Goal: Task Accomplishment & Management: Complete application form

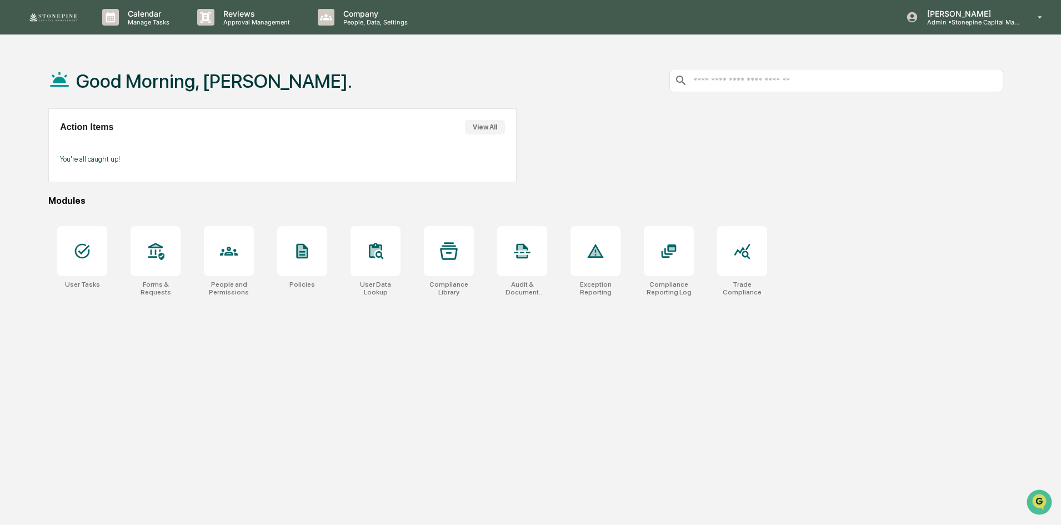
click at [81, 449] on div "Good Morning, [PERSON_NAME]. Action Items View All You're all caught up! Module…" at bounding box center [526, 315] width 988 height 525
click at [93, 246] on div at bounding box center [82, 251] width 50 height 50
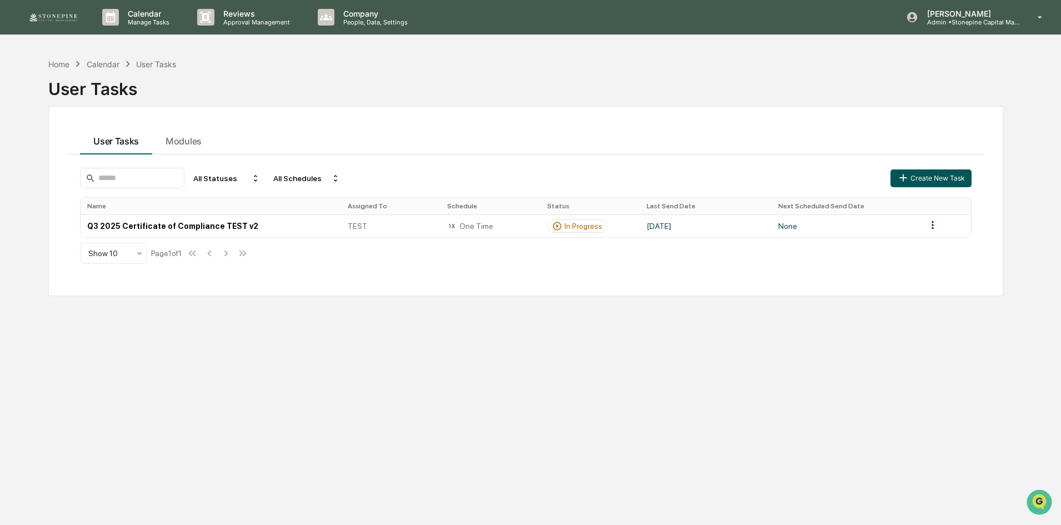
click at [942, 176] on button "Create New Task" at bounding box center [931, 178] width 81 height 18
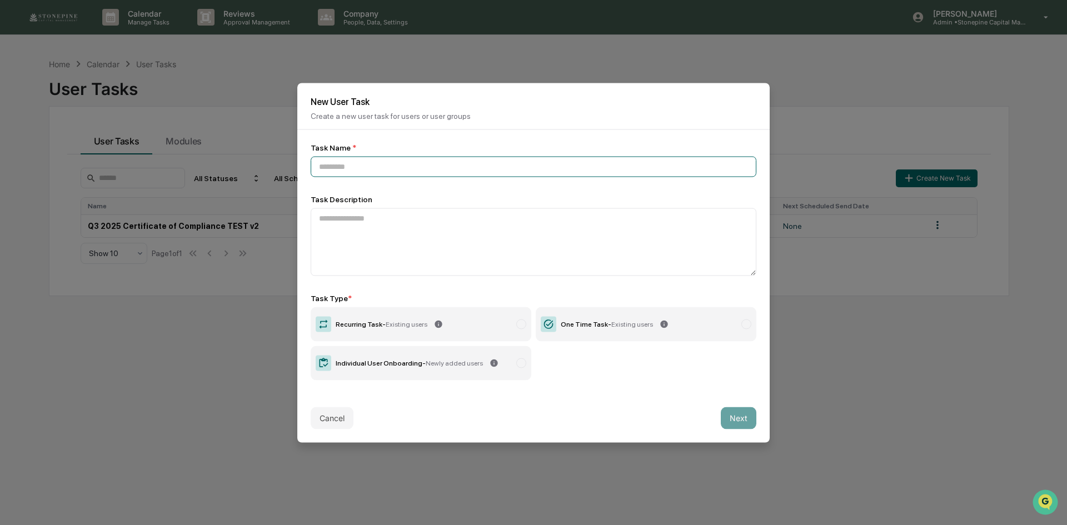
click at [420, 161] on input at bounding box center [534, 166] width 446 height 21
paste input "**********"
drag, startPoint x: 454, startPoint y: 168, endPoint x: 305, endPoint y: 159, distance: 149.7
click at [305, 159] on div "**********" at bounding box center [533, 261] width 472 height 264
type input "**********"
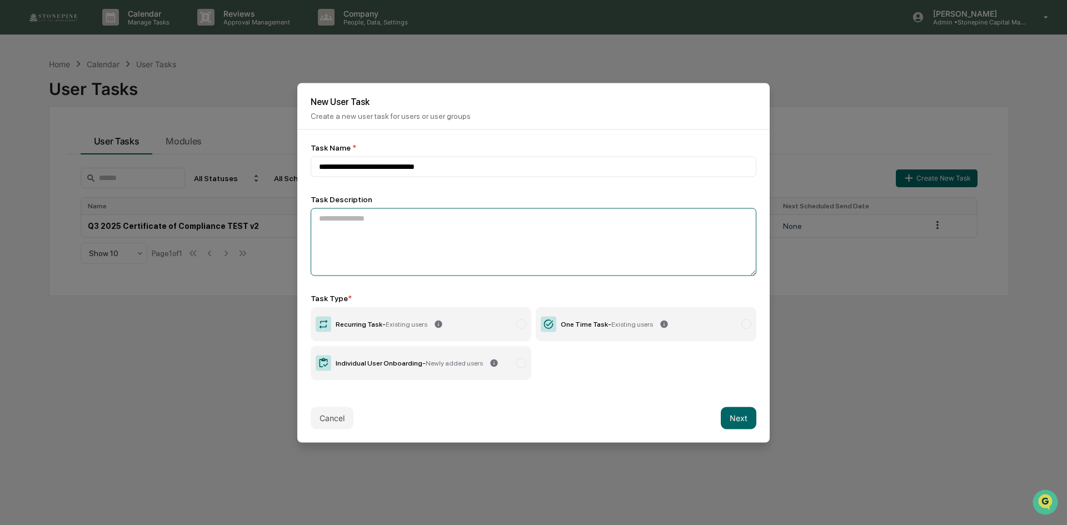
click at [407, 231] on textarea at bounding box center [534, 242] width 446 height 68
paste textarea "**********"
drag, startPoint x: 443, startPoint y: 218, endPoint x: 352, endPoint y: 218, distance: 90.6
click at [352, 218] on textarea "**********" at bounding box center [531, 242] width 440 height 68
click at [538, 233] on textarea "**********" at bounding box center [531, 242] width 440 height 68
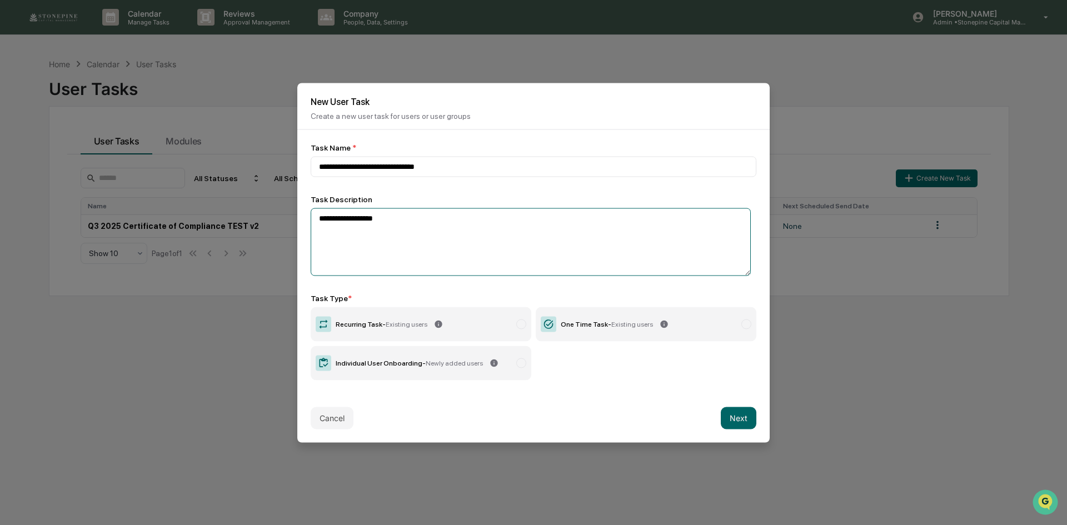
type textarea "**********"
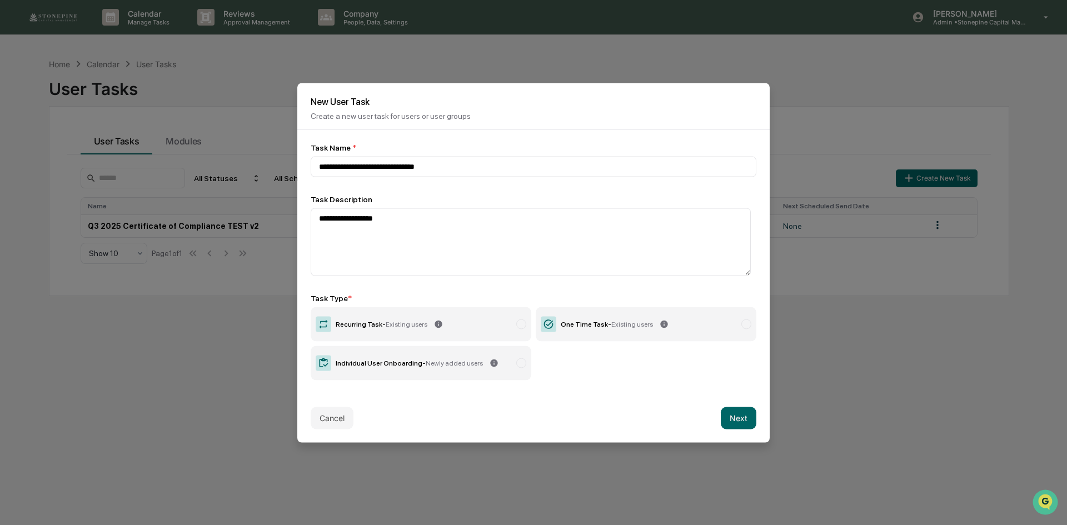
click at [580, 324] on div "One Time Task - Existing users" at bounding box center [607, 324] width 92 height 8
click at [664, 324] on label "One Time Task - Existing users" at bounding box center [646, 324] width 221 height 34
click at [737, 417] on button "Next" at bounding box center [739, 418] width 36 height 22
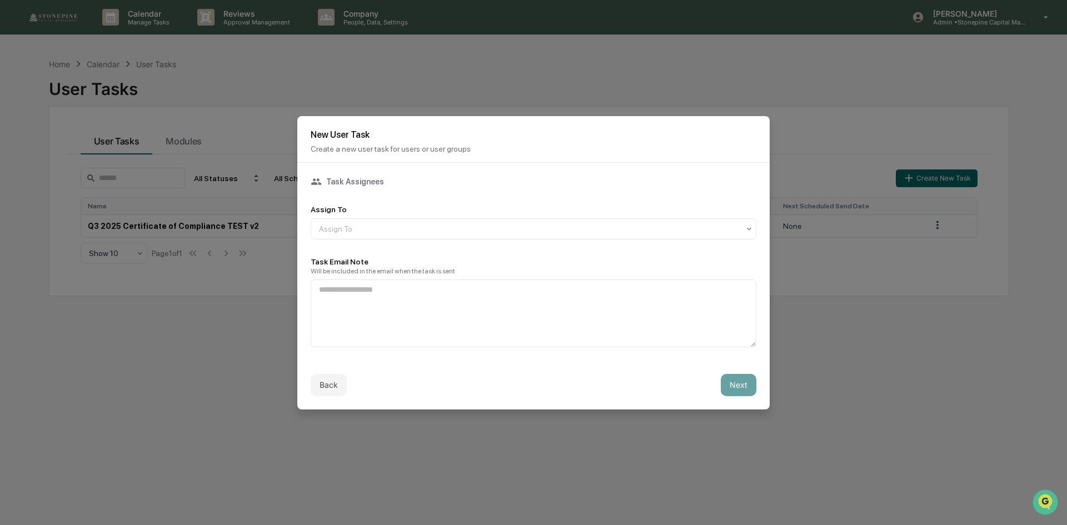
click at [532, 213] on div "Assign To Assign To" at bounding box center [534, 222] width 446 height 34
click at [532, 221] on div "Assign To" at bounding box center [528, 229] width 431 height 16
click at [512, 251] on div "Users" at bounding box center [530, 253] width 439 height 22
click at [502, 301] on textarea at bounding box center [534, 313] width 446 height 68
click at [391, 323] on textarea at bounding box center [534, 313] width 446 height 68
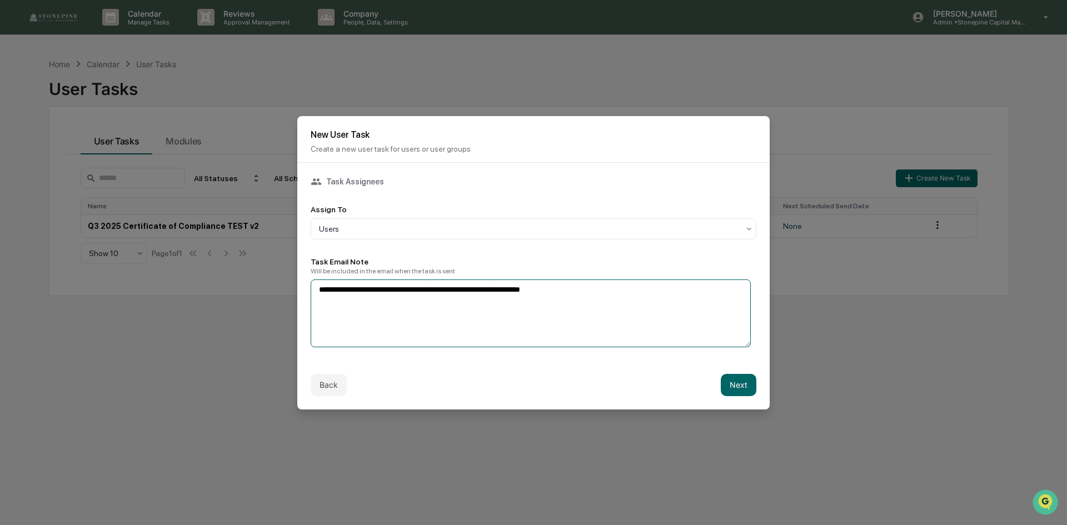
click at [426, 288] on textarea "**********" at bounding box center [531, 313] width 440 height 68
click at [601, 291] on textarea "**********" at bounding box center [531, 313] width 440 height 68
type textarea "**********"
click at [737, 378] on button "Next" at bounding box center [739, 385] width 36 height 22
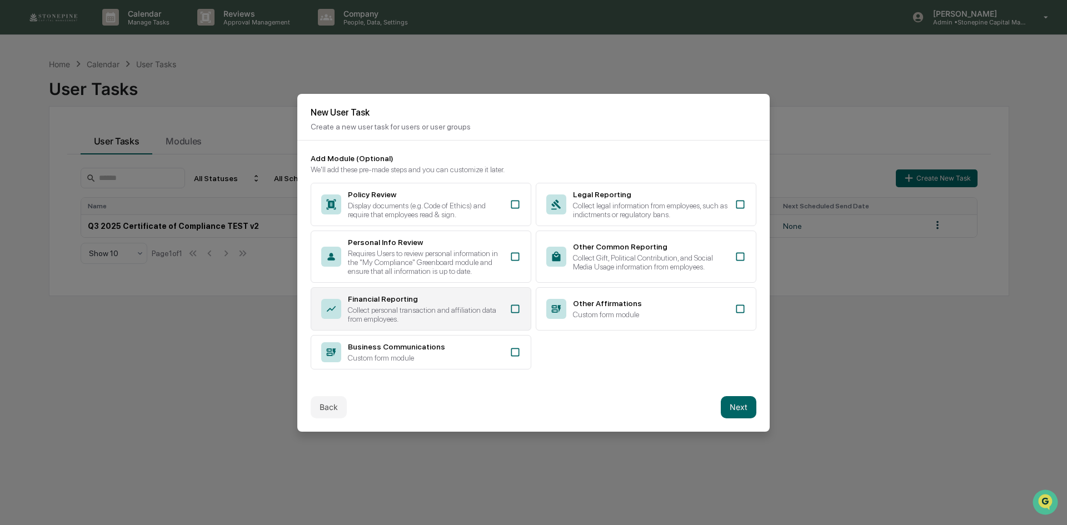
click at [510, 307] on icon at bounding box center [514, 308] width 11 height 11
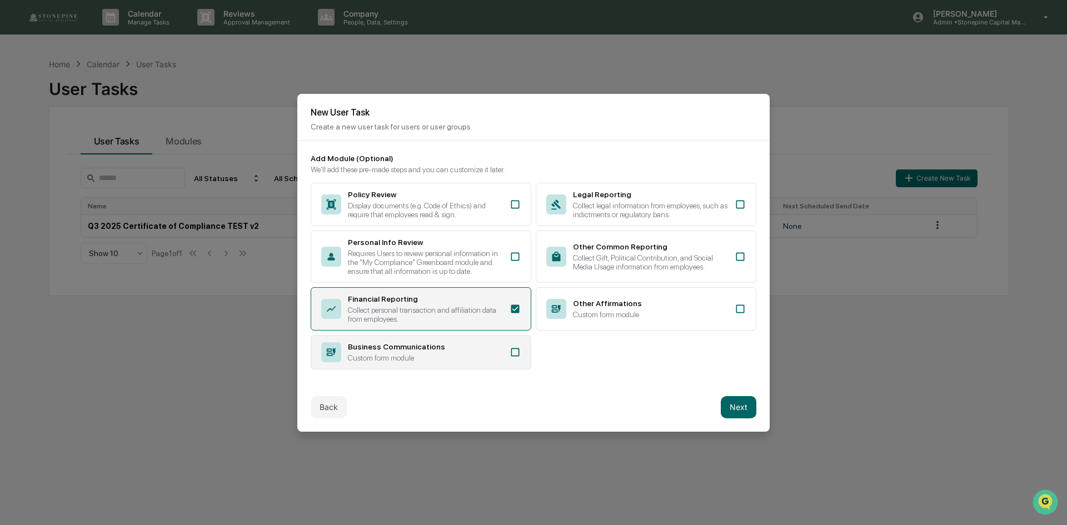
click at [512, 347] on icon at bounding box center [514, 352] width 11 height 11
click at [648, 319] on div "Other Affirmations Custom form module" at bounding box center [646, 308] width 221 height 43
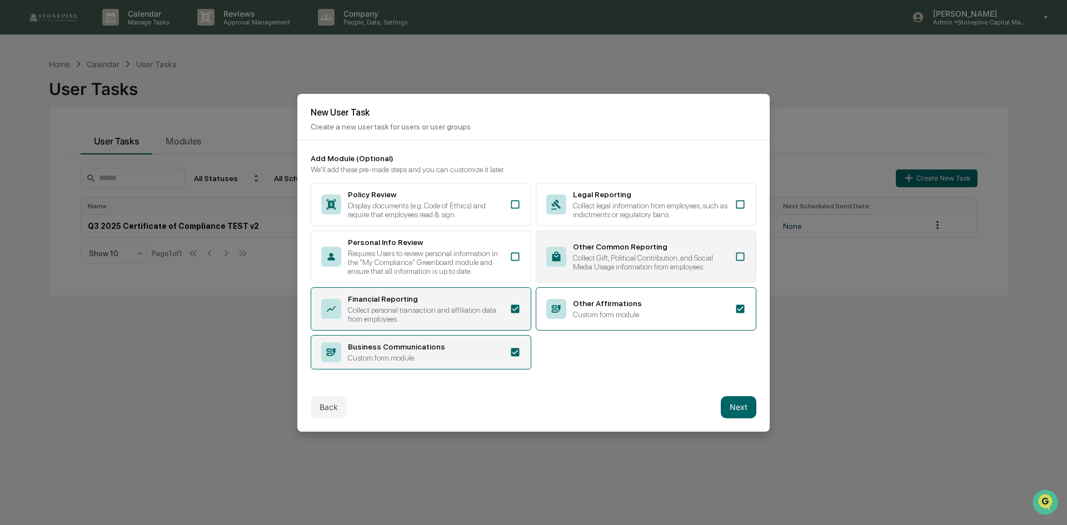
click at [670, 266] on div "Collect Gift, Political Contribution, and Social Media Usage information from e…" at bounding box center [650, 262] width 155 height 18
click at [726, 402] on button "Next" at bounding box center [739, 407] width 36 height 22
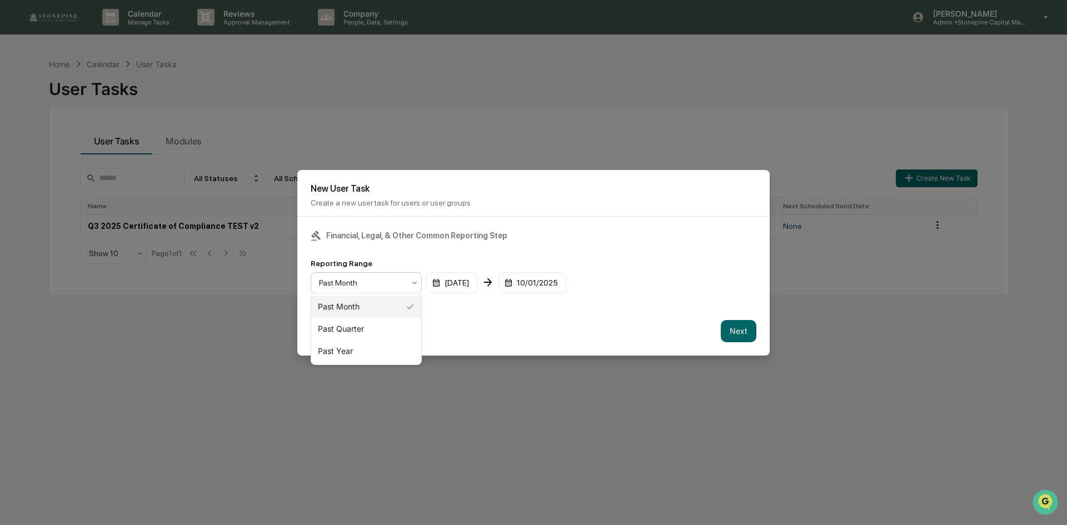
click at [412, 279] on icon at bounding box center [414, 282] width 9 height 9
click at [393, 323] on div "Past Quarter" at bounding box center [366, 329] width 110 height 22
click at [730, 328] on button "Next" at bounding box center [739, 331] width 36 height 22
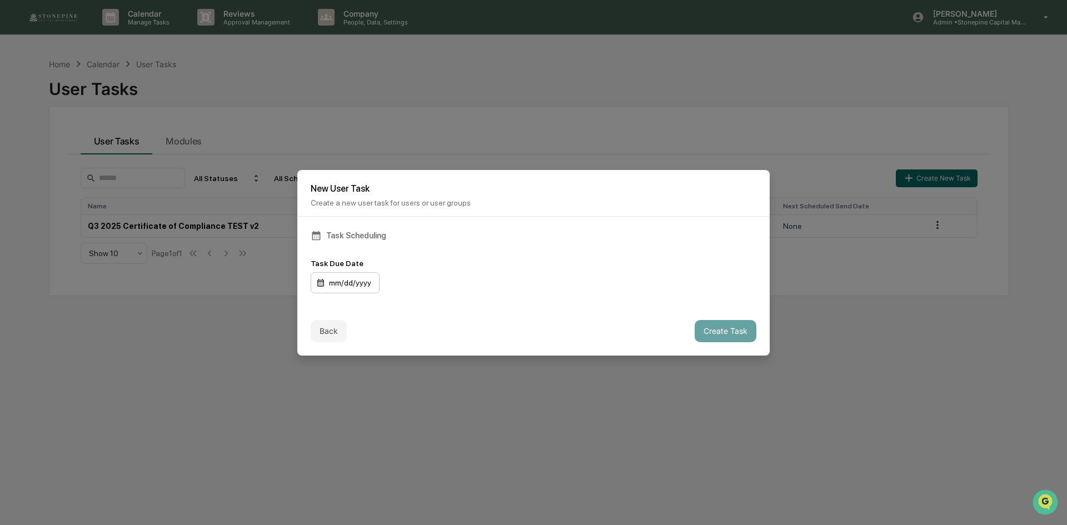
click at [343, 278] on div "mm/dd/yyyy" at bounding box center [345, 282] width 69 height 21
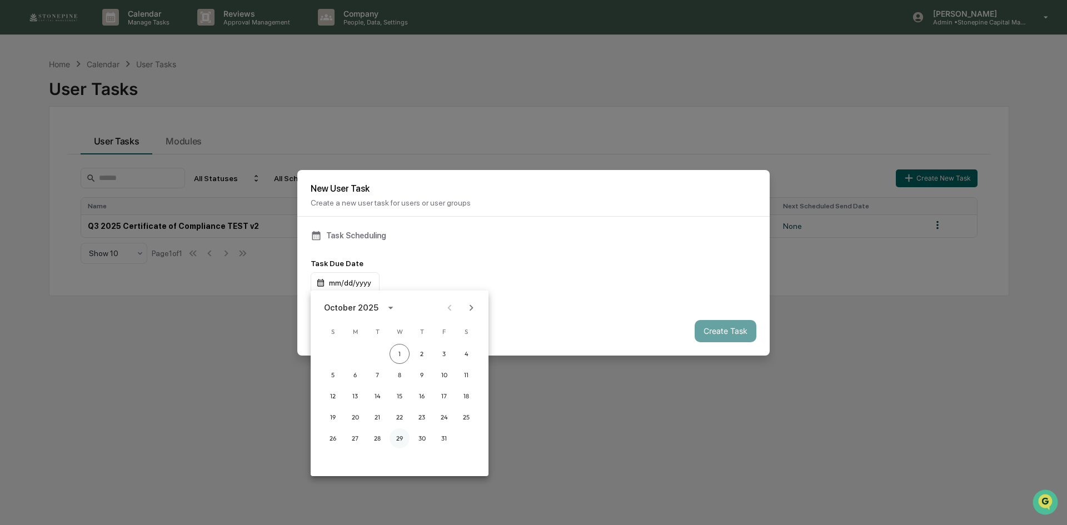
click at [394, 435] on button "29" at bounding box center [399, 438] width 20 height 20
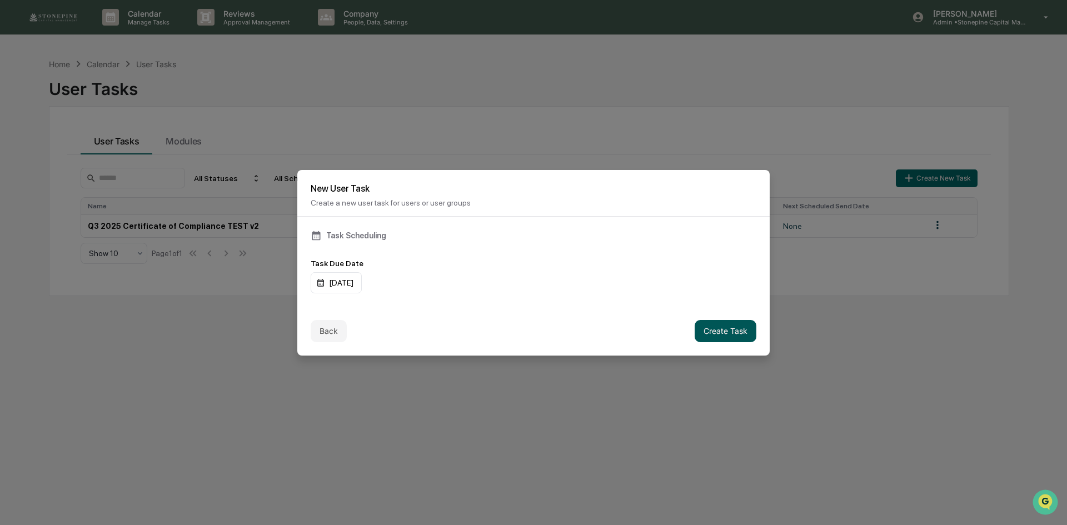
click at [733, 331] on button "Create Task" at bounding box center [726, 331] width 62 height 22
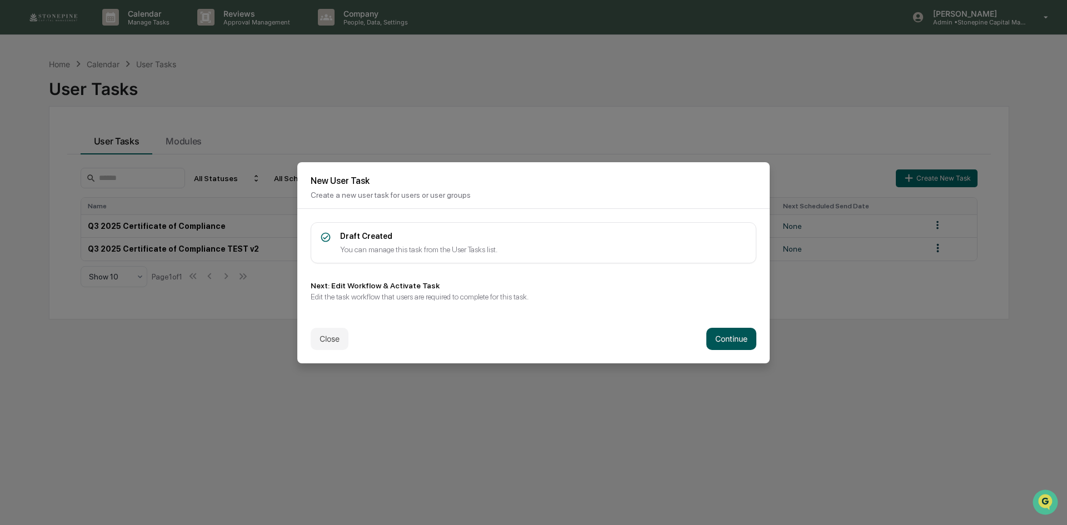
click at [715, 336] on button "Continue" at bounding box center [731, 339] width 50 height 22
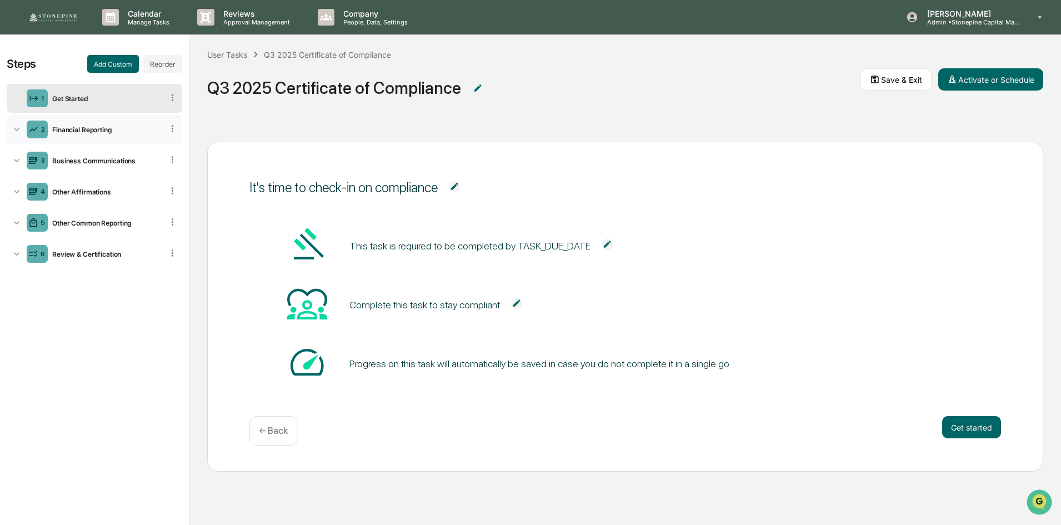
click at [89, 127] on div "Financial Reporting" at bounding box center [105, 130] width 115 height 8
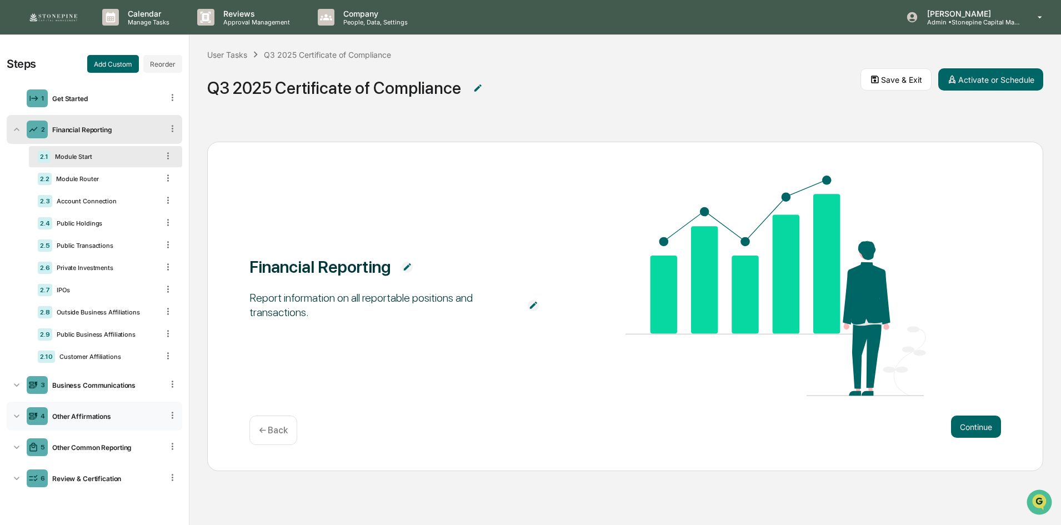
click at [117, 411] on div "4 Other Affirmations" at bounding box center [95, 416] width 176 height 29
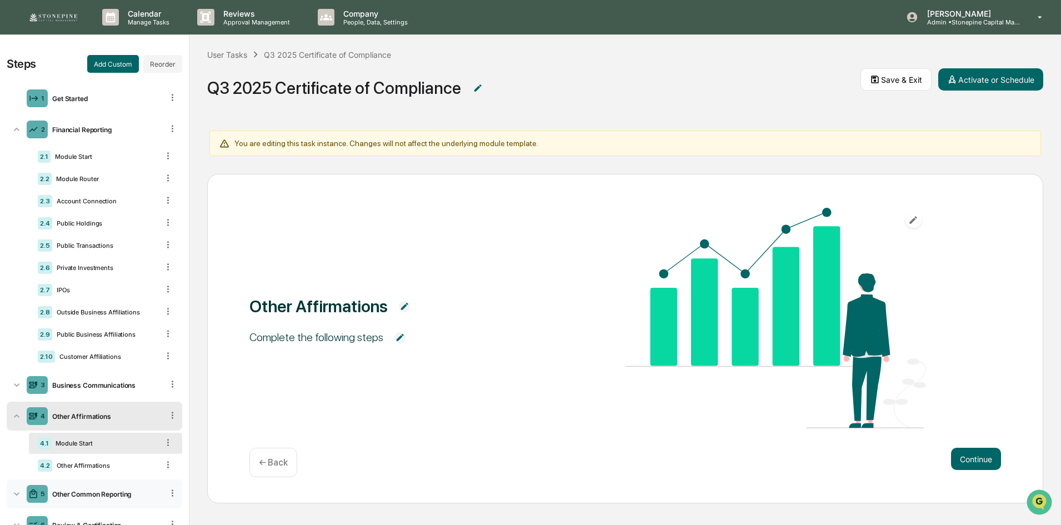
click at [99, 490] on div "Other Common Reporting" at bounding box center [105, 494] width 115 height 8
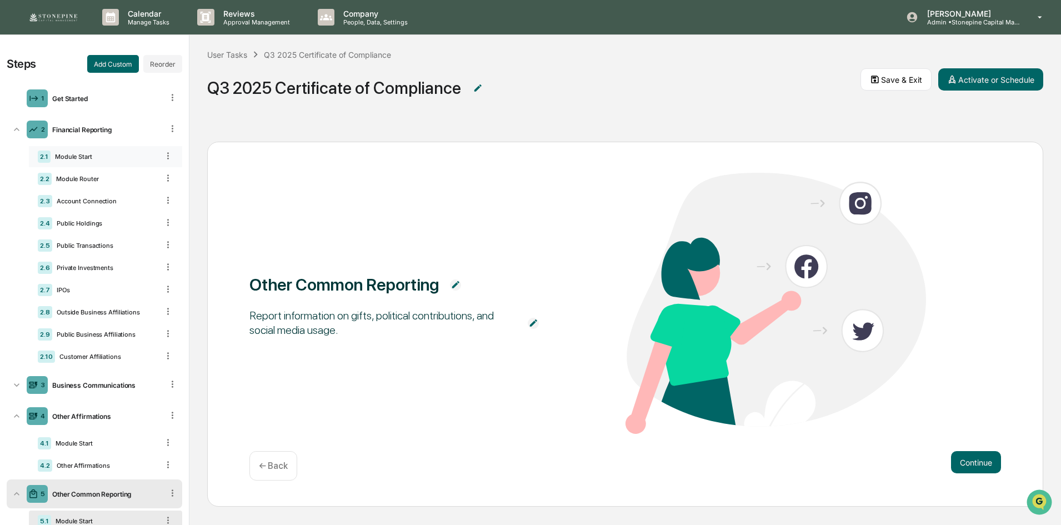
click at [109, 152] on div "2.1 Module Start" at bounding box center [105, 156] width 153 height 21
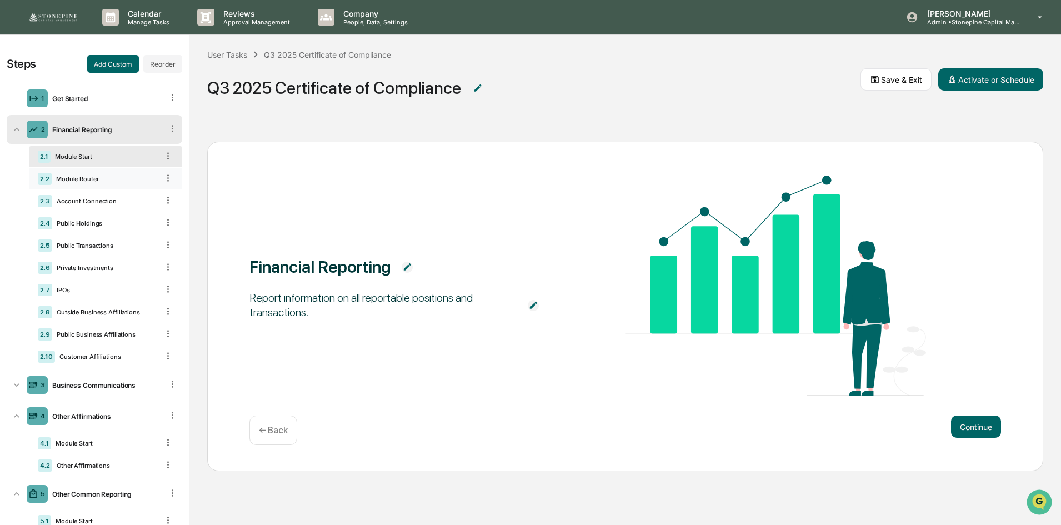
click at [107, 173] on div "2.2 Module Router" at bounding box center [105, 178] width 153 height 21
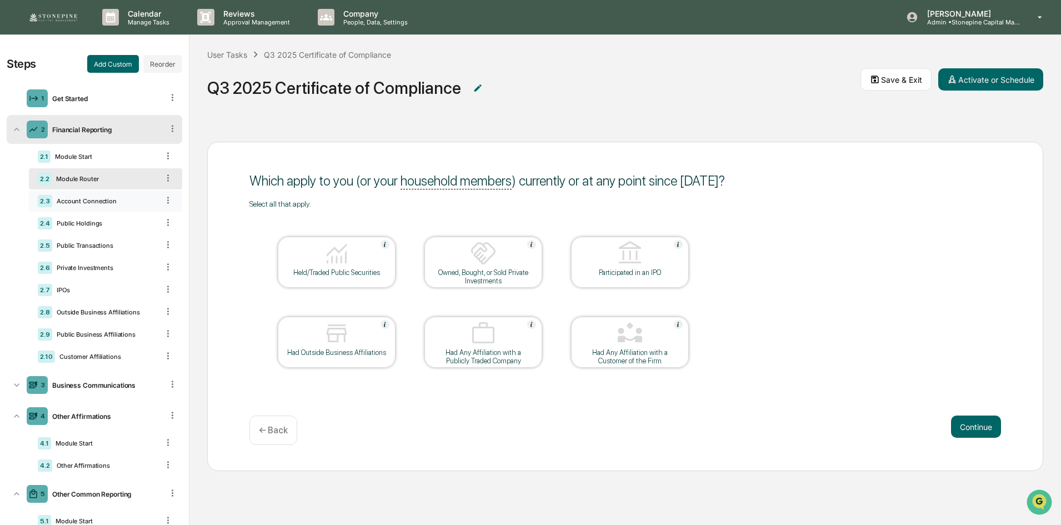
click at [110, 199] on div "Account Connection" at bounding box center [105, 201] width 106 height 8
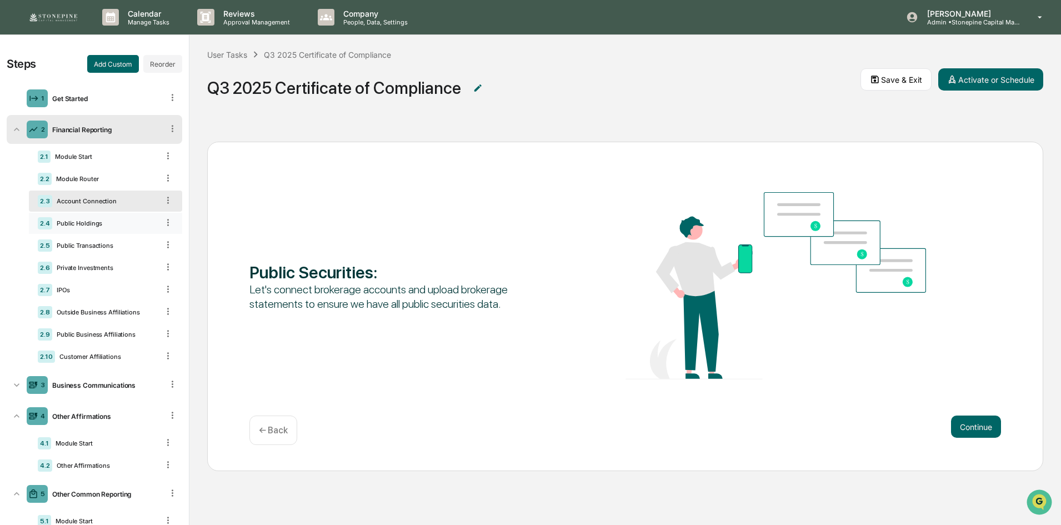
click at [110, 221] on div "Public Holdings" at bounding box center [105, 223] width 106 height 8
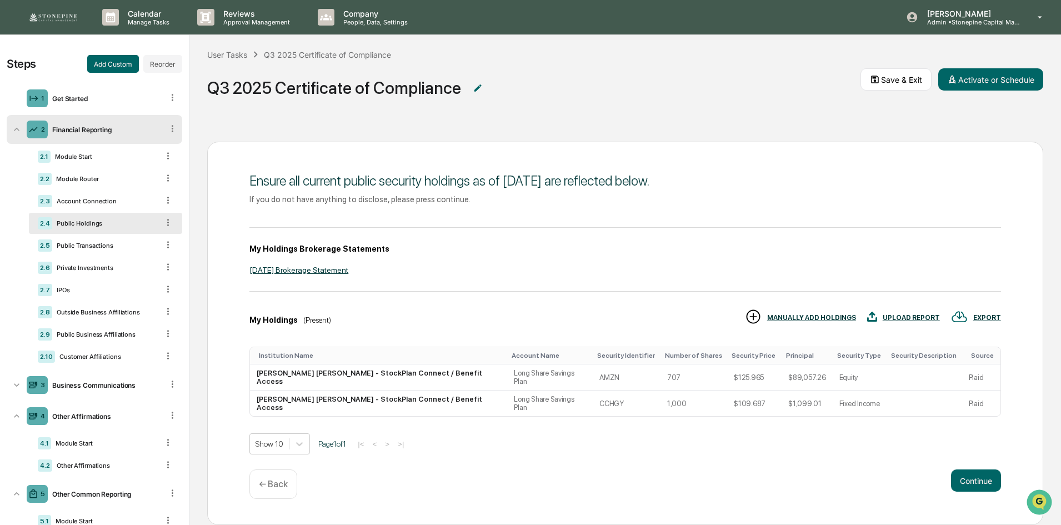
click at [167, 222] on icon at bounding box center [168, 222] width 2 height 7
click at [156, 236] on div "Delete" at bounding box center [155, 238] width 37 height 18
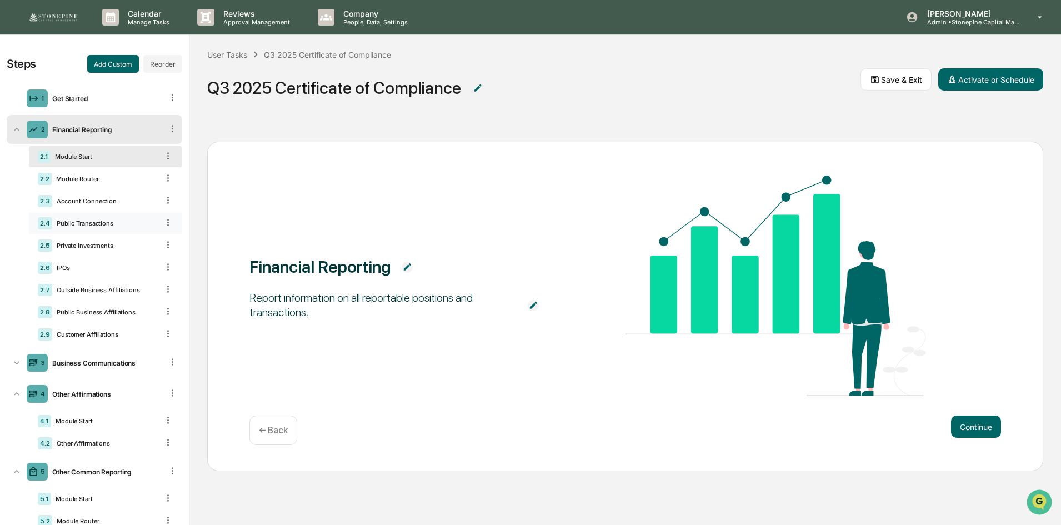
click at [126, 223] on div "Public Transactions" at bounding box center [105, 223] width 106 height 8
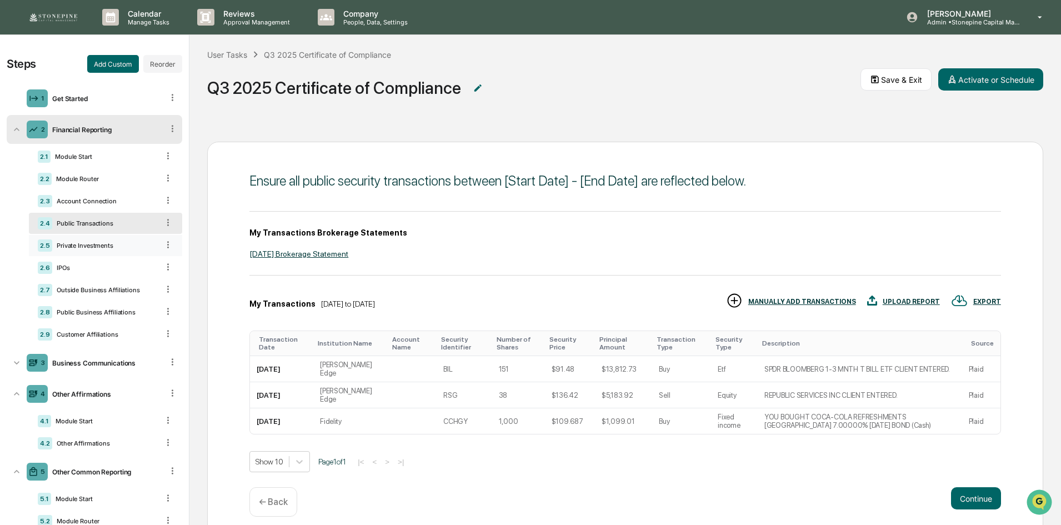
click at [126, 242] on div "Private Investments" at bounding box center [105, 246] width 106 height 8
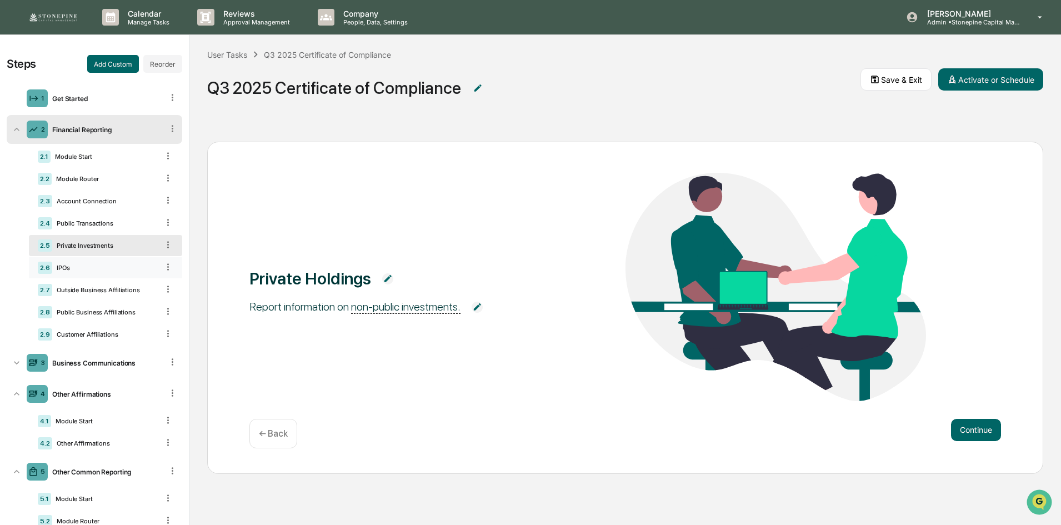
click at [126, 264] on div "IPOs" at bounding box center [105, 268] width 106 height 8
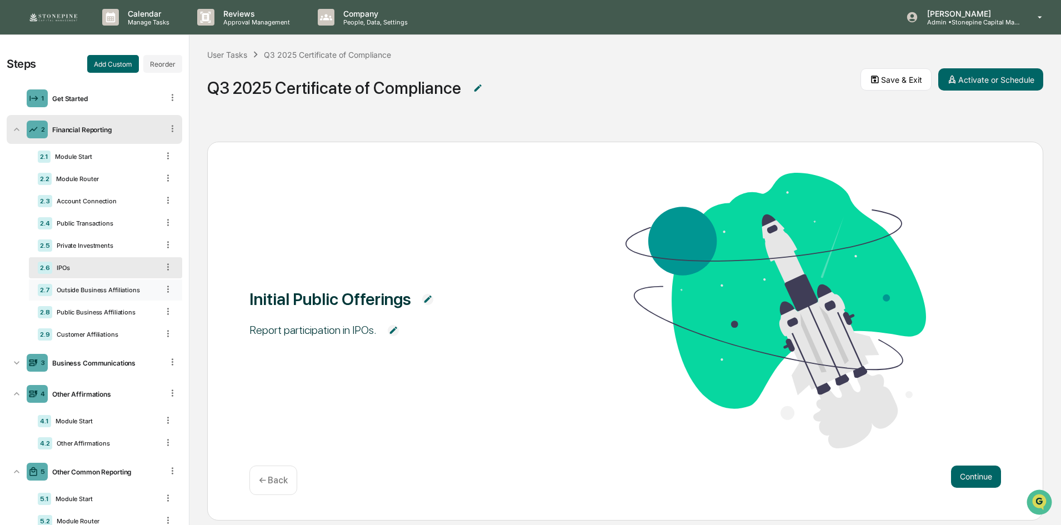
click at [125, 289] on div "Outside Business Affiliations" at bounding box center [105, 290] width 106 height 8
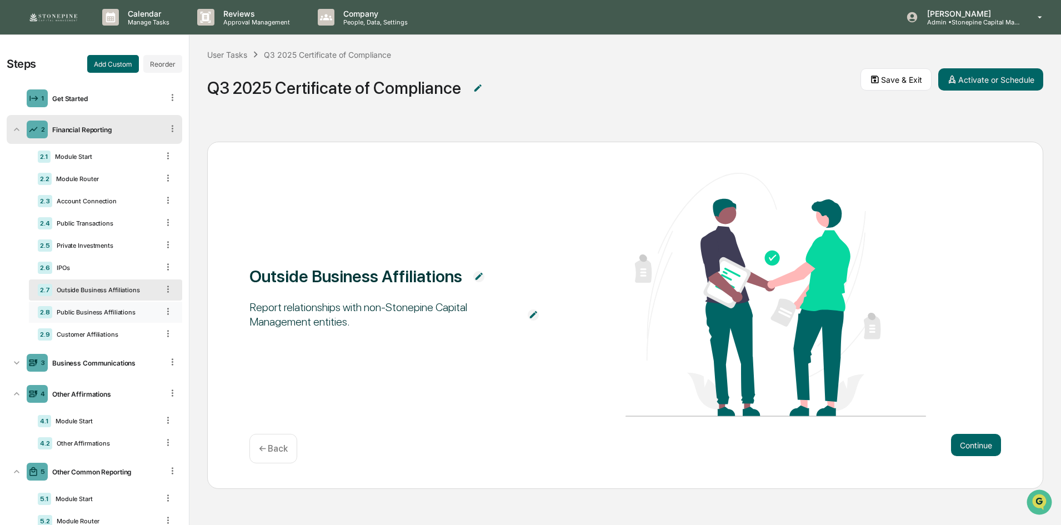
click at [125, 308] on div "Public Business Affiliations" at bounding box center [105, 312] width 106 height 8
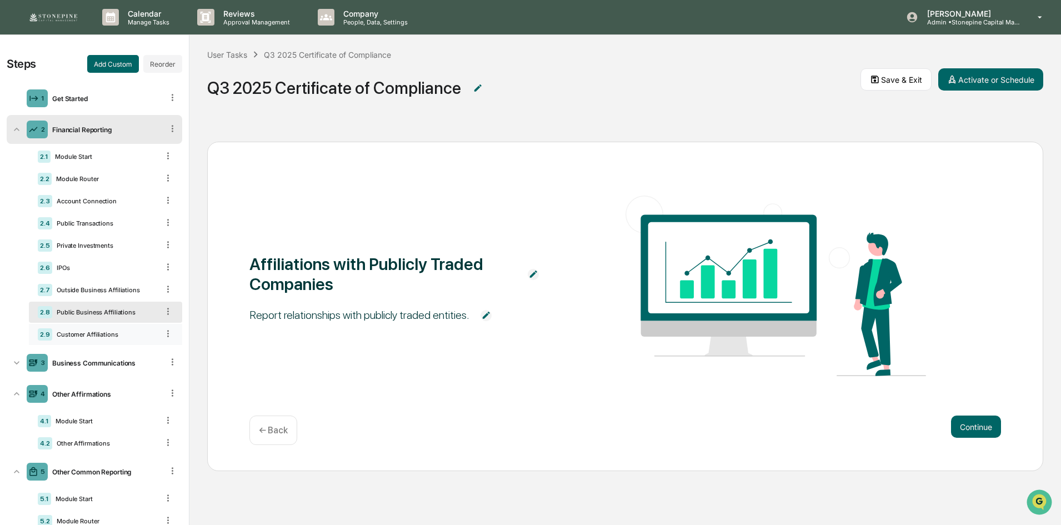
click at [125, 326] on div "2.9 Customer Affiliations" at bounding box center [105, 334] width 153 height 21
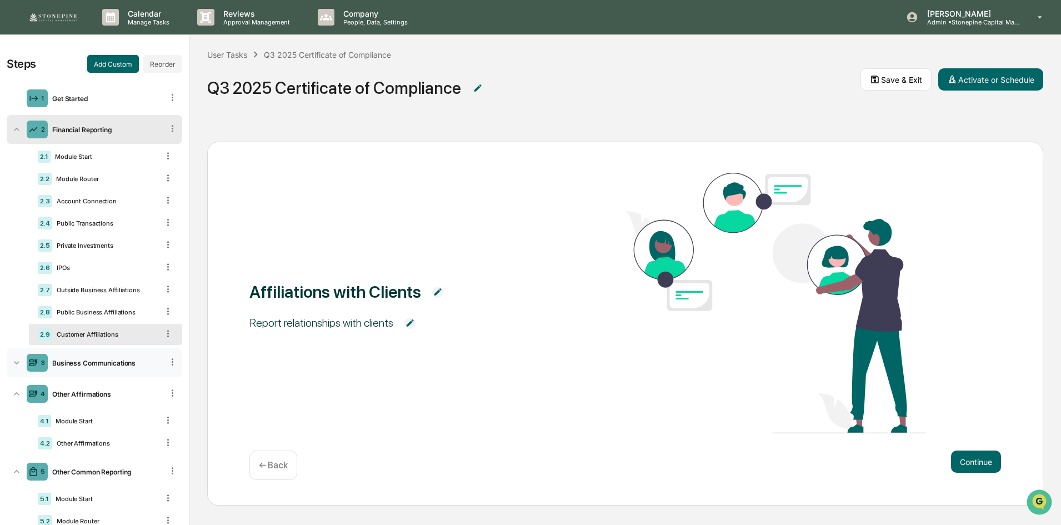
click at [123, 363] on div "Business Communications" at bounding box center [105, 363] width 115 height 8
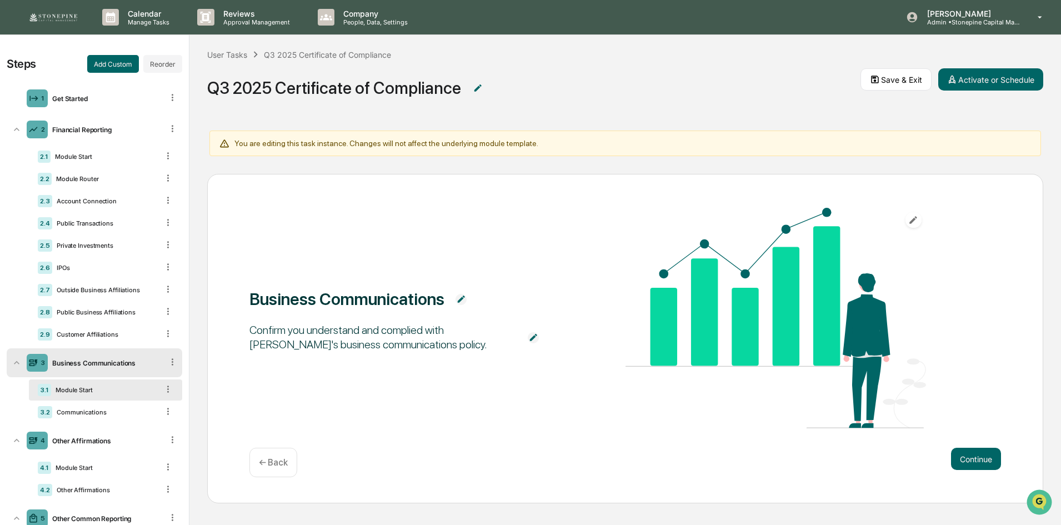
scroll to position [56, 0]
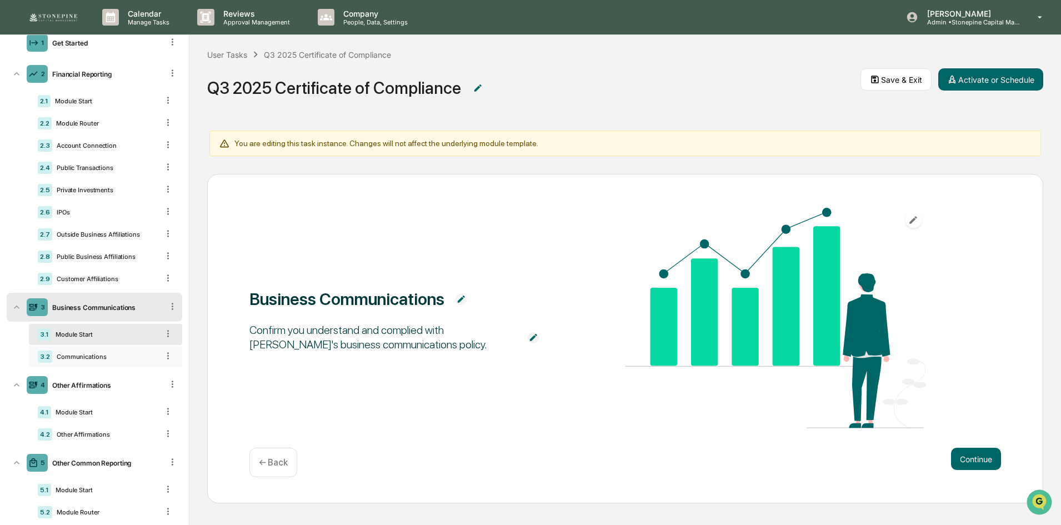
click at [118, 358] on div "Communications" at bounding box center [105, 357] width 106 height 8
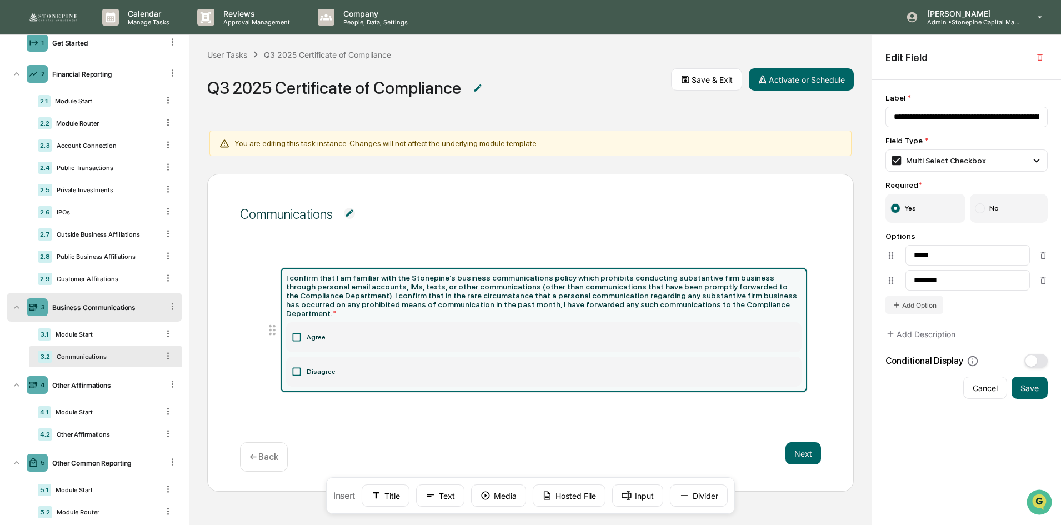
scroll to position [111, 0]
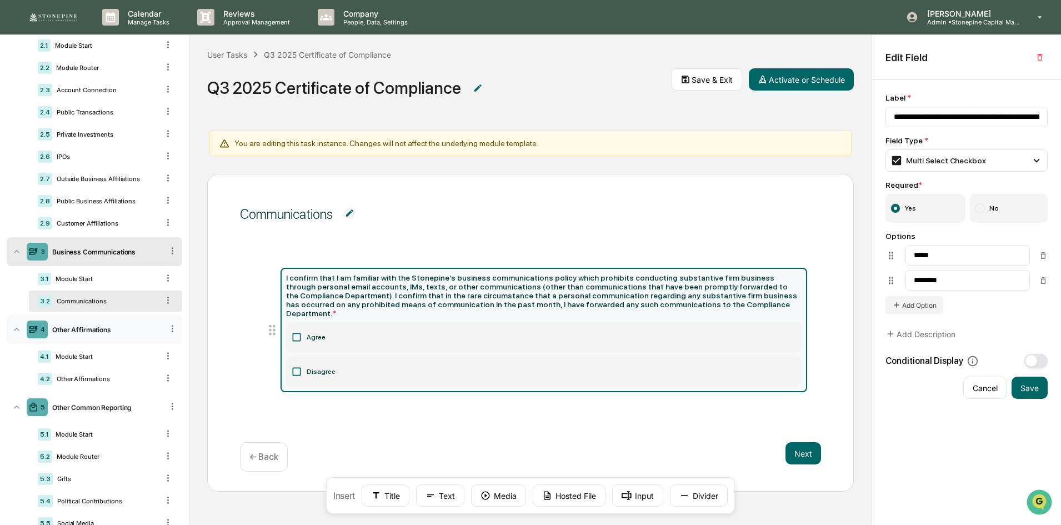
drag, startPoint x: 166, startPoint y: 407, endPoint x: 165, endPoint y: 317, distance: 89.5
click at [165, 317] on ul "1 Get Started 2 Financial Reporting 2.1 Module Start 2.2 Module Router 2.3 Acco…" at bounding box center [95, 270] width 176 height 598
click at [95, 456] on div "Module Router" at bounding box center [105, 457] width 106 height 8
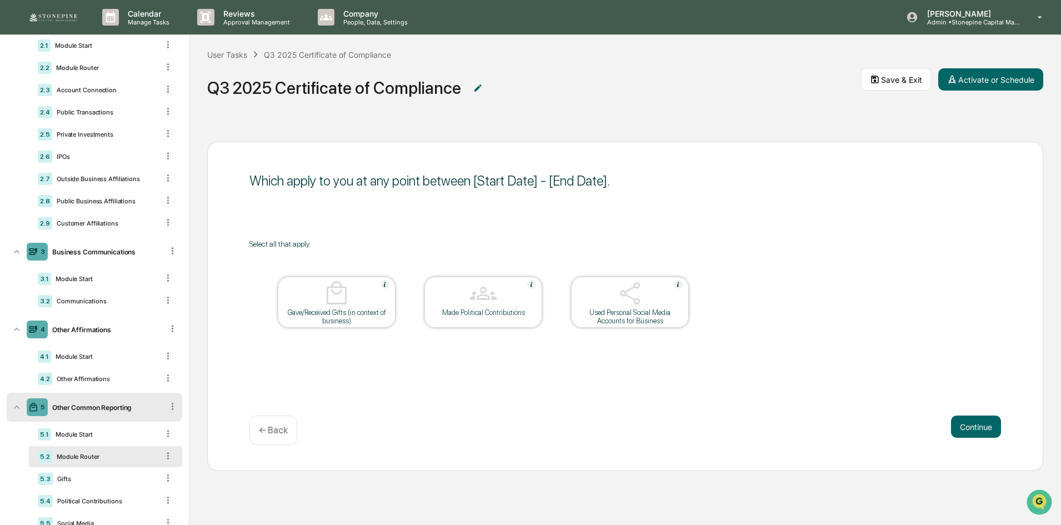
scroll to position [167, 0]
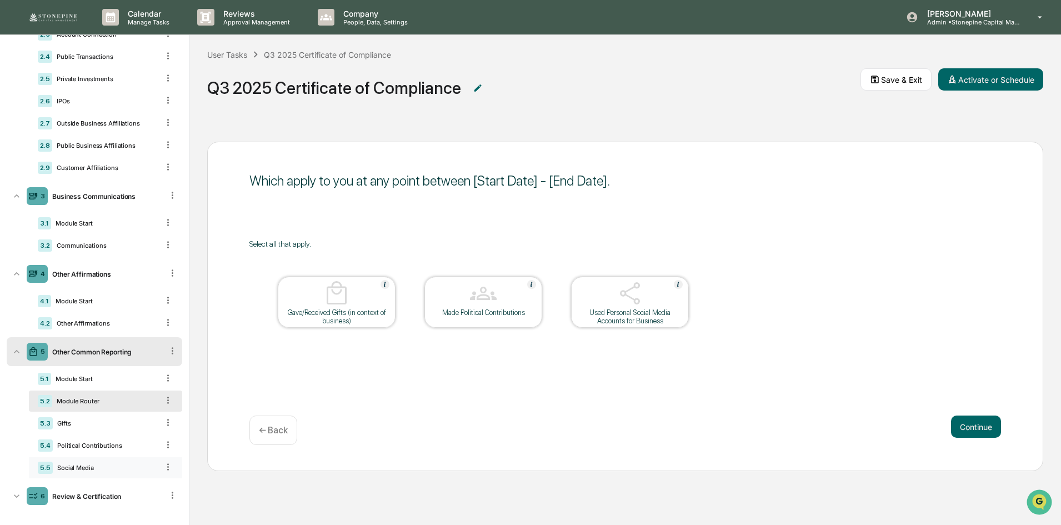
click at [93, 469] on div "Social Media" at bounding box center [106, 468] width 106 height 8
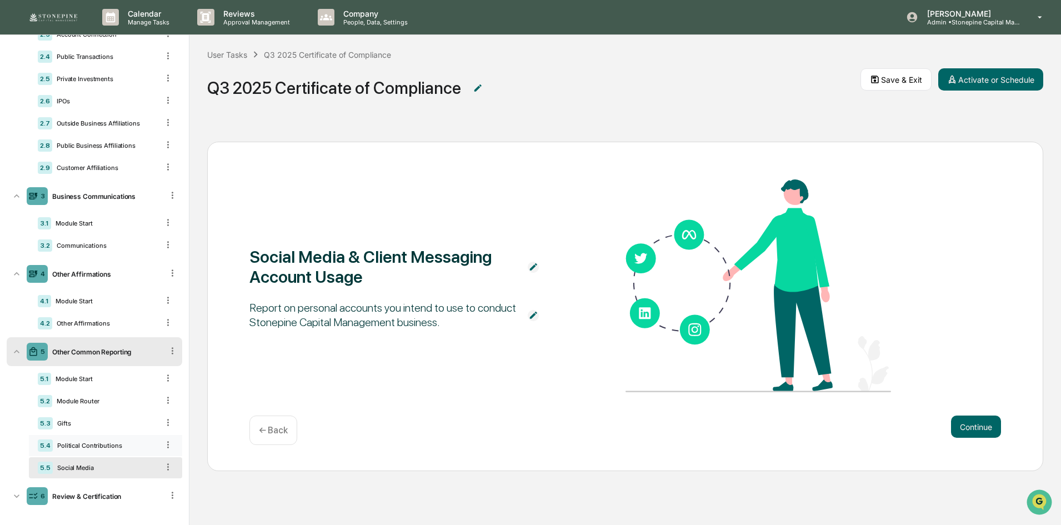
click at [114, 448] on div "Political Contributions" at bounding box center [106, 446] width 106 height 8
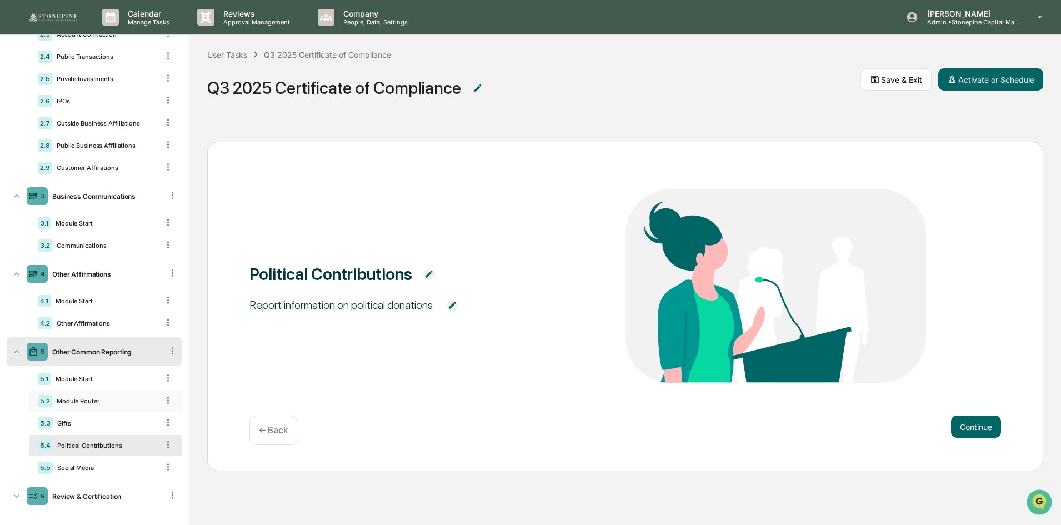
click at [115, 398] on div "Module Router" at bounding box center [105, 401] width 106 height 8
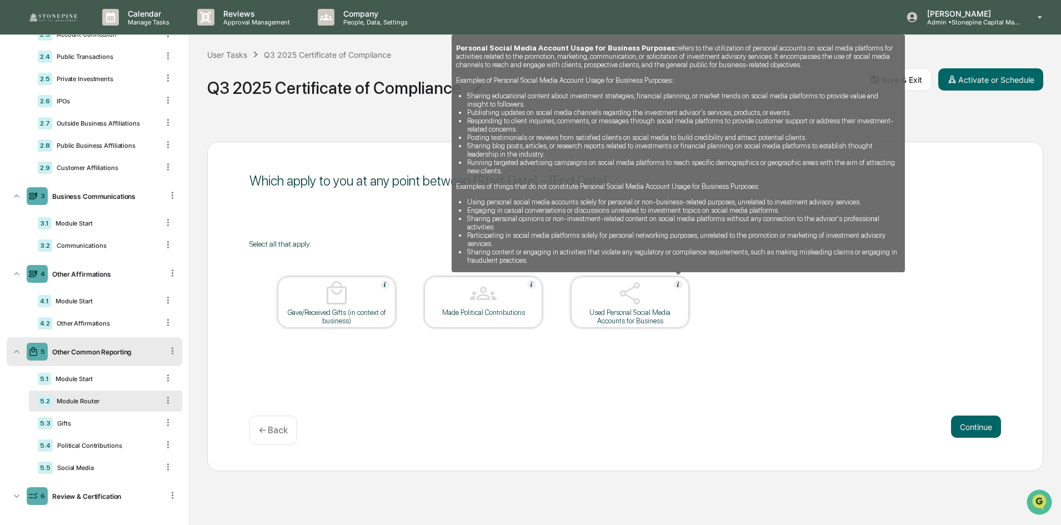
click at [679, 285] on img at bounding box center [678, 284] width 9 height 9
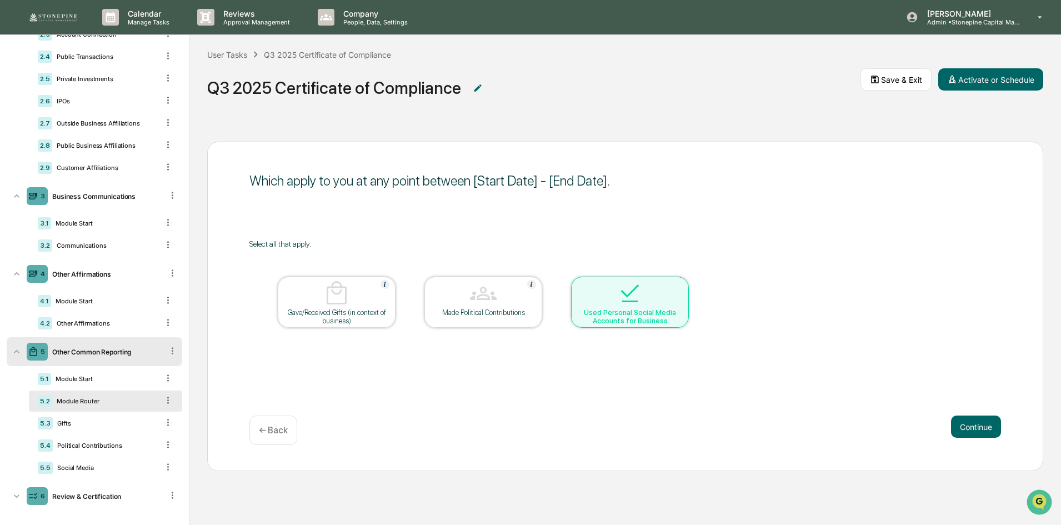
click at [679, 285] on div at bounding box center [630, 294] width 111 height 28
click at [163, 469] on icon at bounding box center [168, 467] width 11 height 11
click at [158, 482] on div "Delete" at bounding box center [155, 483] width 37 height 18
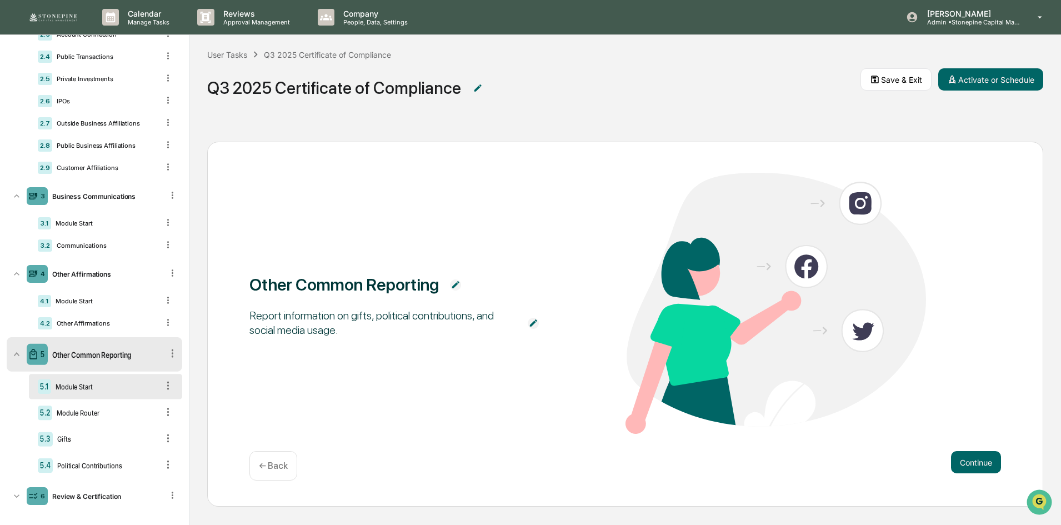
scroll to position [152, 0]
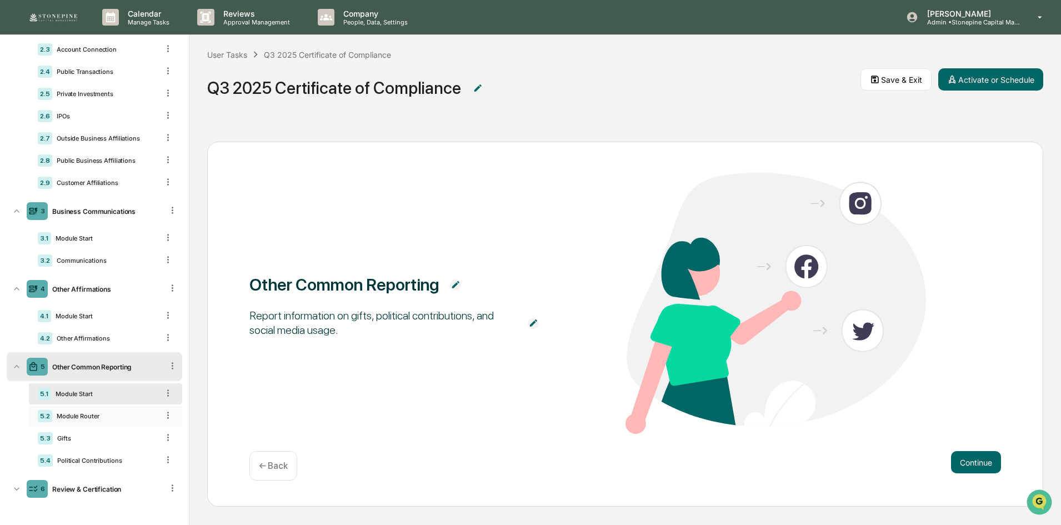
click at [111, 417] on div "Module Router" at bounding box center [105, 416] width 106 height 8
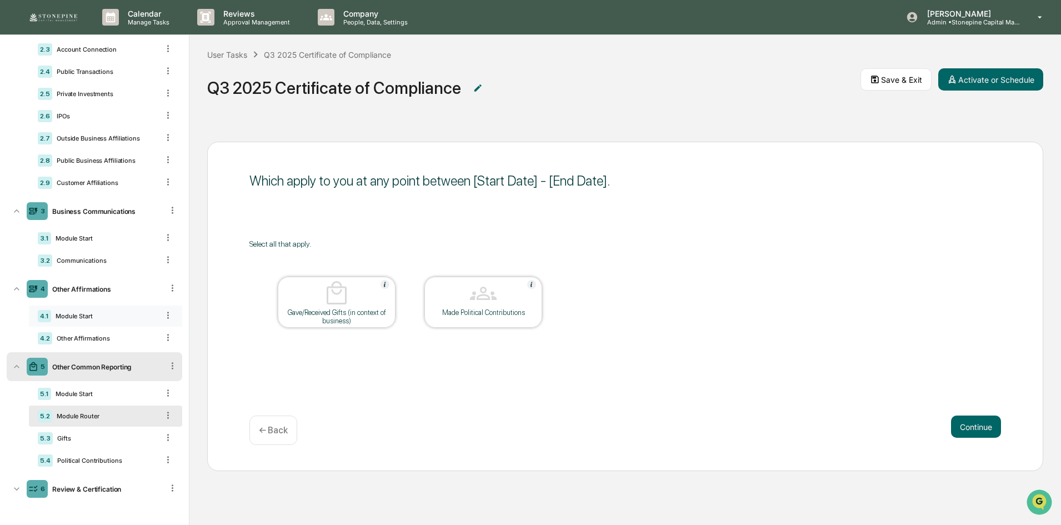
click at [103, 313] on div "Module Start" at bounding box center [104, 316] width 107 height 8
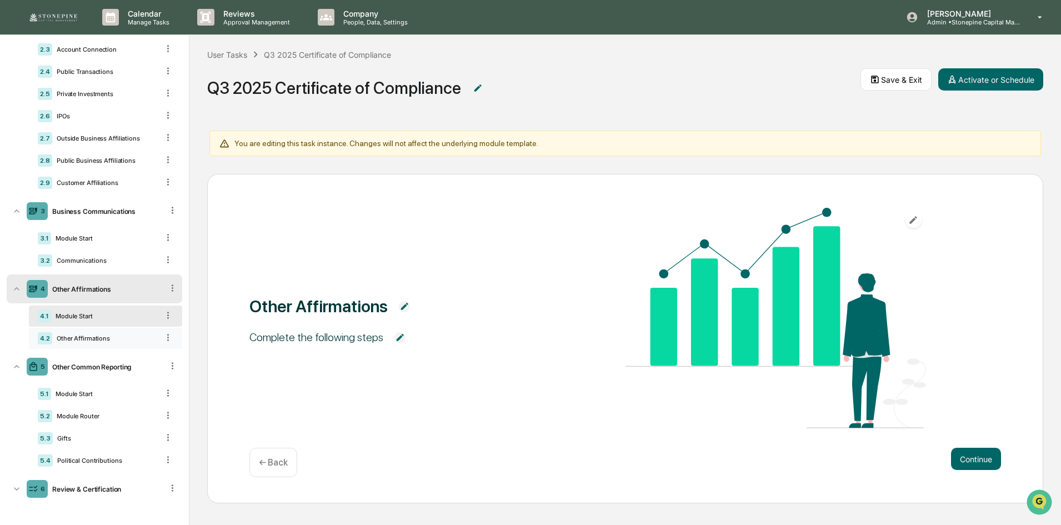
click at [113, 336] on div "Other Affirmations" at bounding box center [105, 338] width 106 height 8
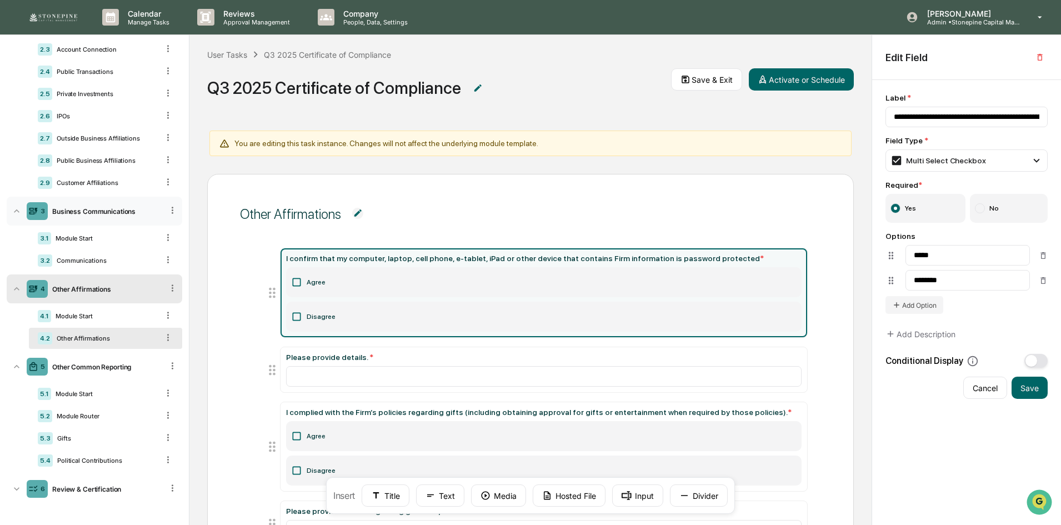
scroll to position [0, 0]
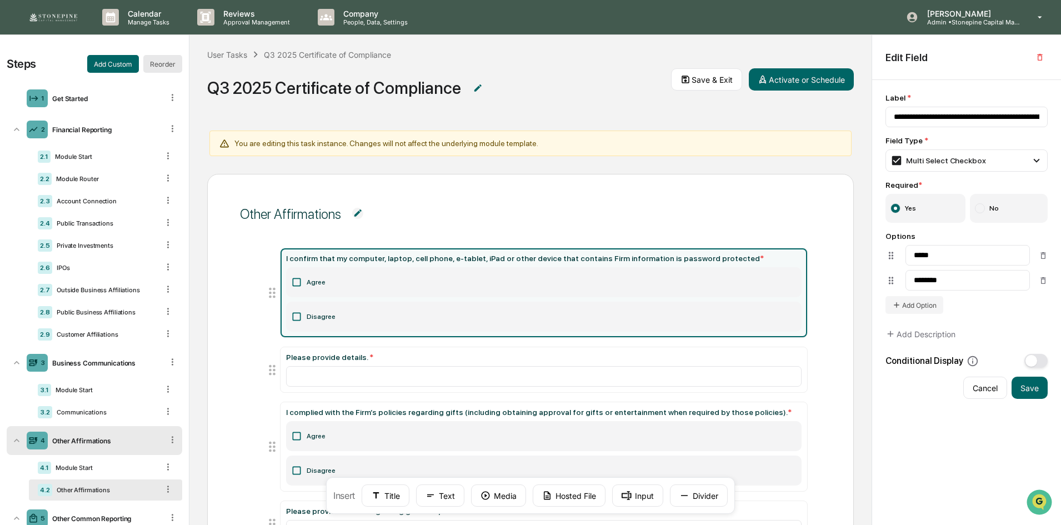
click at [162, 63] on button "Reorder" at bounding box center [162, 64] width 39 height 18
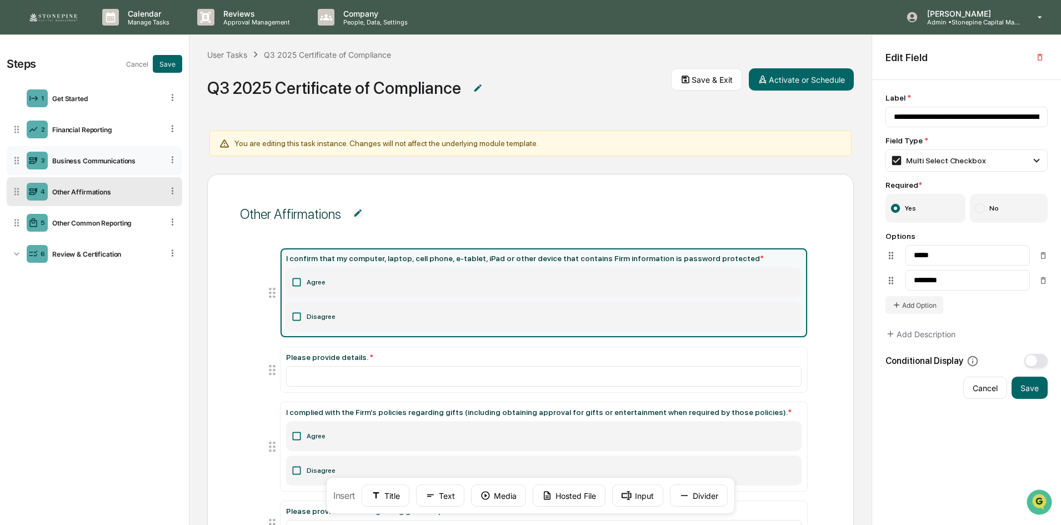
drag, startPoint x: 174, startPoint y: 223, endPoint x: 168, endPoint y: 153, distance: 70.3
click at [168, 153] on ul "1 Get Started 2 Financial Reporting 3 Business Communications 4 Other Affirmati…" at bounding box center [95, 176] width 176 height 189
drag, startPoint x: 21, startPoint y: 220, endPoint x: 24, endPoint y: 159, distance: 61.2
click at [24, 159] on div "3 Other Common Reporting" at bounding box center [95, 161] width 176 height 29
click at [176, 64] on button "Save" at bounding box center [167, 64] width 29 height 18
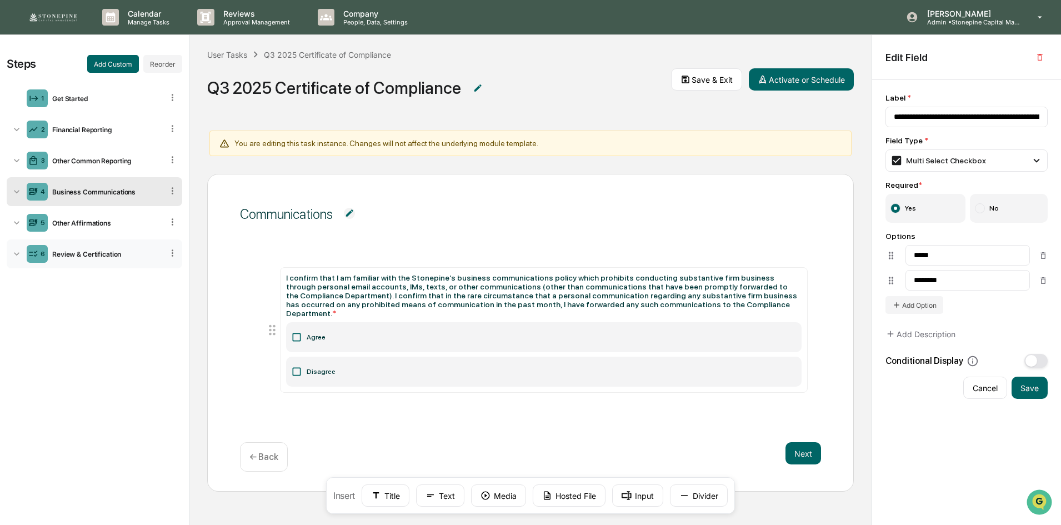
click at [99, 250] on div "Review & Certification" at bounding box center [105, 254] width 115 height 8
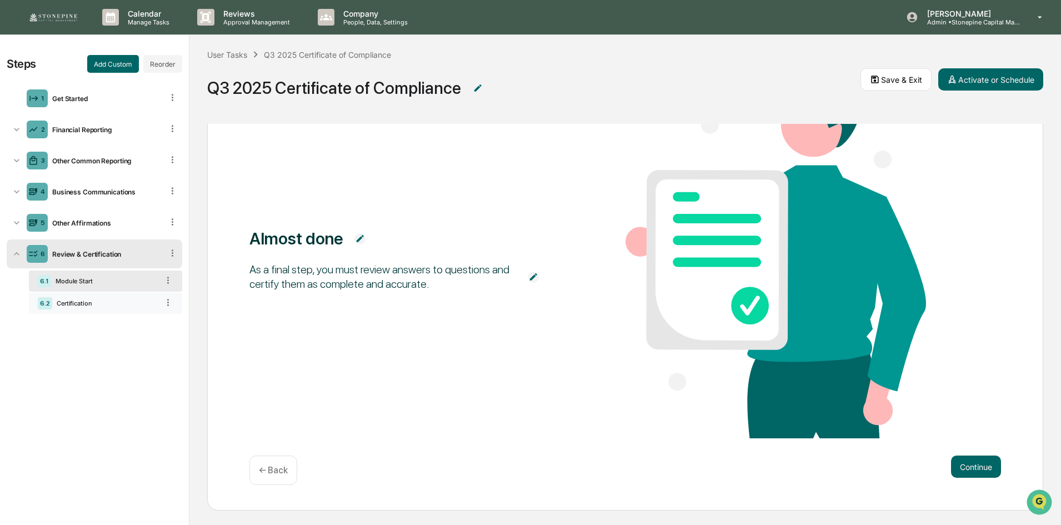
click at [108, 302] on div "Certification" at bounding box center [105, 303] width 106 height 8
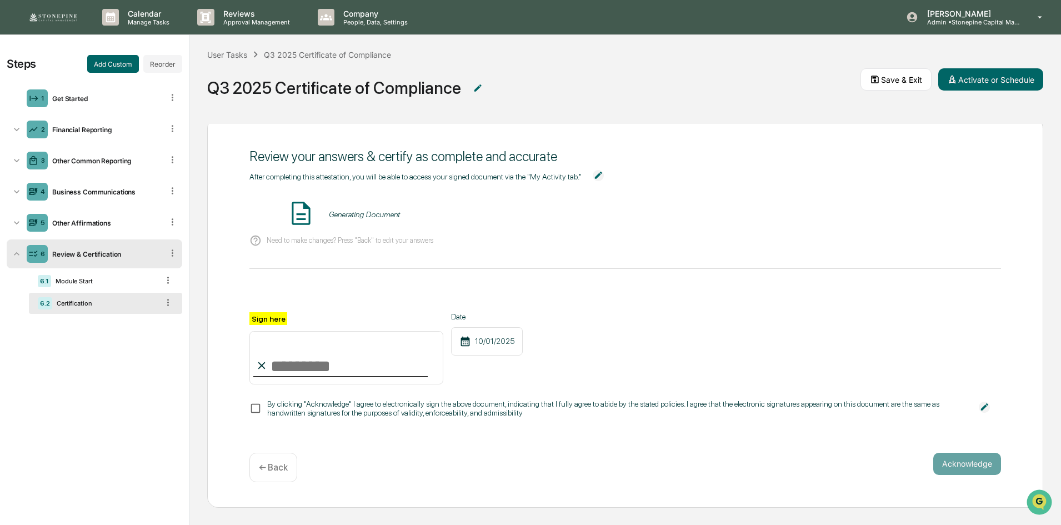
scroll to position [27, 0]
click at [106, 129] on div "Financial Reporting" at bounding box center [105, 130] width 115 height 8
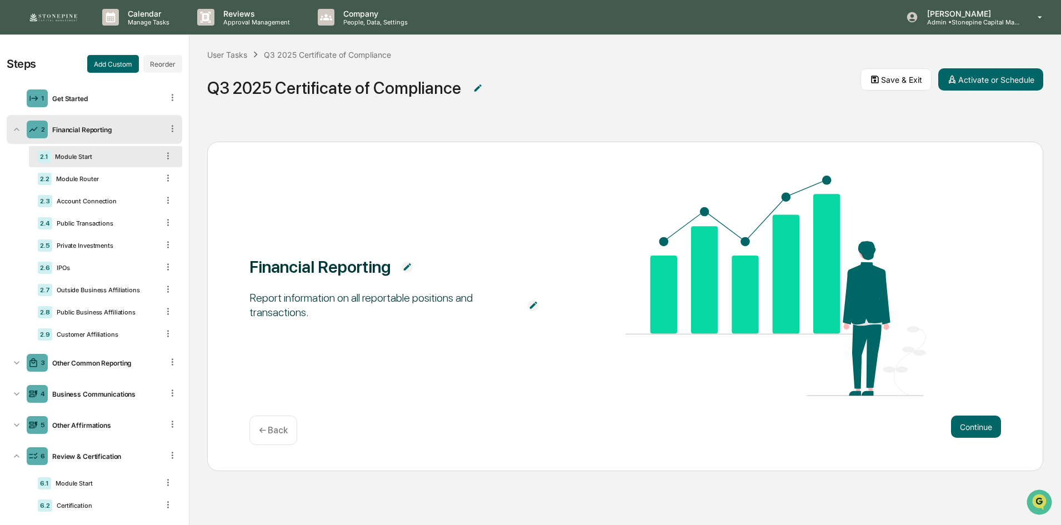
scroll to position [0, 0]
click at [106, 171] on div "2.2 Module Router" at bounding box center [105, 178] width 153 height 21
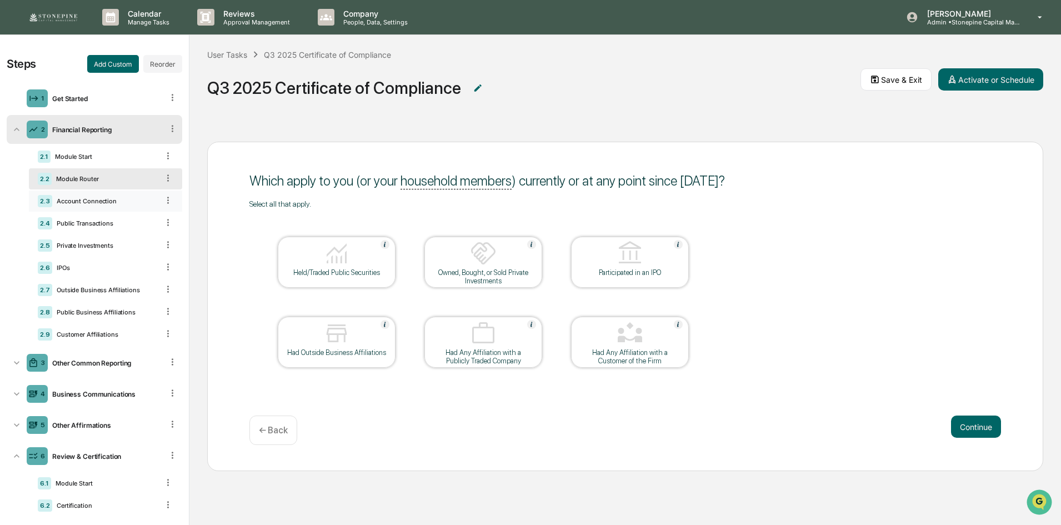
click at [112, 204] on div "Account Connection" at bounding box center [105, 201] width 106 height 8
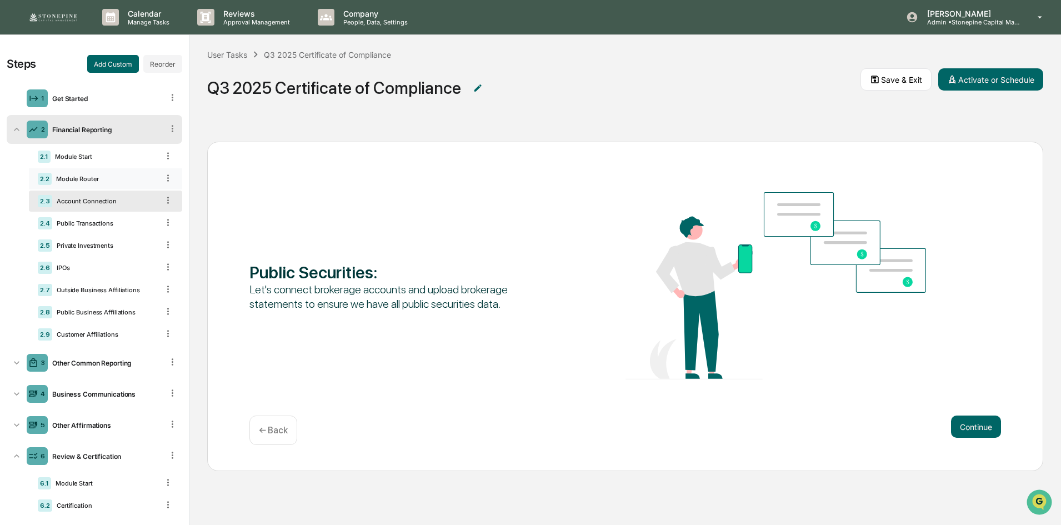
click at [108, 184] on div "2.2 Module Router" at bounding box center [105, 178] width 153 height 21
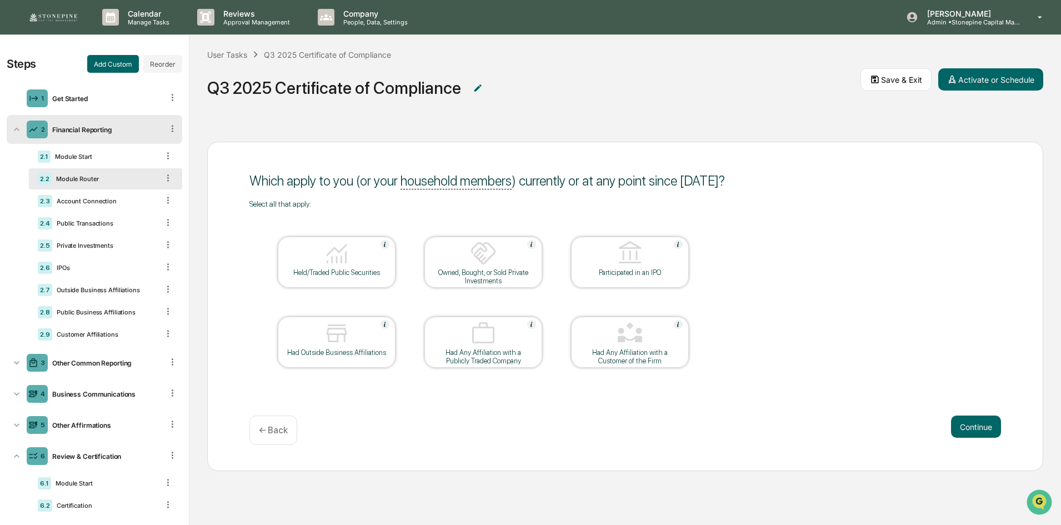
click at [632, 272] on div "Participated in an IPO" at bounding box center [630, 272] width 100 height 8
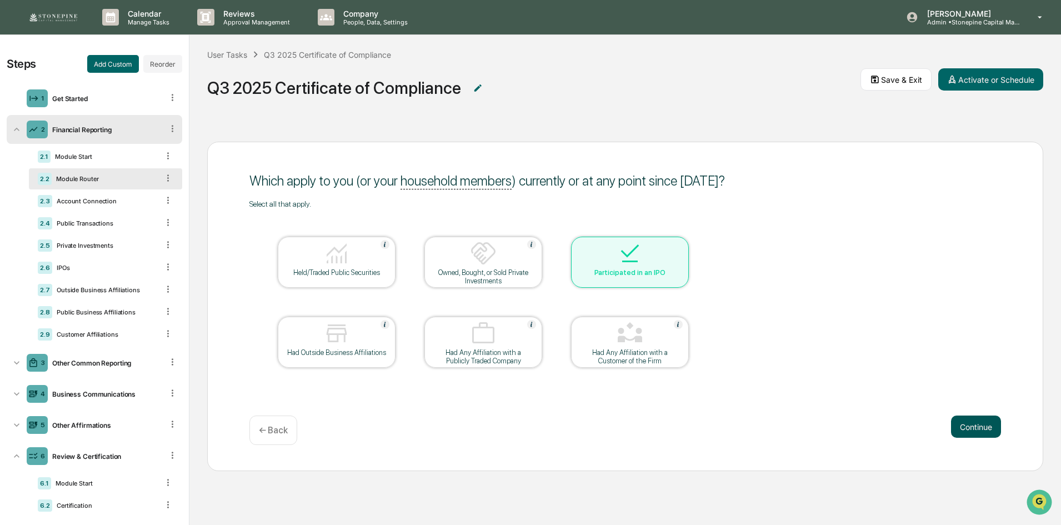
click at [972, 425] on button "Continue" at bounding box center [976, 427] width 50 height 22
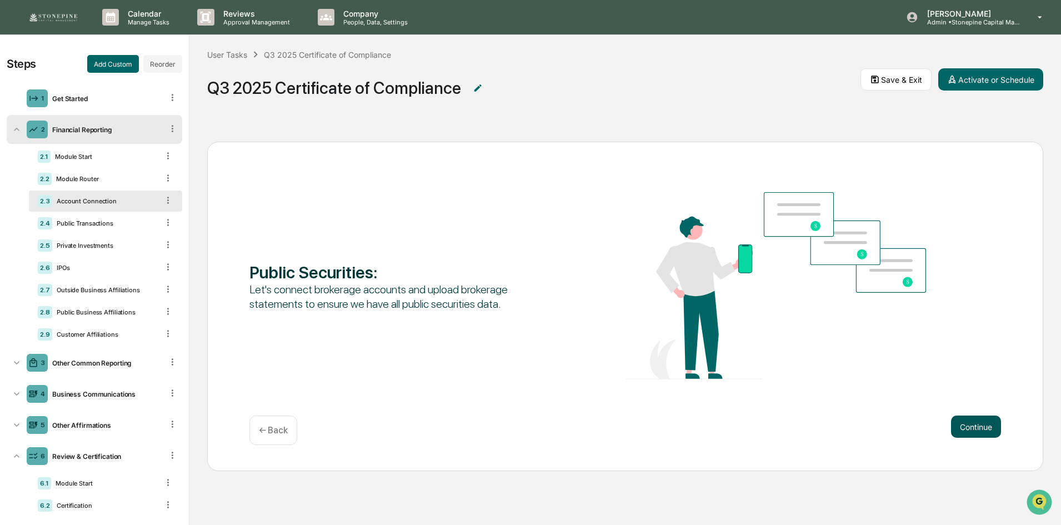
click at [976, 427] on button "Continue" at bounding box center [976, 427] width 50 height 22
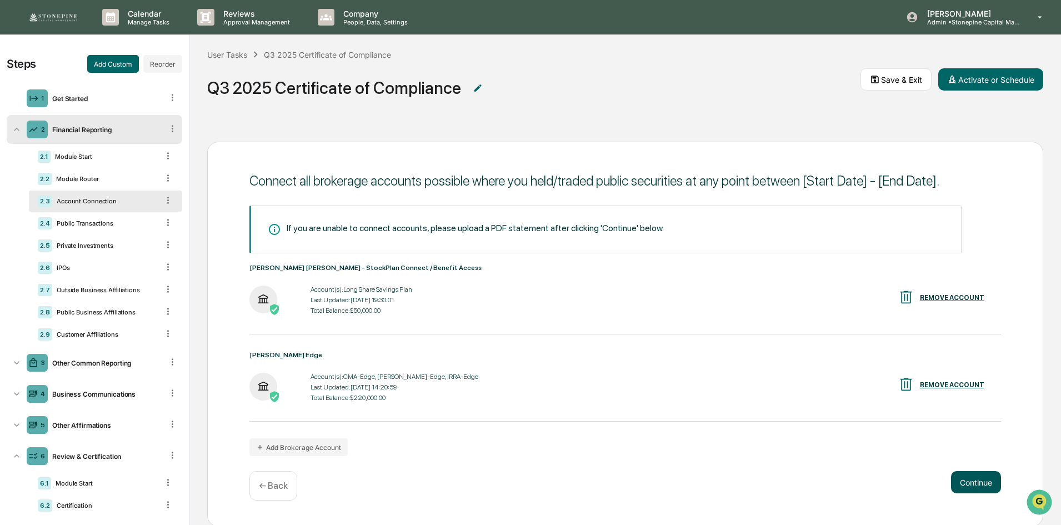
click at [968, 481] on button "Continue" at bounding box center [976, 482] width 50 height 22
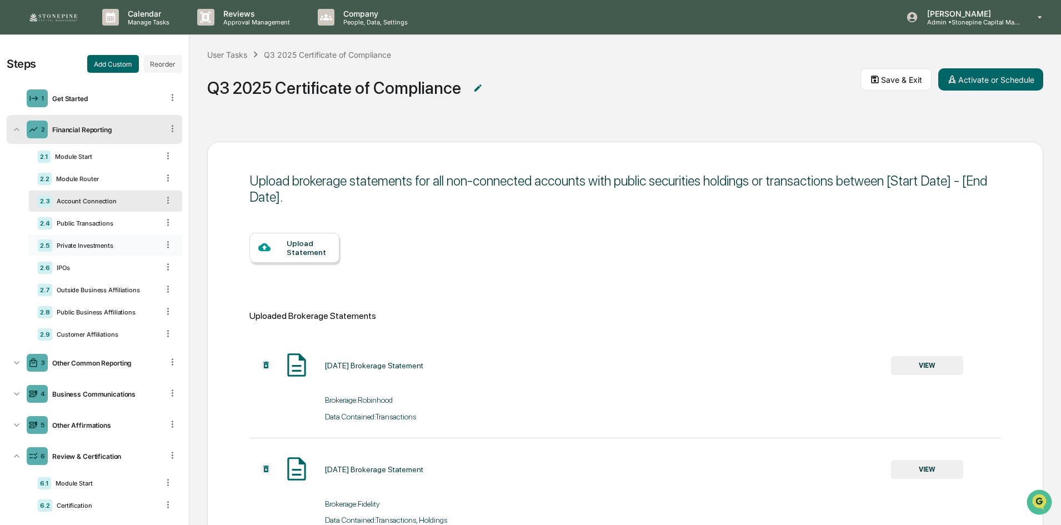
click at [108, 246] on div "Private Investments" at bounding box center [105, 246] width 106 height 8
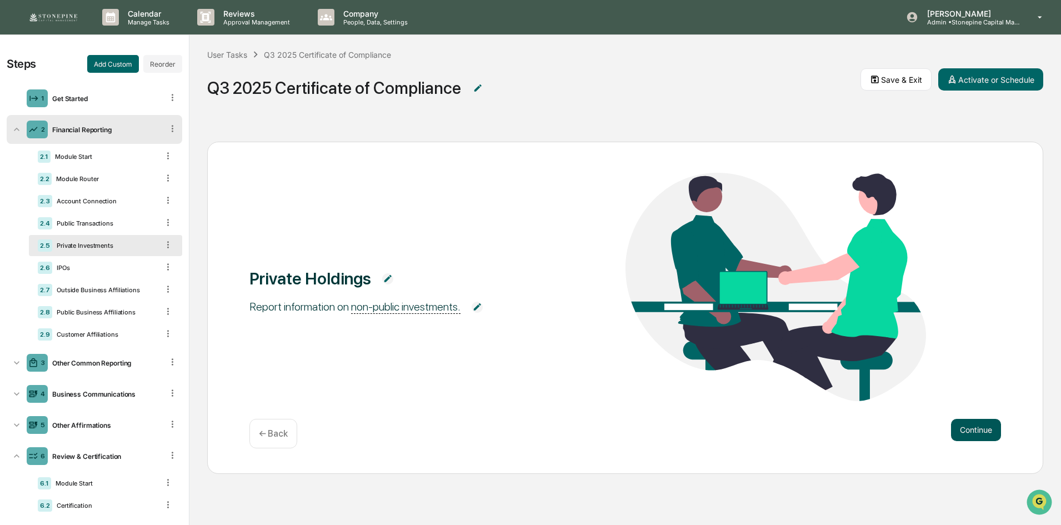
click at [967, 430] on button "Continue" at bounding box center [976, 430] width 50 height 22
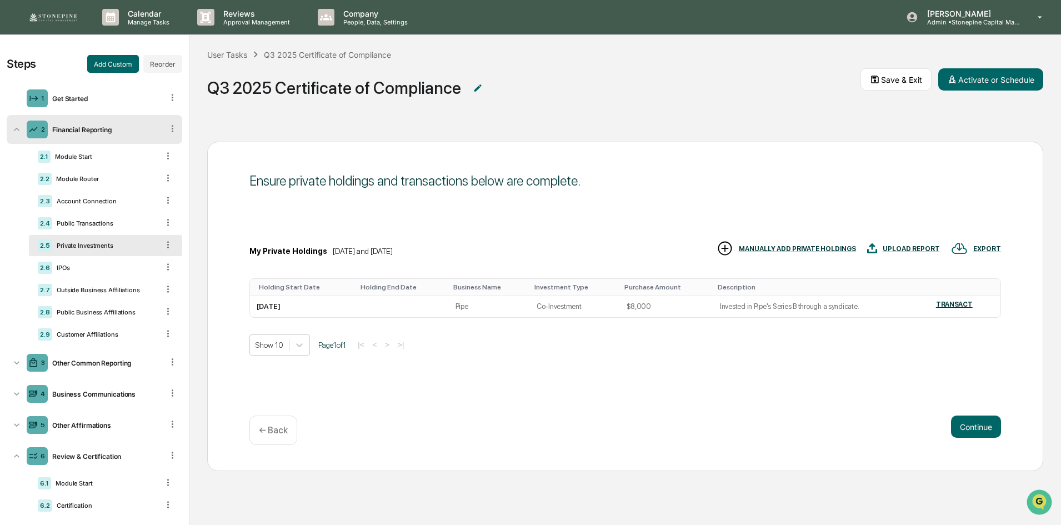
click at [823, 251] on div "MANUALLY ADD PRIVATE HOLDINGS" at bounding box center [797, 249] width 117 height 8
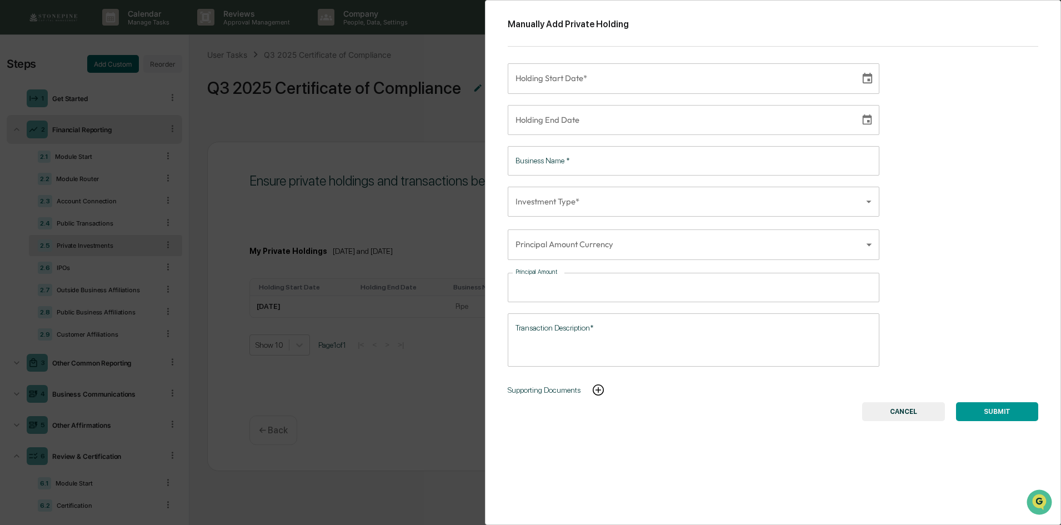
scroll to position [1, 0]
click at [1040, 507] on icon "Open customer support" at bounding box center [1040, 516] width 28 height 28
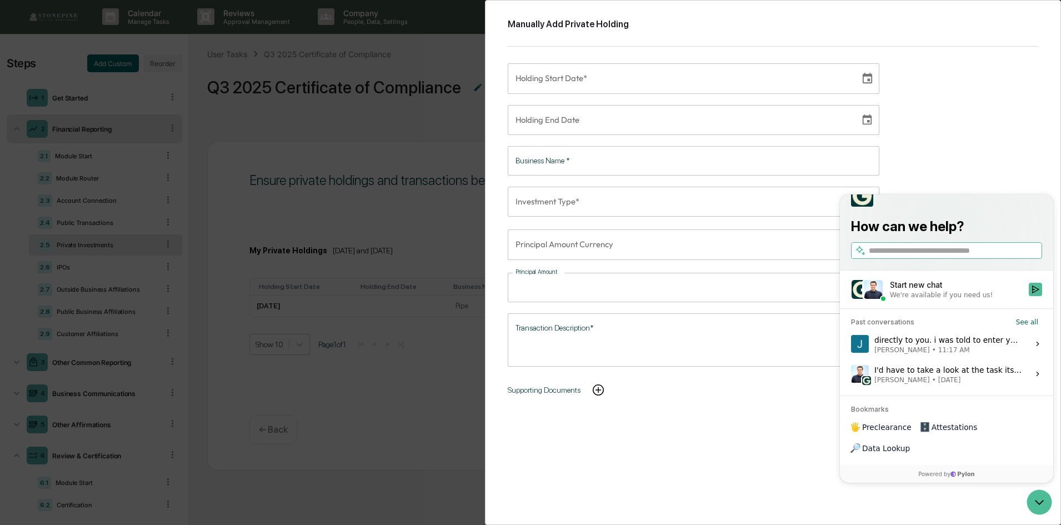
click at [940, 354] on span "11:17 AM" at bounding box center [954, 350] width 32 height 9
click at [851, 344] on button "View issue" at bounding box center [851, 344] width 1 height 1
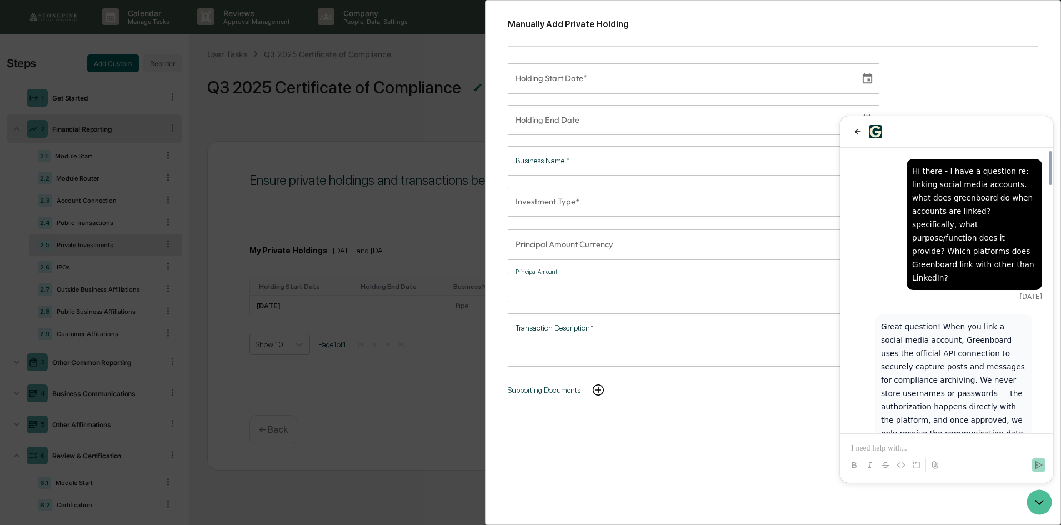
scroll to position [2075, 0]
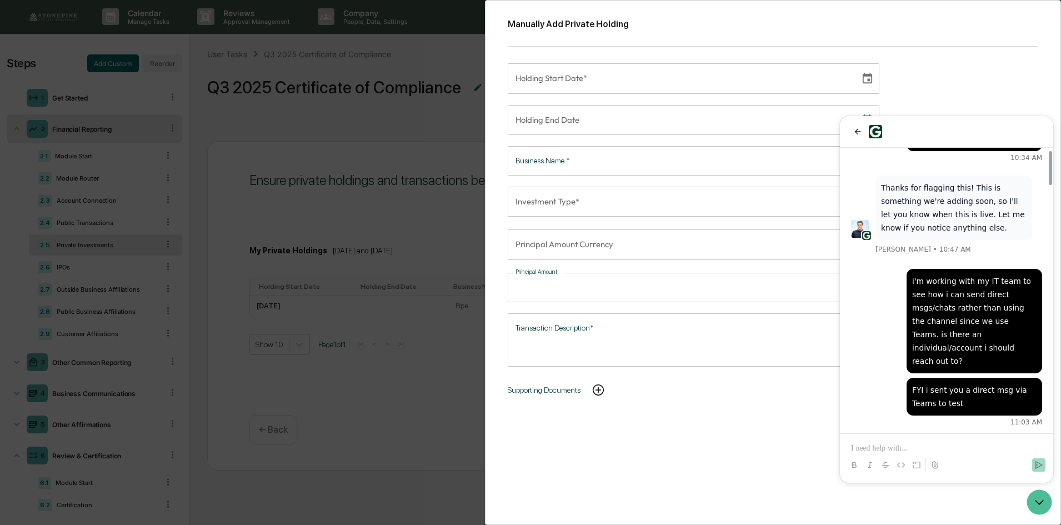
click at [981, 451] on p at bounding box center [946, 448] width 191 height 11
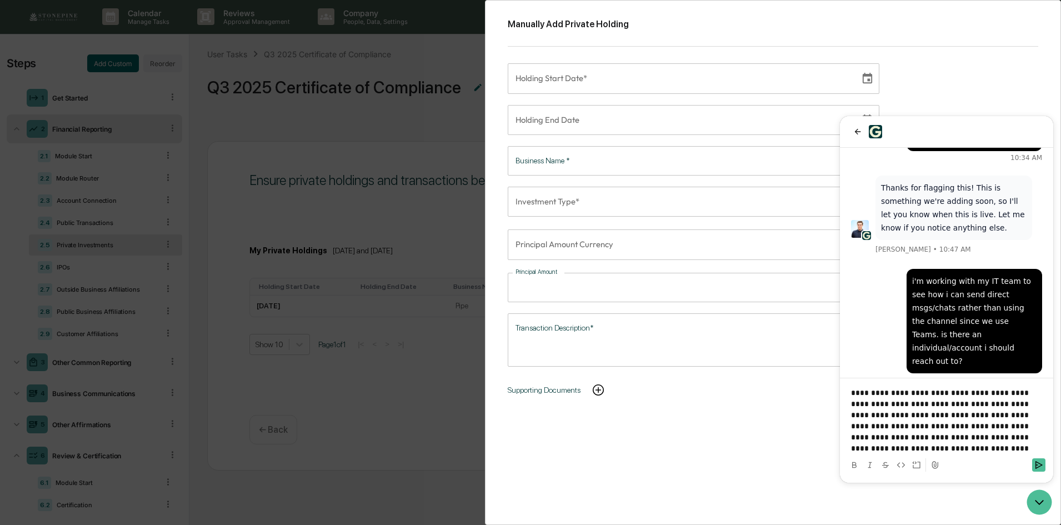
click at [923, 448] on p "**********" at bounding box center [946, 420] width 191 height 67
click at [957, 414] on p "**********" at bounding box center [946, 415] width 191 height 78
drag, startPoint x: 1021, startPoint y: 416, endPoint x: 955, endPoint y: 412, distance: 65.6
click at [955, 412] on p "**********" at bounding box center [946, 415] width 191 height 78
click at [1001, 447] on p "**********" at bounding box center [946, 420] width 191 height 67
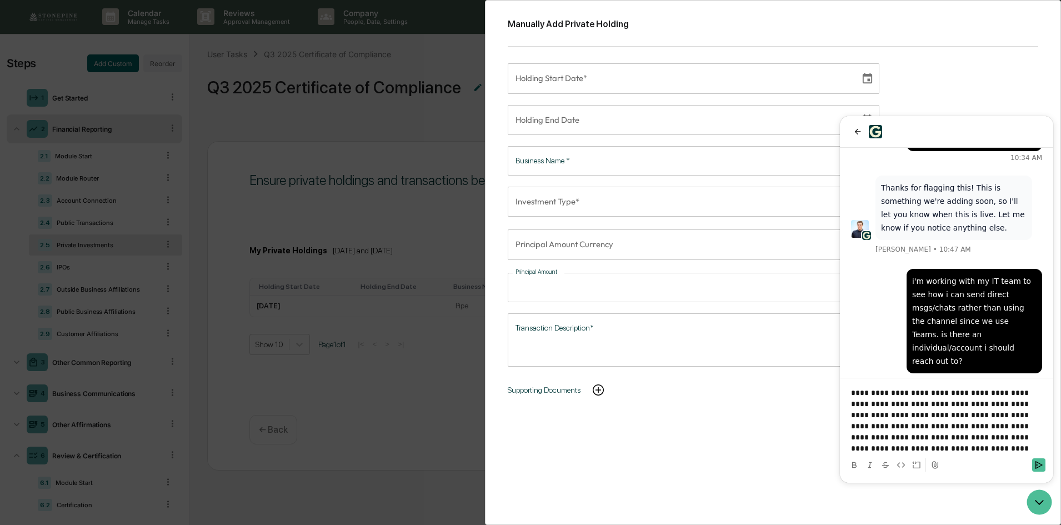
drag, startPoint x: 1001, startPoint y: 447, endPoint x: 912, endPoint y: 446, distance: 88.9
click at [912, 446] on p "**********" at bounding box center [946, 420] width 191 height 67
click at [1043, 462] on icon "Send" at bounding box center [1039, 465] width 9 height 9
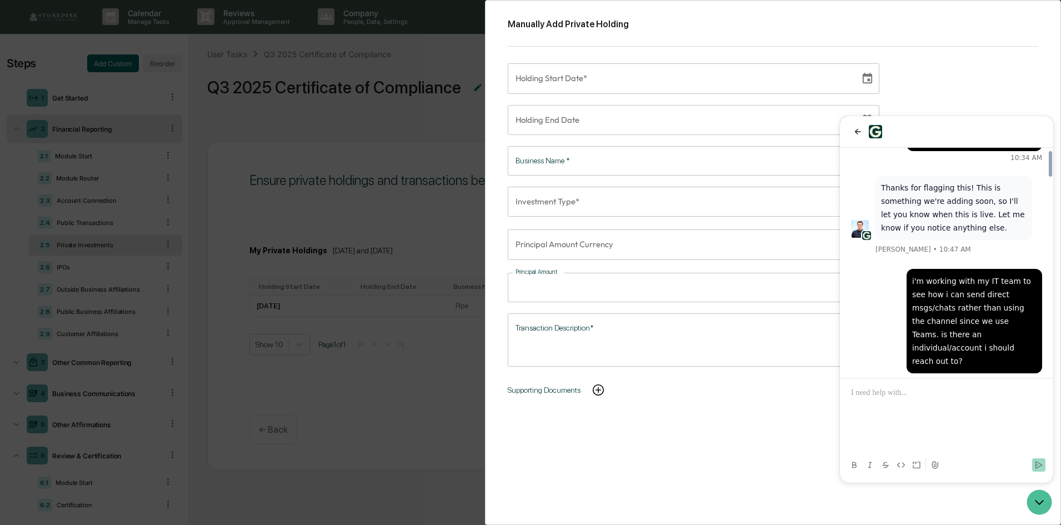
scroll to position [2230, 0]
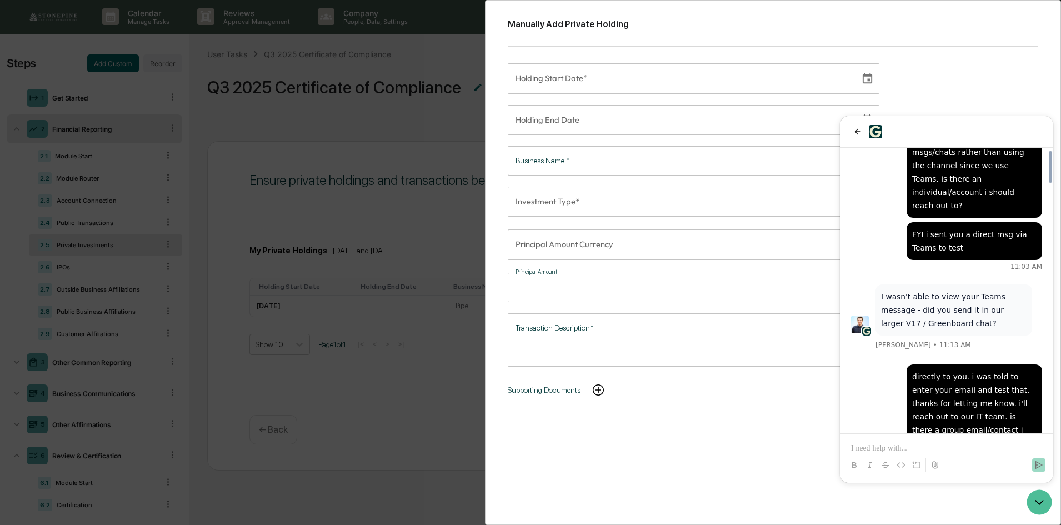
click at [434, 413] on div "Manually Add Private Holding Holding Start Date* Holding Start Date* Holding En…" at bounding box center [530, 262] width 1061 height 525
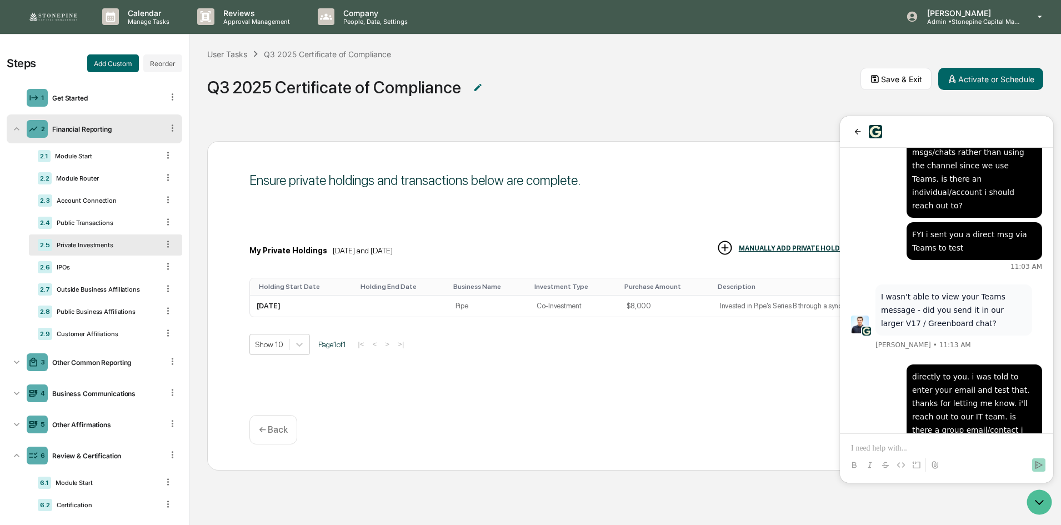
click at [741, 105] on span "Q3 2025 Certificate of Compliance" at bounding box center [533, 87] width 653 height 37
click at [854, 131] on icon "back" at bounding box center [857, 131] width 9 height 9
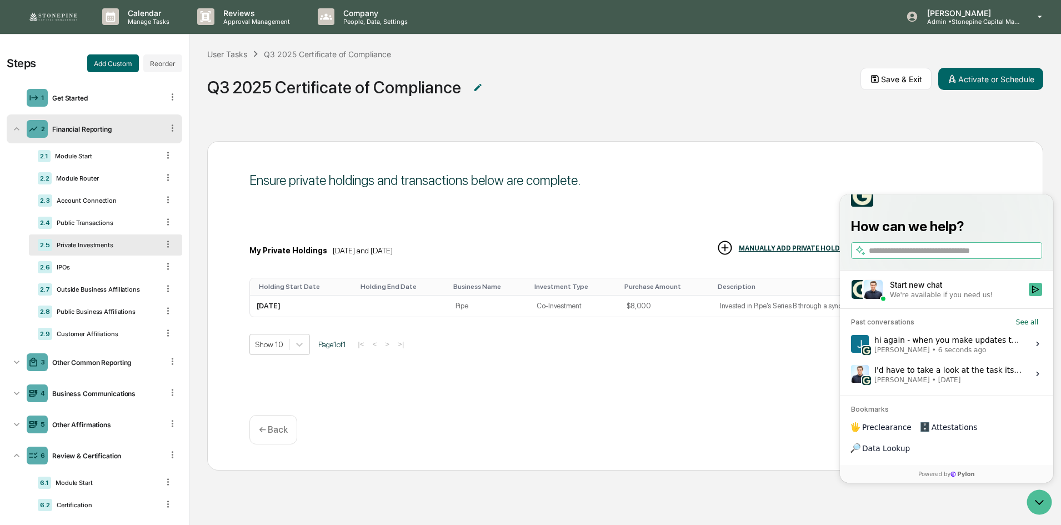
click at [801, 113] on div "User Tasks Q3 2025 Certificate of Compliance Q3 2025 Certificate of Compliance …" at bounding box center [625, 78] width 872 height 89
click at [967, 354] on span "37 seconds ago" at bounding box center [964, 350] width 52 height 9
click at [851, 344] on button "View issue" at bounding box center [851, 344] width 1 height 1
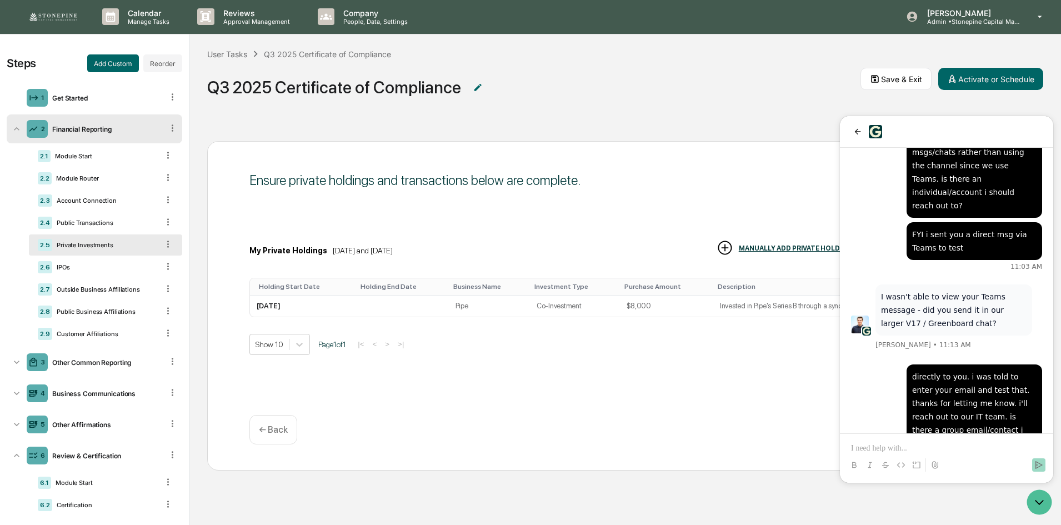
click at [99, 248] on div "Private Investments" at bounding box center [105, 245] width 106 height 8
click at [269, 434] on p "← Back" at bounding box center [273, 429] width 29 height 11
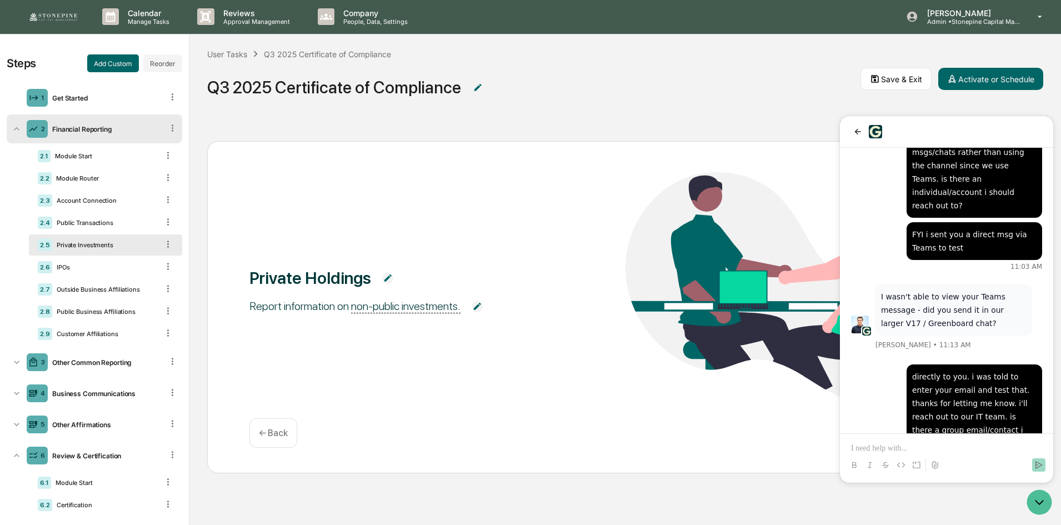
click at [601, 131] on div "Private Holdings Report information on non-public investments. Continue ← Back" at bounding box center [625, 324] width 872 height 402
click at [706, 102] on span "Q3 2025 Certificate of Compliance" at bounding box center [533, 87] width 653 height 37
click at [1045, 508] on icon "Open customer support" at bounding box center [1040, 502] width 28 height 28
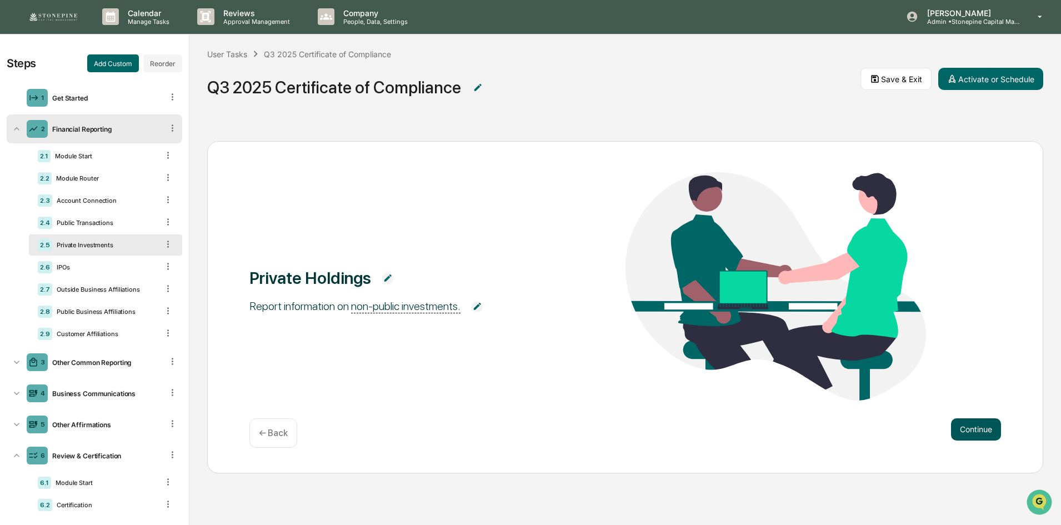
click at [978, 429] on button "Continue" at bounding box center [976, 429] width 50 height 22
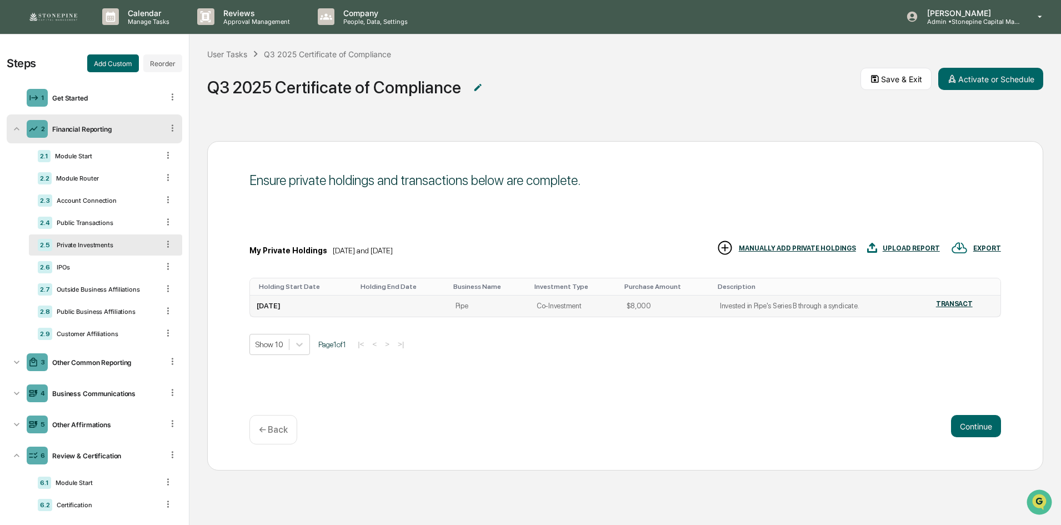
click at [966, 302] on div "TRANSACT" at bounding box center [954, 304] width 37 height 8
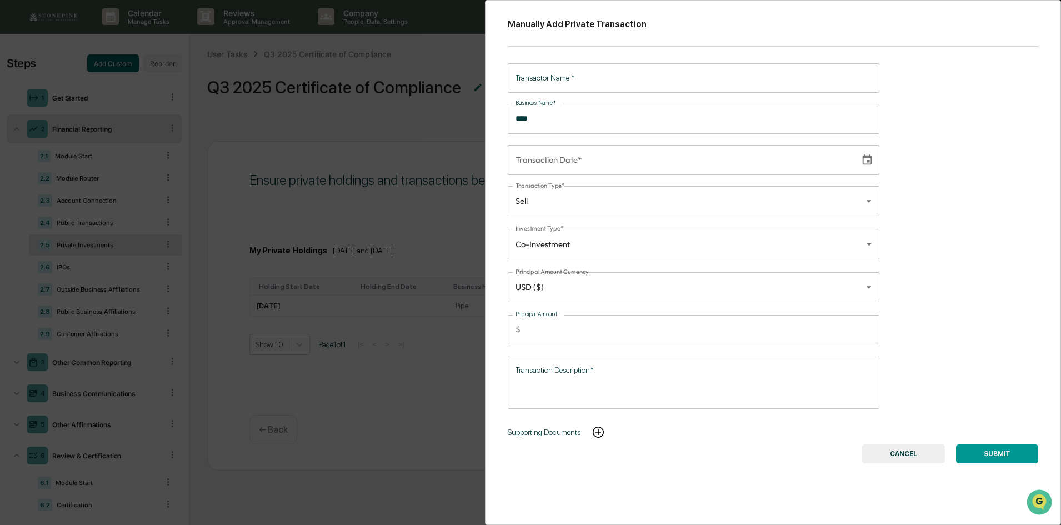
click at [883, 452] on button "CANCEL" at bounding box center [903, 453] width 83 height 19
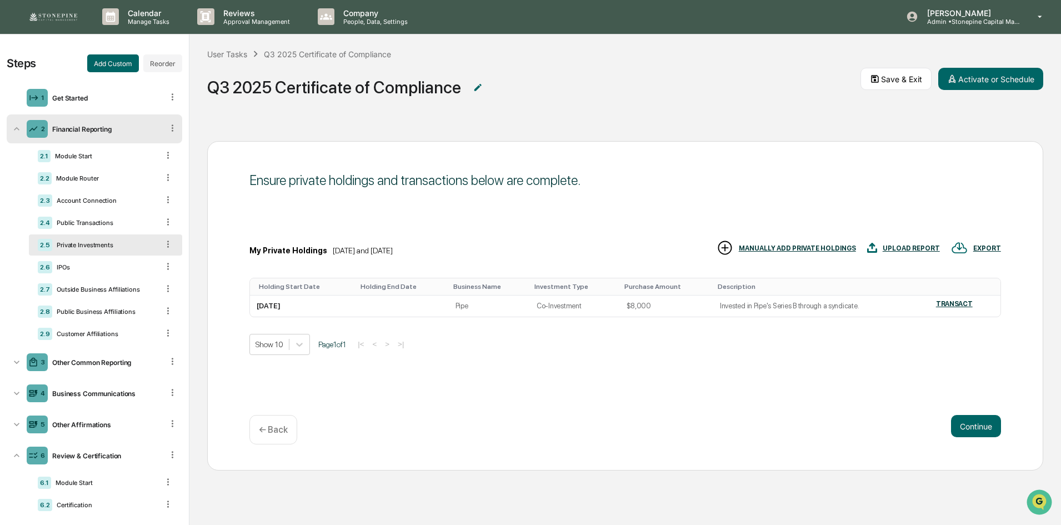
click at [818, 246] on div "MANUALLY ADD PRIVATE HOLDINGS" at bounding box center [797, 248] width 117 height 8
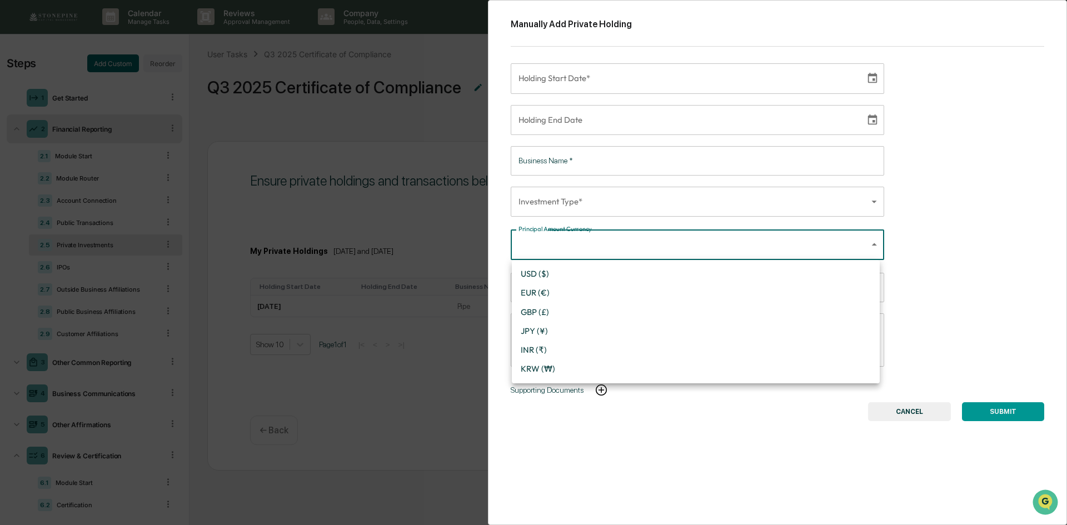
click at [814, 249] on body "Calendar Manage Tasks Reviews Approval Management Company People, Data, Setting…" at bounding box center [533, 262] width 1067 height 526
click at [957, 297] on div at bounding box center [533, 262] width 1067 height 525
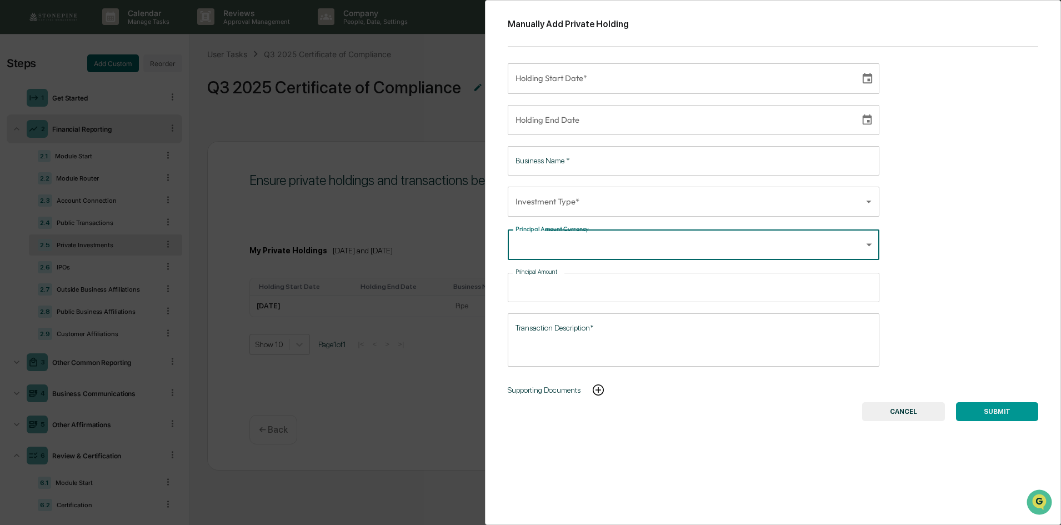
click at [842, 287] on input "Principal Amount" at bounding box center [699, 287] width 359 height 29
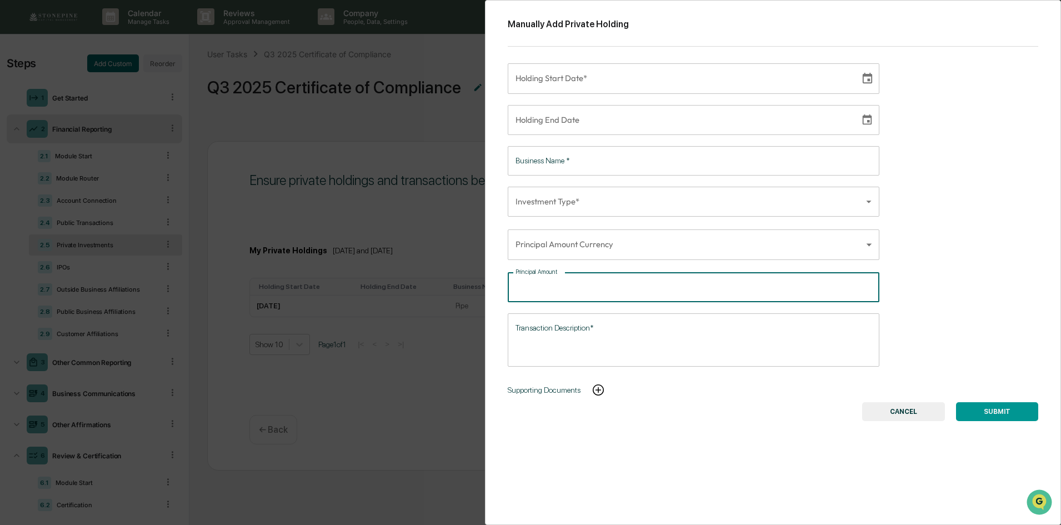
click at [856, 286] on input "Principal Amount" at bounding box center [699, 287] width 359 height 29
type input "**"
click at [860, 288] on input "**" at bounding box center [699, 287] width 359 height 29
click at [819, 287] on input "**" at bounding box center [699, 287] width 359 height 29
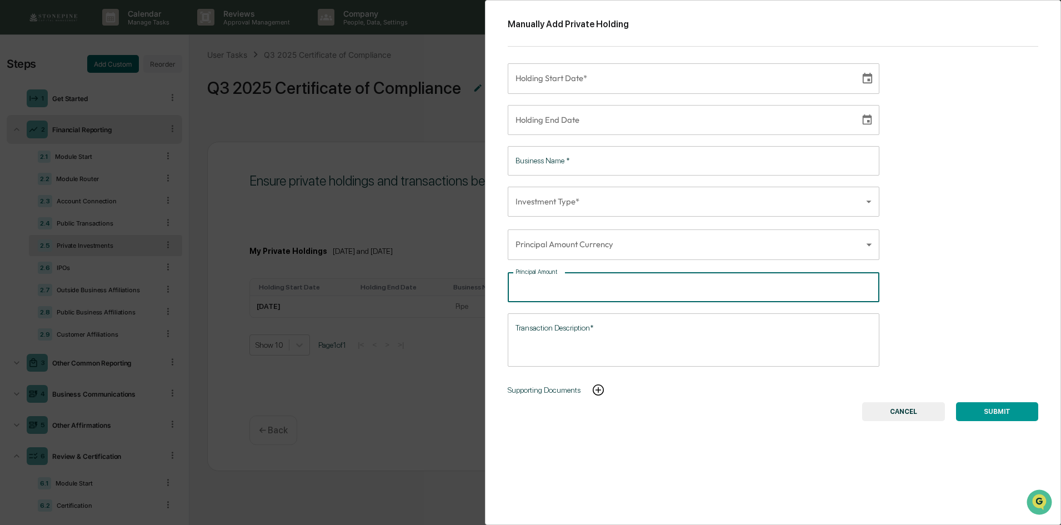
type input "*"
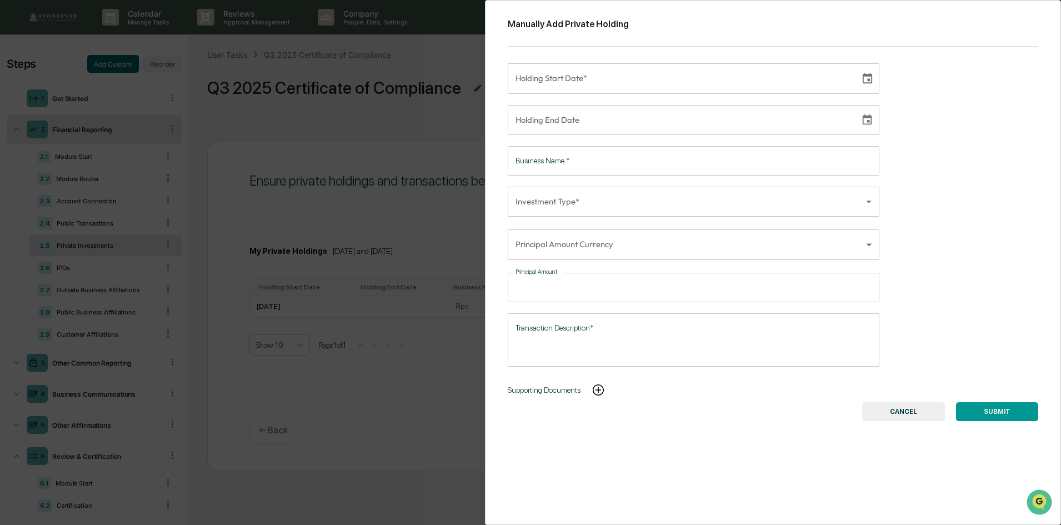
click at [892, 414] on button "CANCEL" at bounding box center [903, 411] width 83 height 19
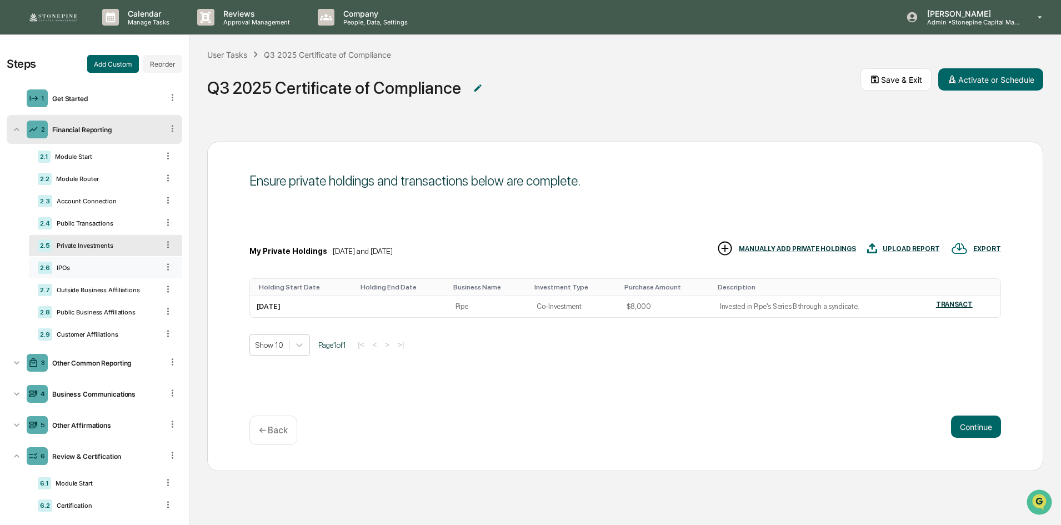
click at [124, 268] on div "IPOs" at bounding box center [105, 268] width 106 height 8
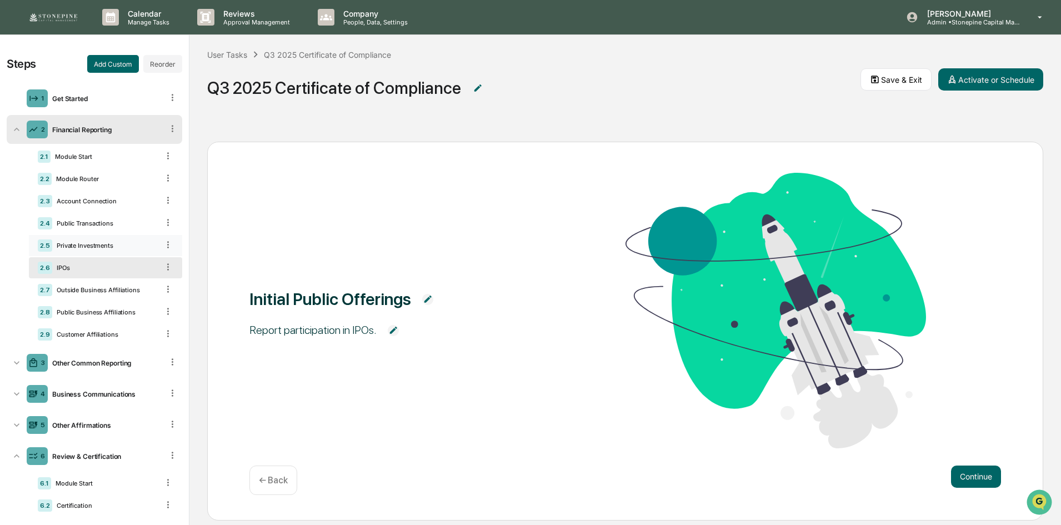
click at [167, 245] on icon at bounding box center [168, 244] width 2 height 7
click at [118, 243] on div "Private Investments" at bounding box center [105, 246] width 106 height 8
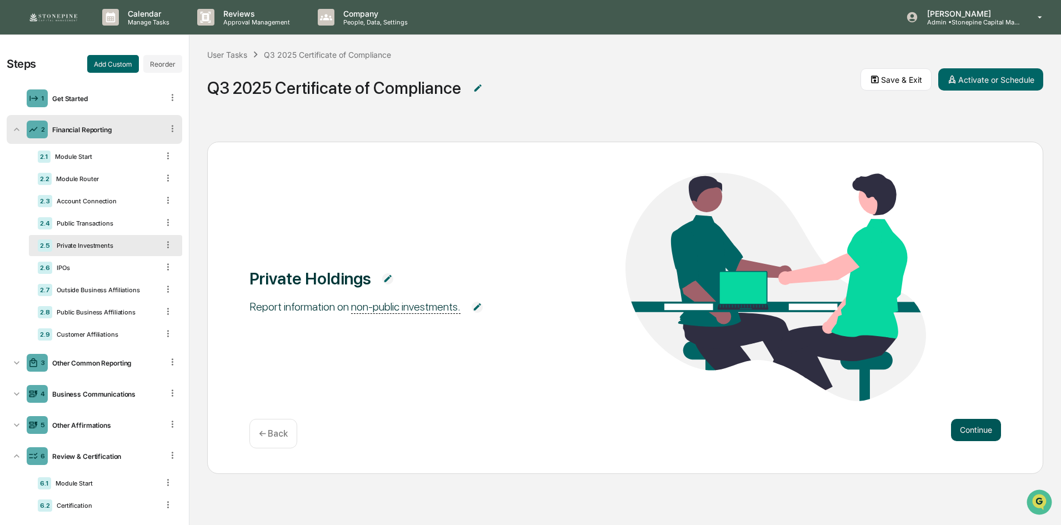
click at [974, 428] on button "Continue" at bounding box center [976, 430] width 50 height 22
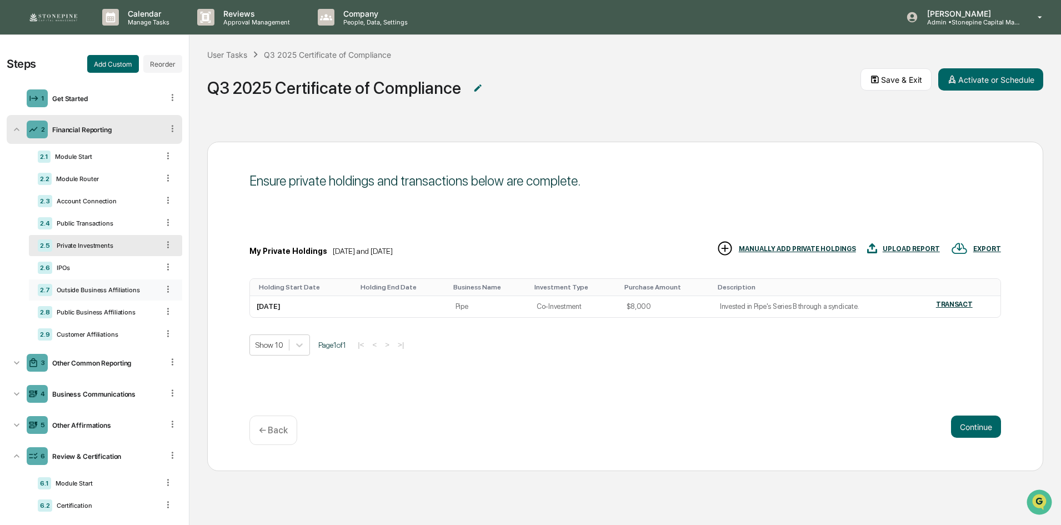
click at [92, 288] on div "Outside Business Affiliations" at bounding box center [105, 290] width 106 height 8
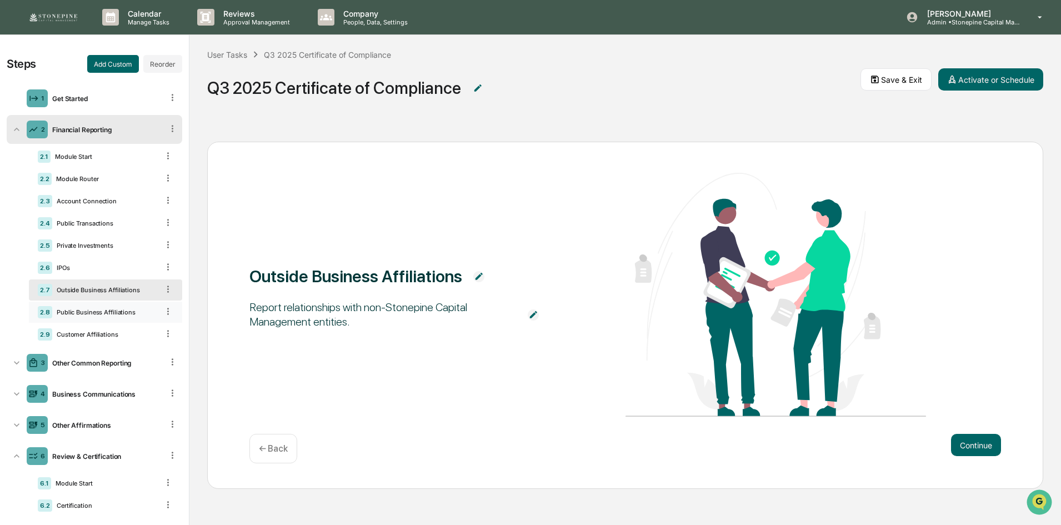
click at [96, 310] on div "Public Business Affiliations" at bounding box center [105, 312] width 106 height 8
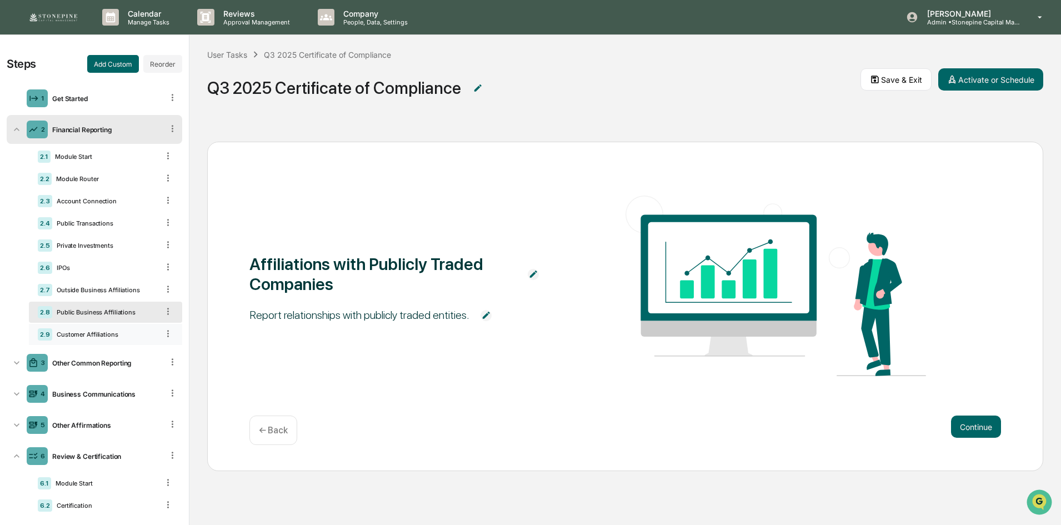
click at [101, 338] on div "2.9 Customer Affiliations" at bounding box center [105, 334] width 153 height 21
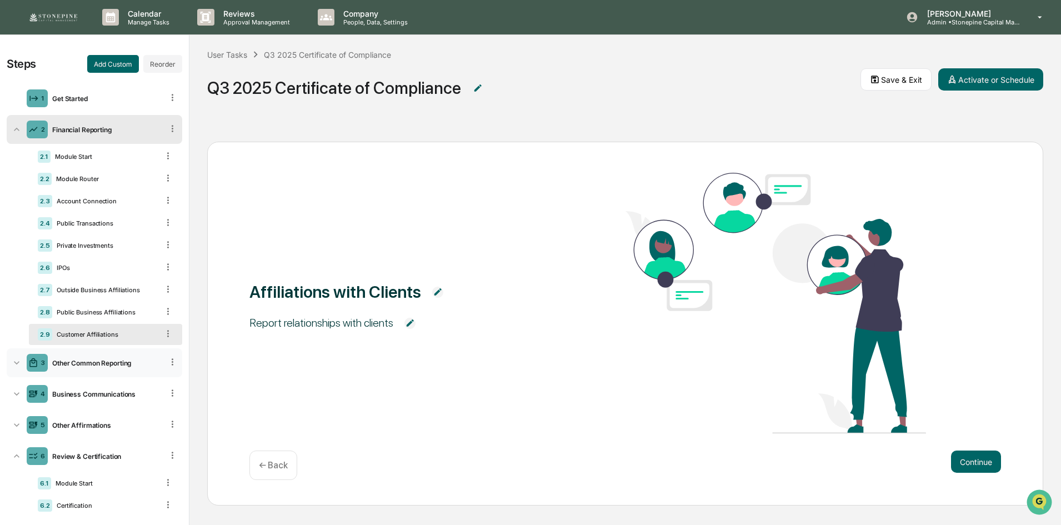
click at [108, 361] on div "Other Common Reporting" at bounding box center [105, 363] width 115 height 8
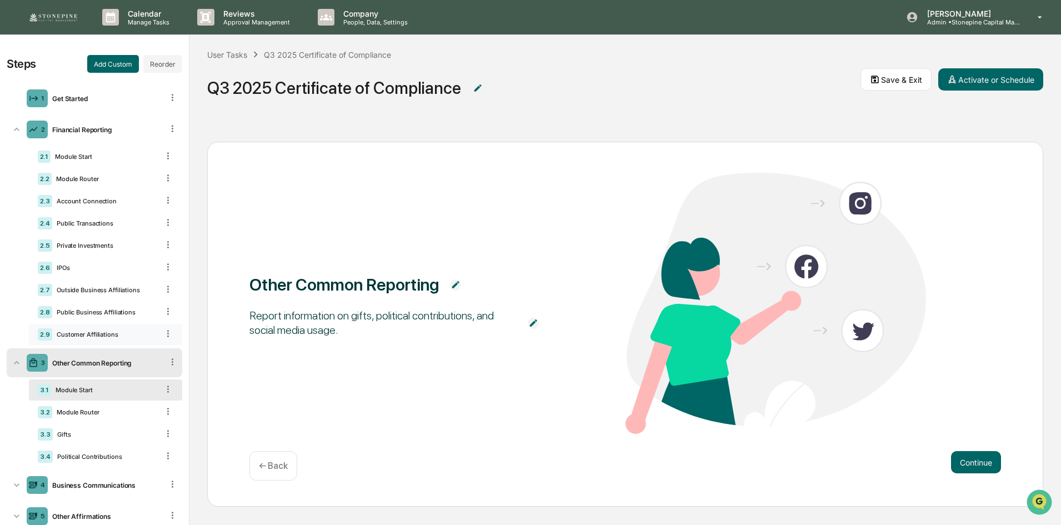
click at [101, 330] on div "2.9 Customer Affiliations" at bounding box center [105, 334] width 153 height 21
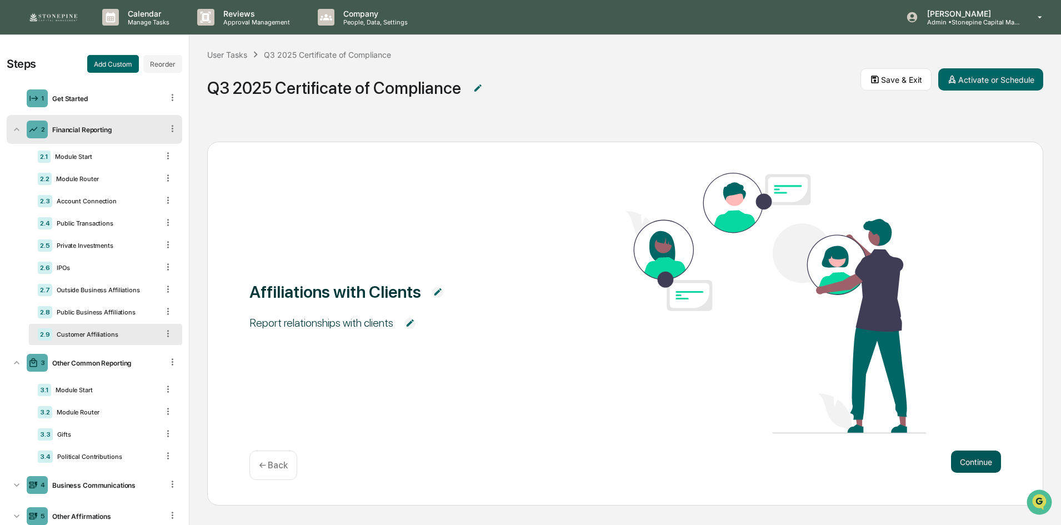
click at [961, 456] on button "Continue" at bounding box center [976, 462] width 50 height 22
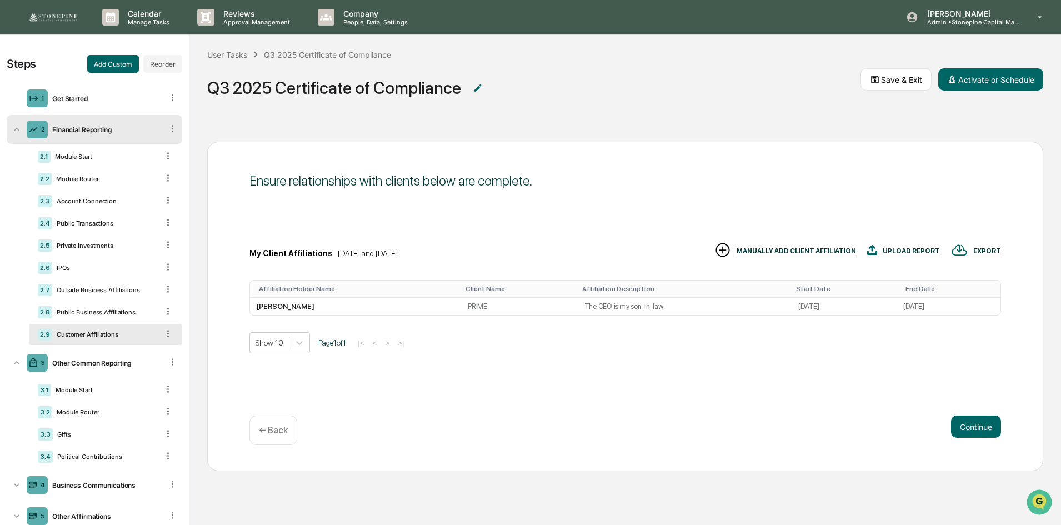
click at [833, 253] on div "MANUALLY ADD CLIENT AFFILIATION" at bounding box center [796, 251] width 119 height 8
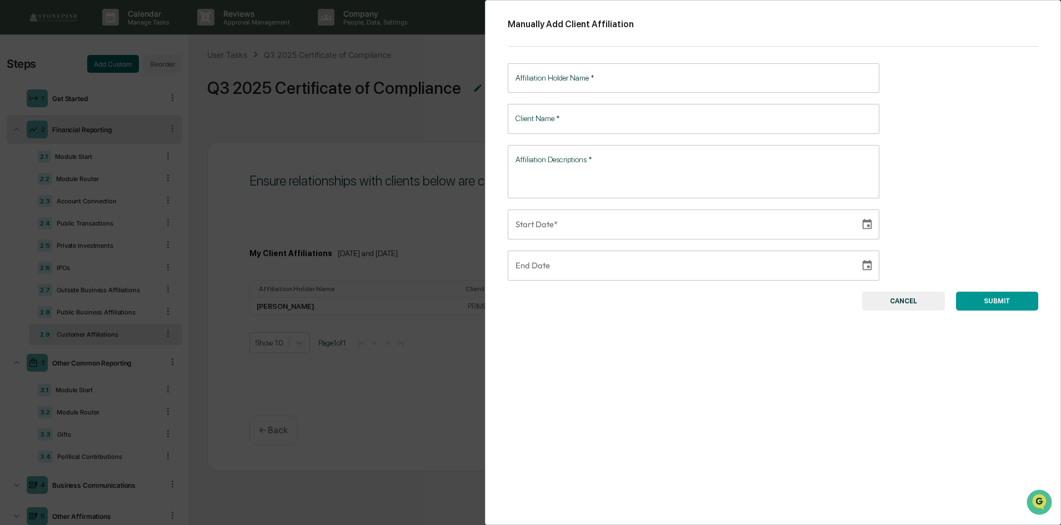
click at [893, 303] on button "CANCEL" at bounding box center [903, 301] width 83 height 19
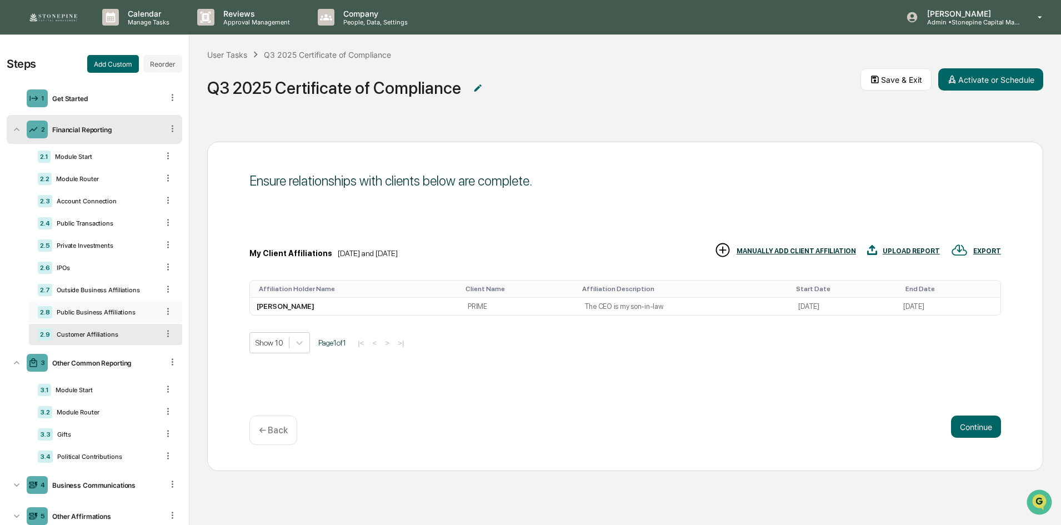
click at [116, 310] on div "Public Business Affiliations" at bounding box center [105, 312] width 106 height 8
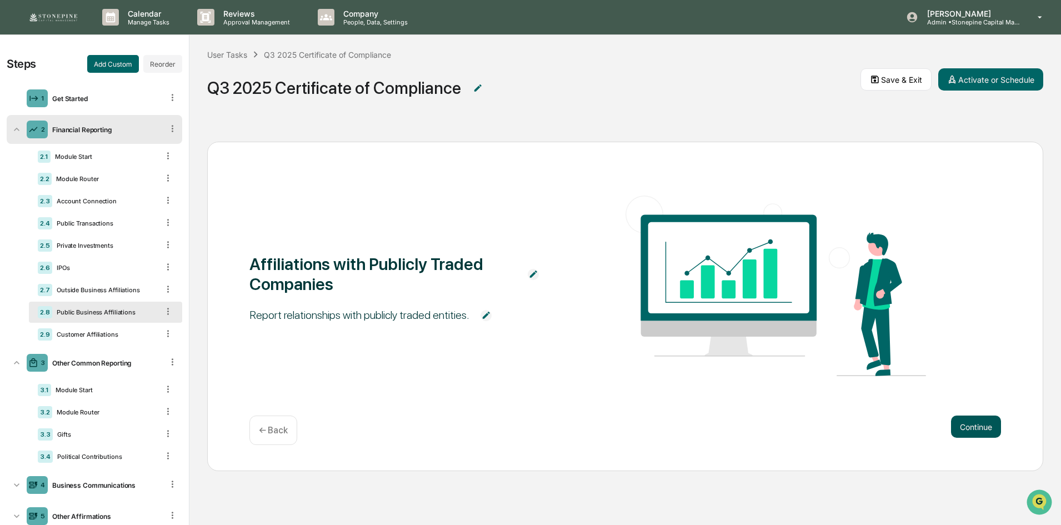
click at [978, 419] on button "Continue" at bounding box center [976, 427] width 50 height 22
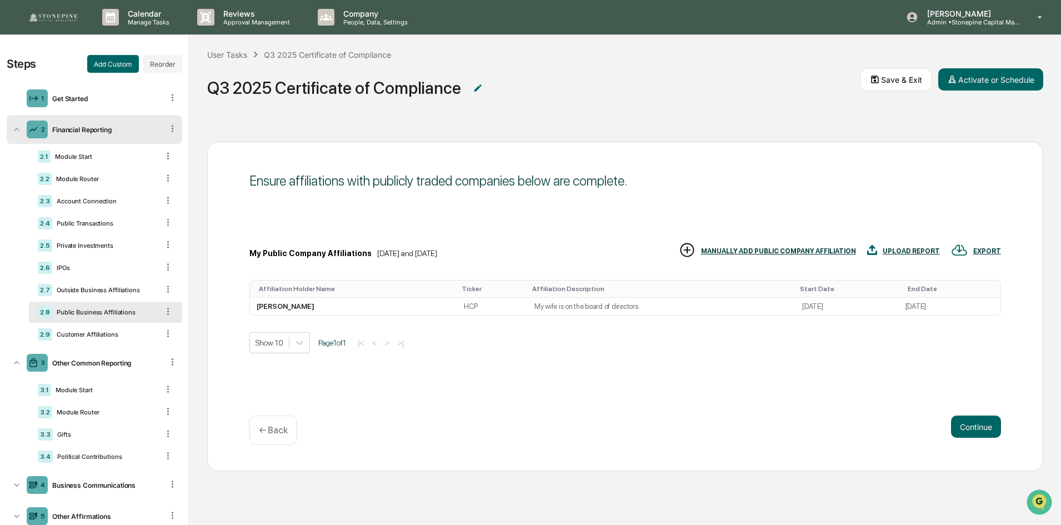
click at [789, 252] on div "MANUALLY ADD PUBLIC COMPANY AFFILIATION" at bounding box center [778, 251] width 155 height 8
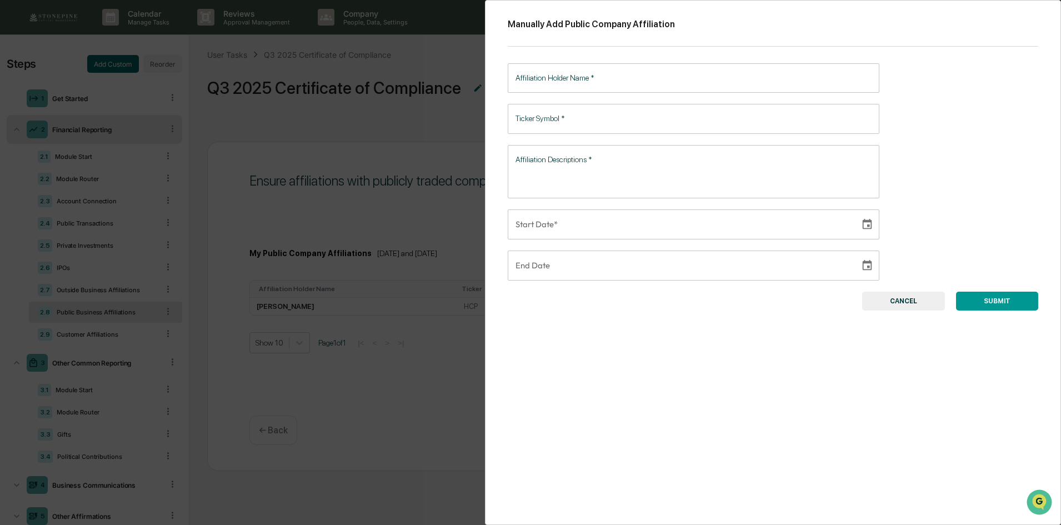
click at [897, 306] on button "CANCEL" at bounding box center [903, 301] width 83 height 19
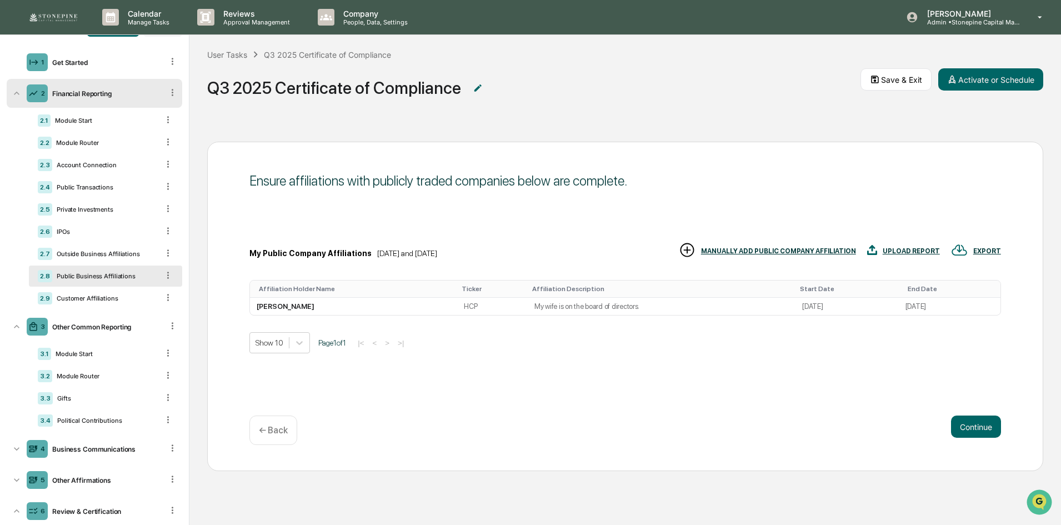
scroll to position [56, 0]
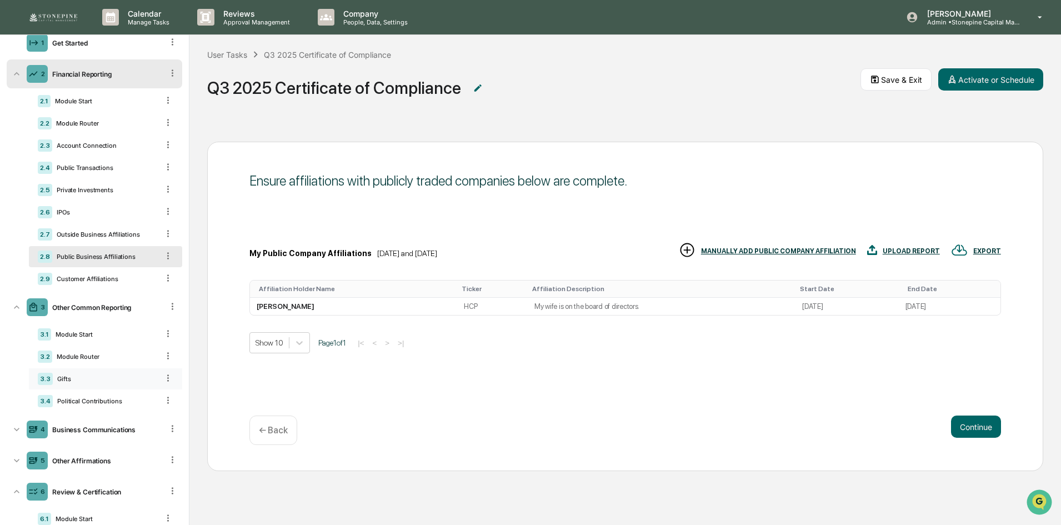
click at [113, 377] on div "Gifts" at bounding box center [106, 379] width 106 height 8
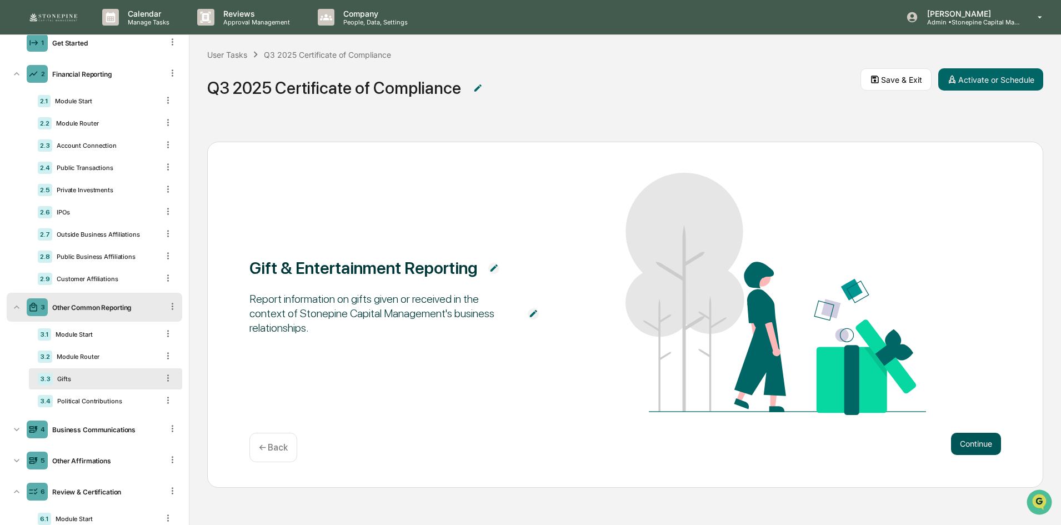
click at [961, 440] on button "Continue" at bounding box center [976, 444] width 50 height 22
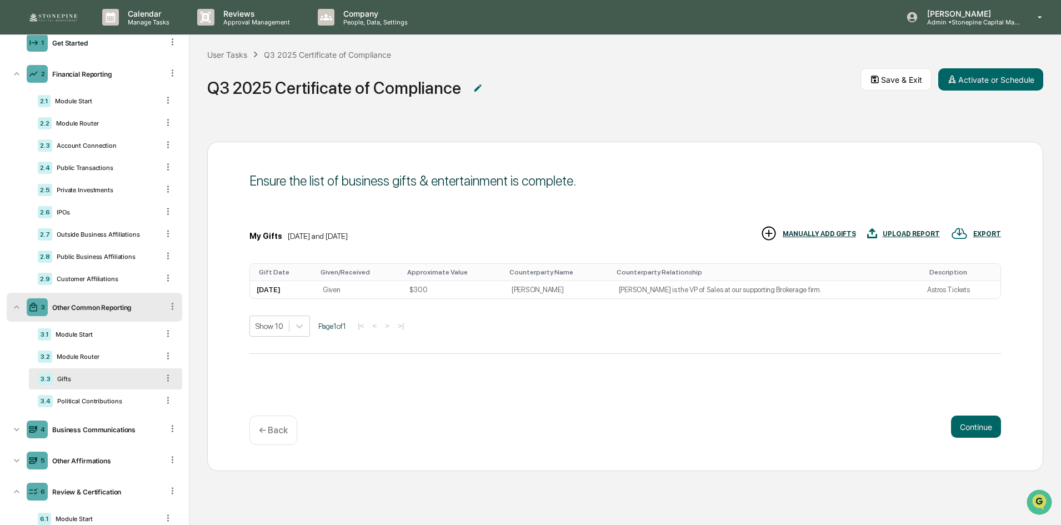
scroll to position [105, 0]
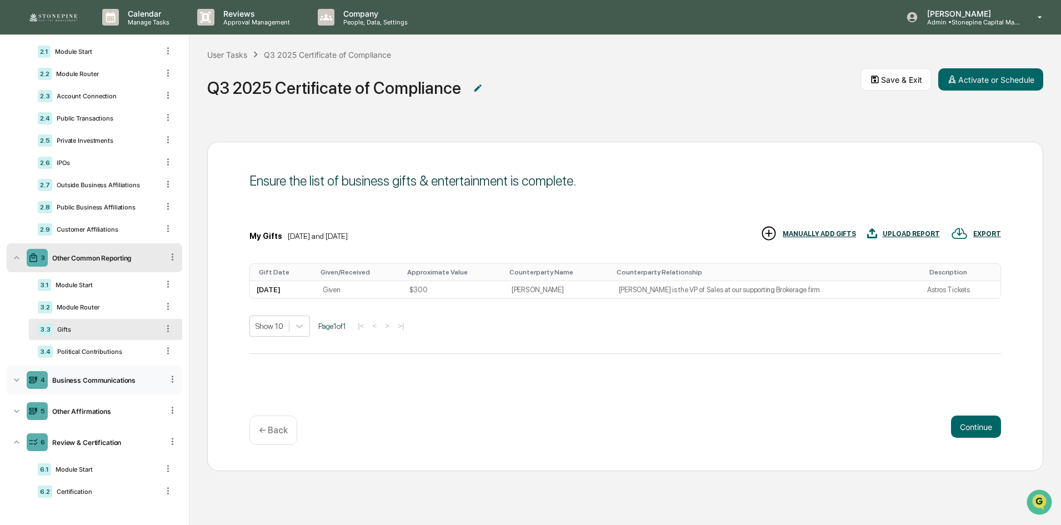
click at [167, 379] on icon at bounding box center [172, 379] width 11 height 11
click at [133, 372] on div "4 Business Communications" at bounding box center [95, 380] width 176 height 29
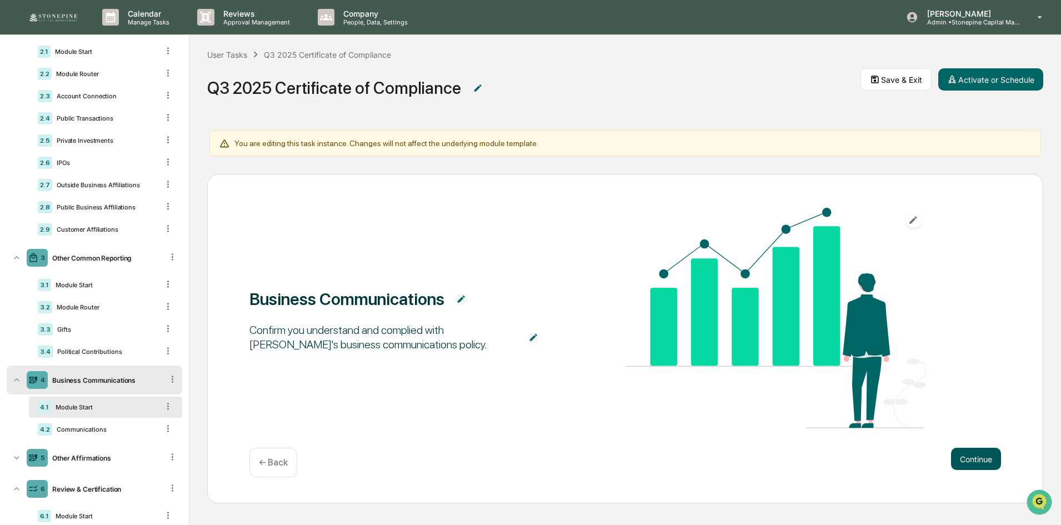
click at [972, 452] on button "Continue" at bounding box center [976, 459] width 50 height 22
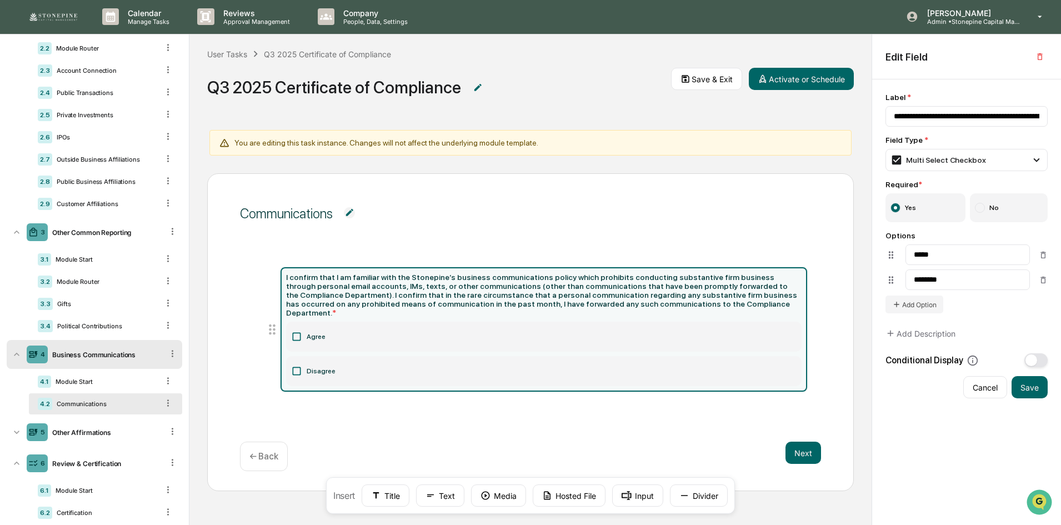
scroll to position [152, 0]
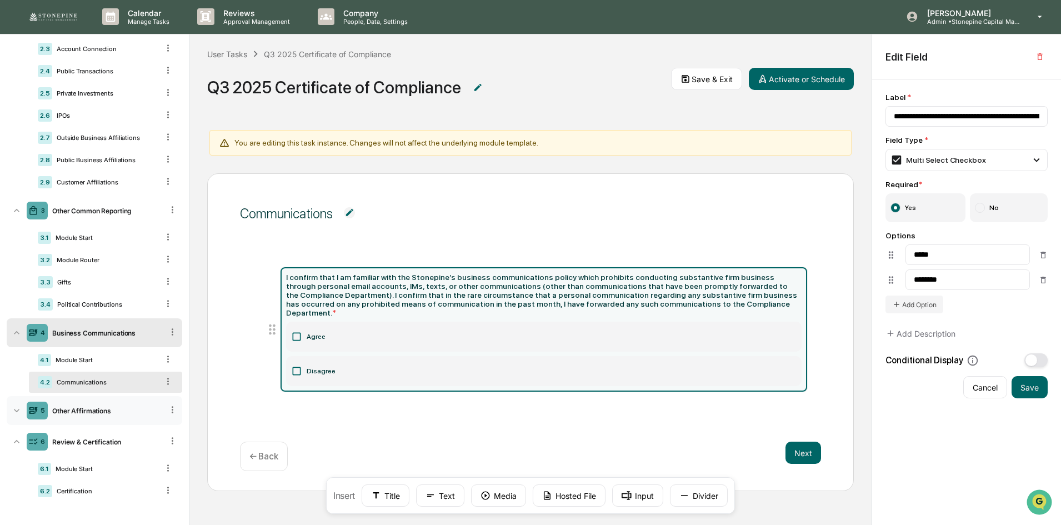
click at [114, 417] on div "5 Other Affirmations" at bounding box center [95, 410] width 176 height 29
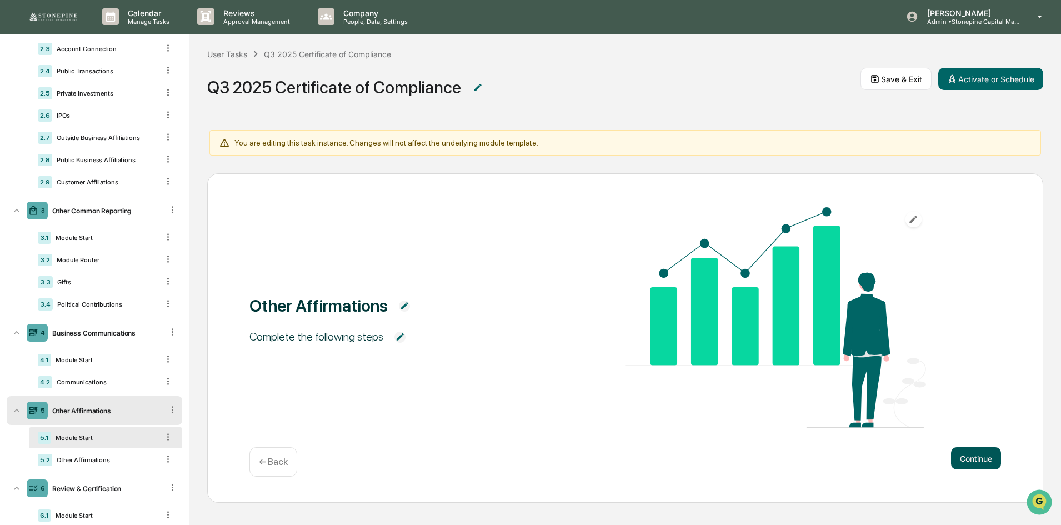
click at [963, 448] on button "Continue" at bounding box center [976, 458] width 50 height 22
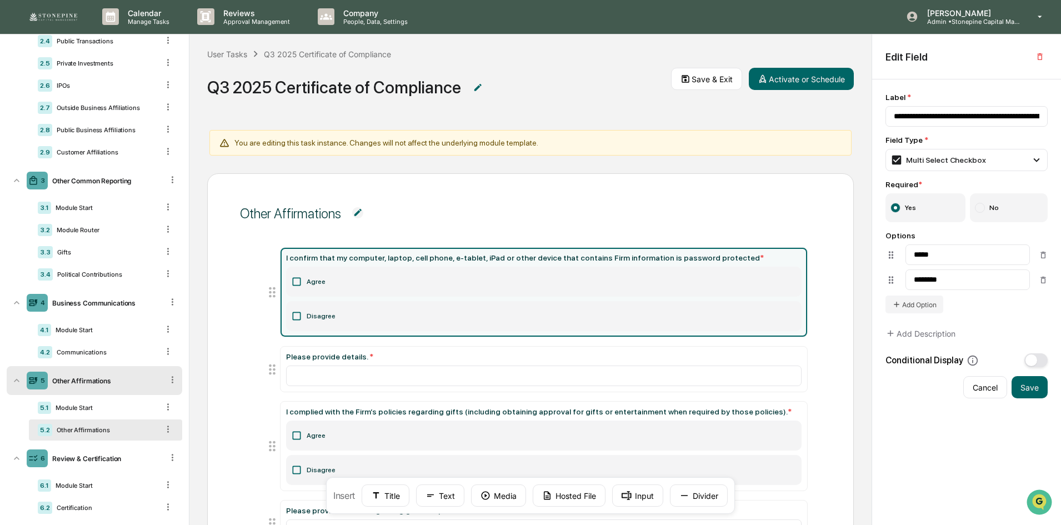
scroll to position [198, 0]
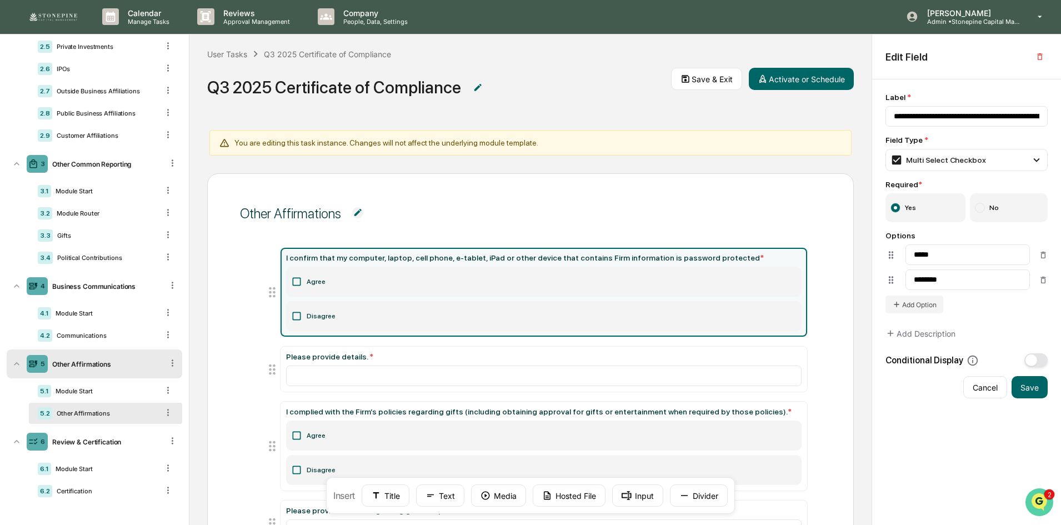
click at [1036, 498] on img "Open customer support" at bounding box center [1040, 502] width 28 height 22
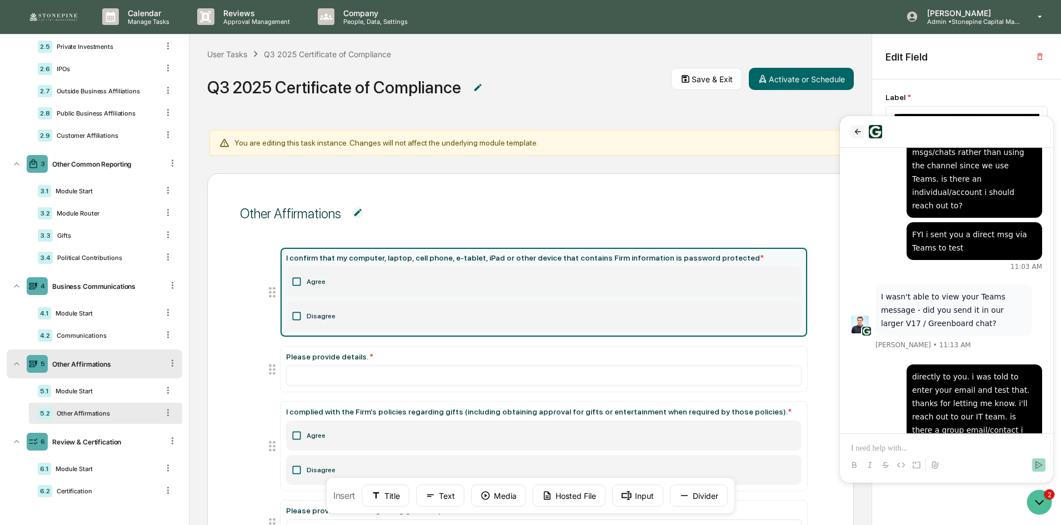
click at [858, 131] on icon "back" at bounding box center [857, 131] width 9 height 9
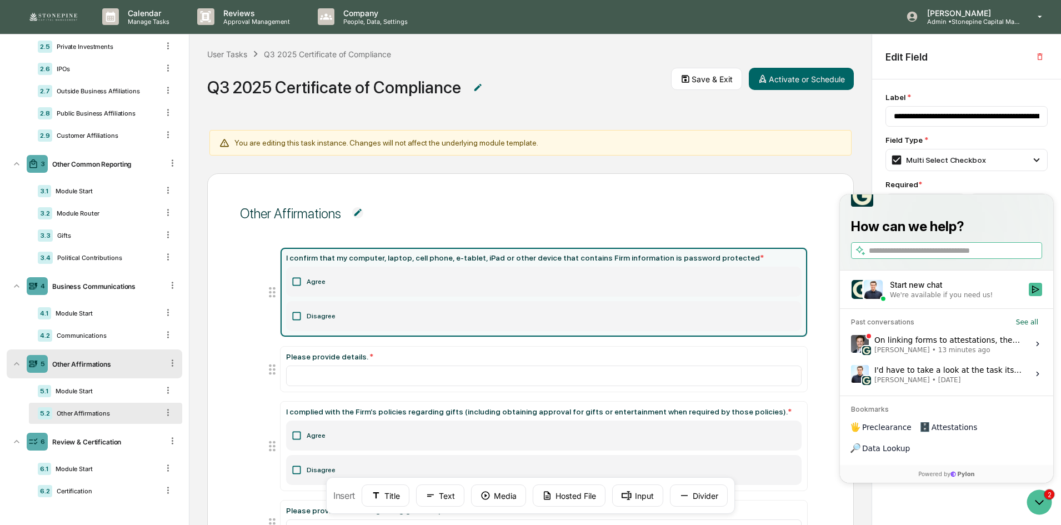
click at [940, 354] on div "On linking forms to attestations, the link to the form is created at the time t…" at bounding box center [949, 343] width 148 height 21
click at [851, 344] on button "View issue" at bounding box center [851, 344] width 1 height 1
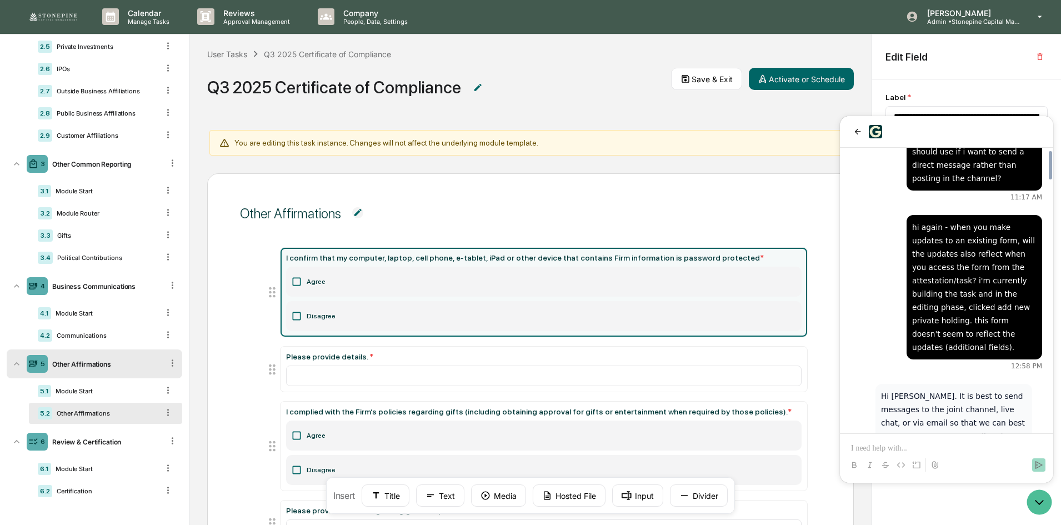
scroll to position [2541, 0]
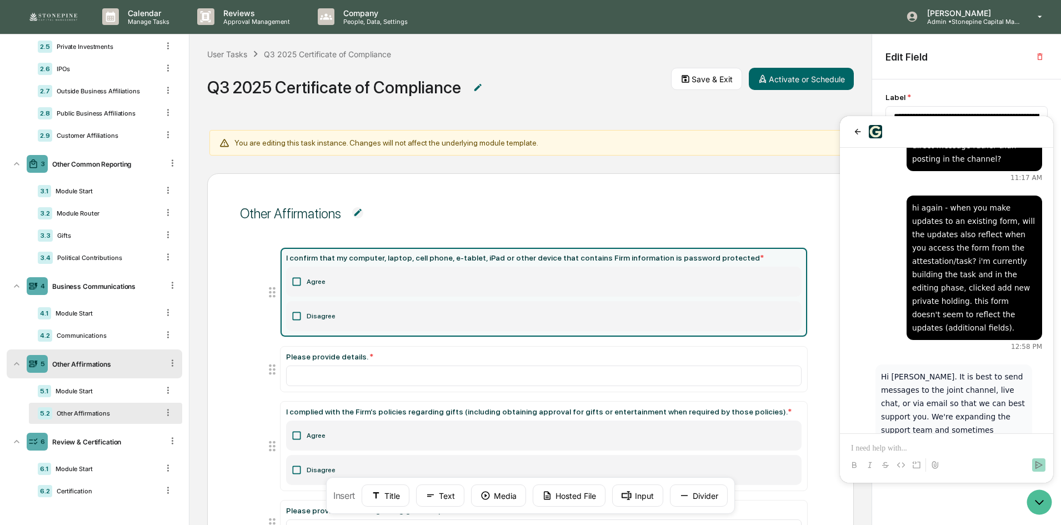
click at [736, 222] on span "Other Affirmations" at bounding box center [530, 213] width 581 height 41
click at [1037, 510] on icon "Open customer support" at bounding box center [1040, 502] width 28 height 28
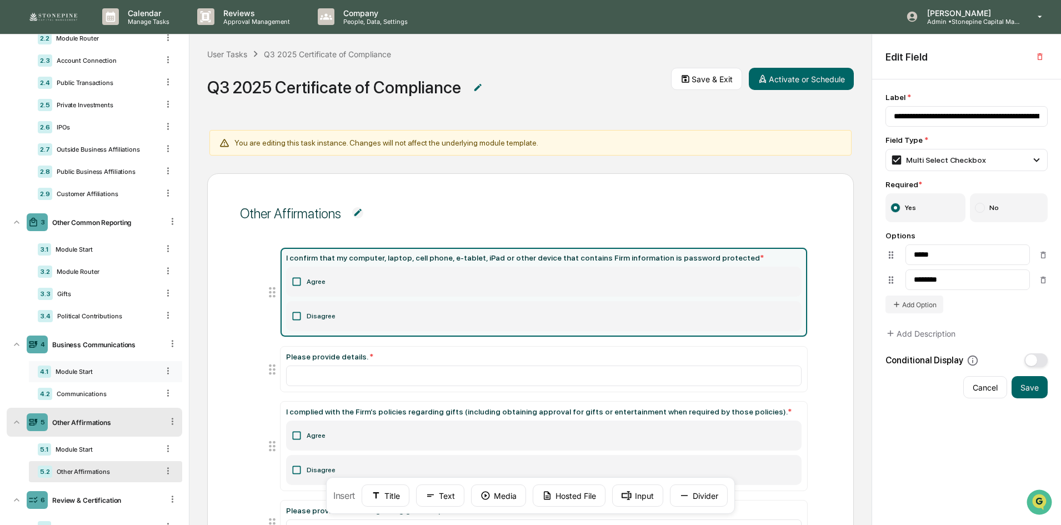
scroll to position [0, 0]
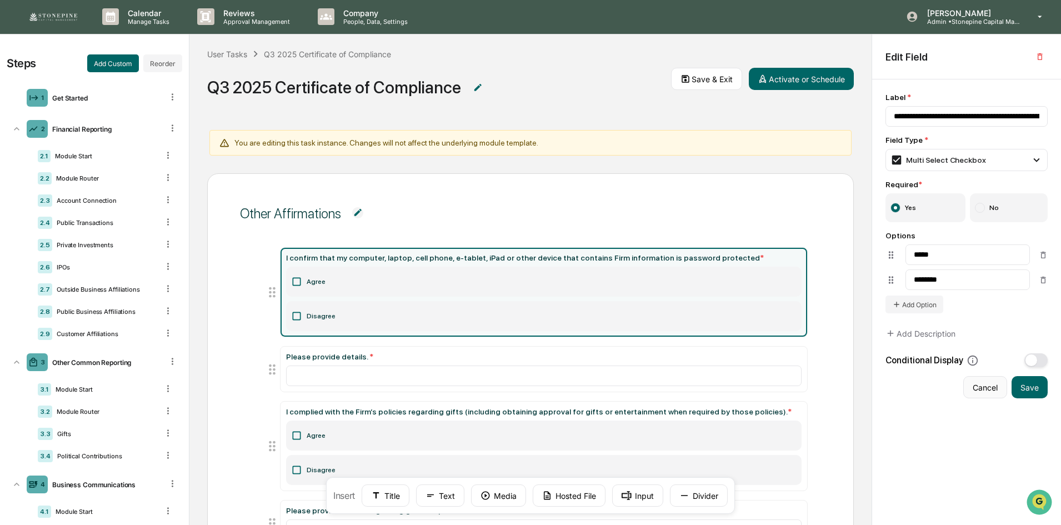
click at [993, 386] on button "Cancel" at bounding box center [985, 387] width 44 height 22
click at [695, 87] on button "Save & Exit" at bounding box center [706, 79] width 71 height 22
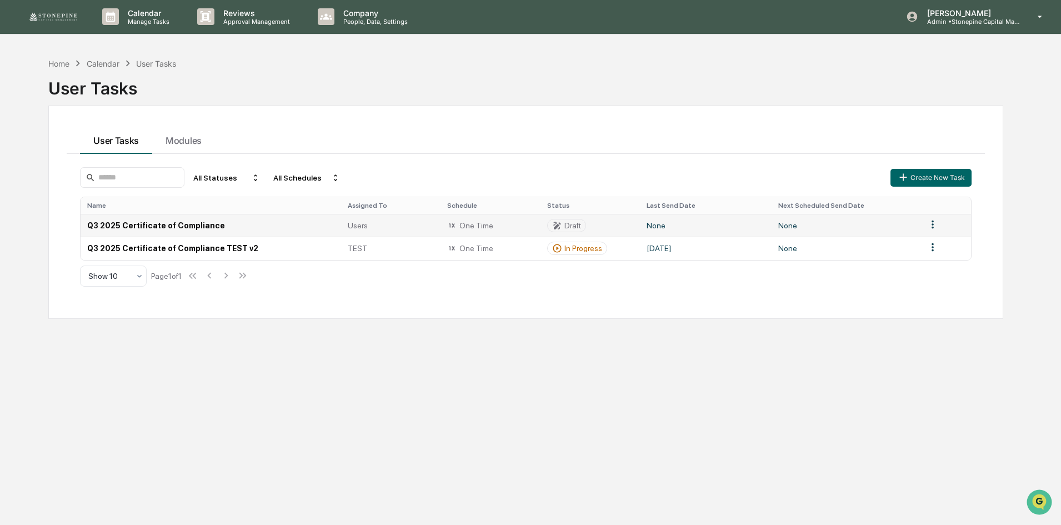
click at [371, 225] on div "Users" at bounding box center [391, 225] width 86 height 9
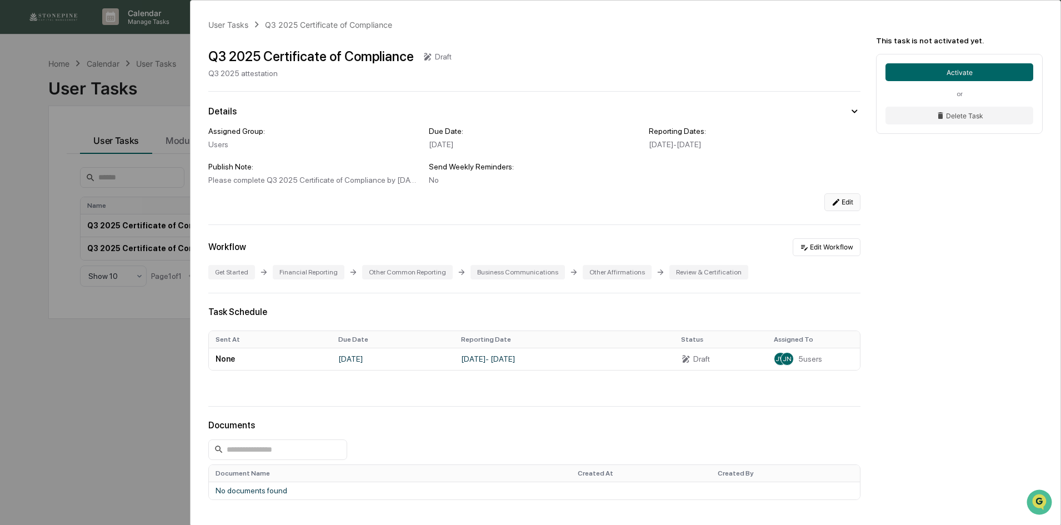
click at [832, 206] on icon at bounding box center [836, 202] width 9 height 9
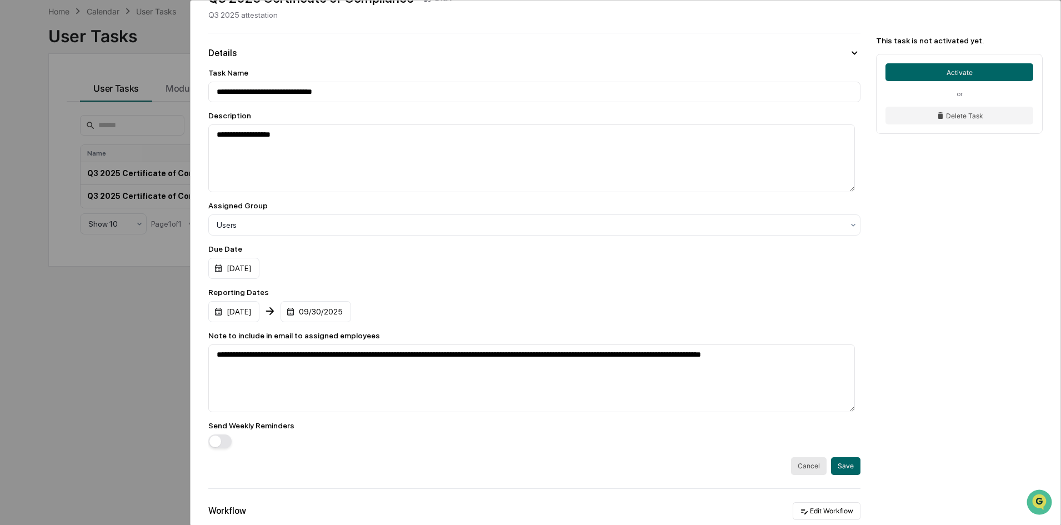
scroll to position [24, 0]
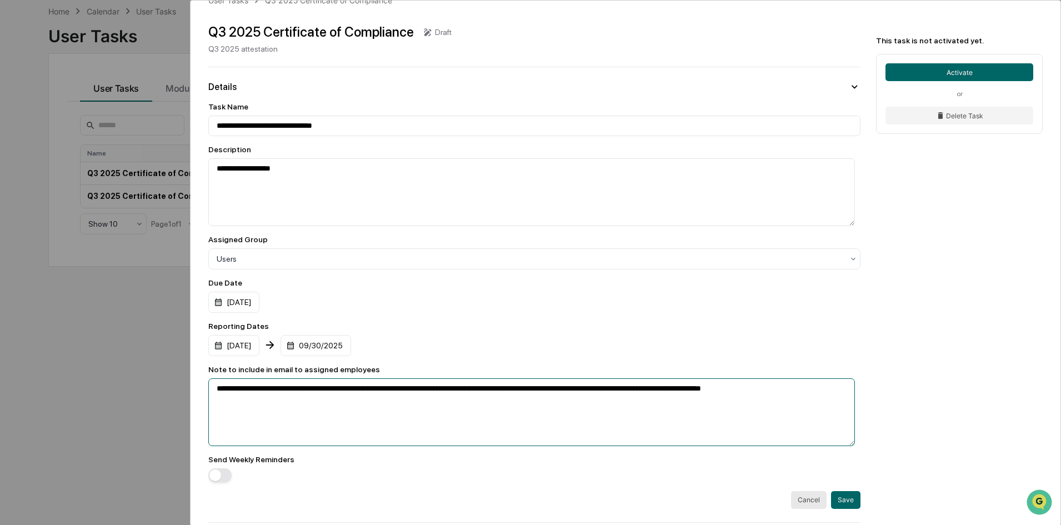
click at [543, 435] on textarea "**********" at bounding box center [531, 412] width 647 height 68
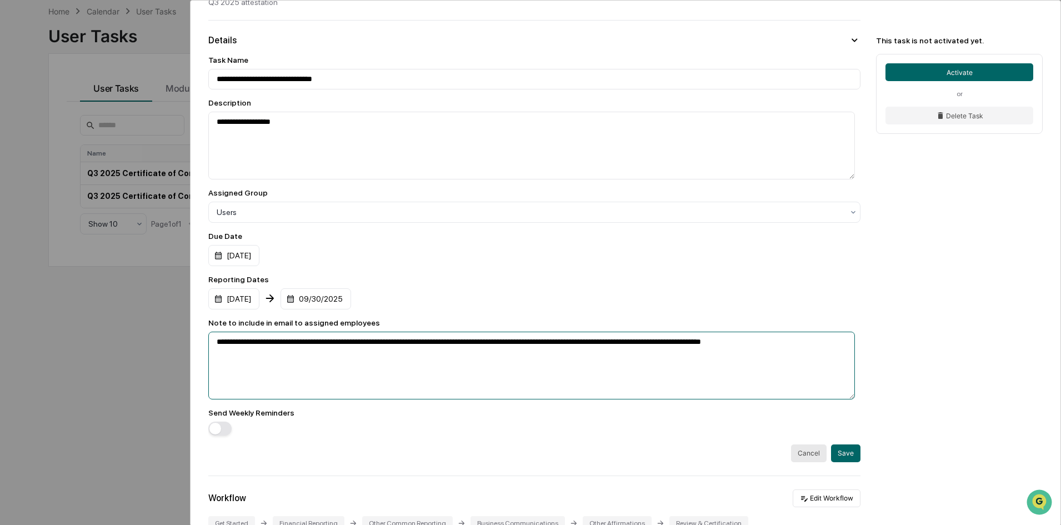
scroll to position [0, 0]
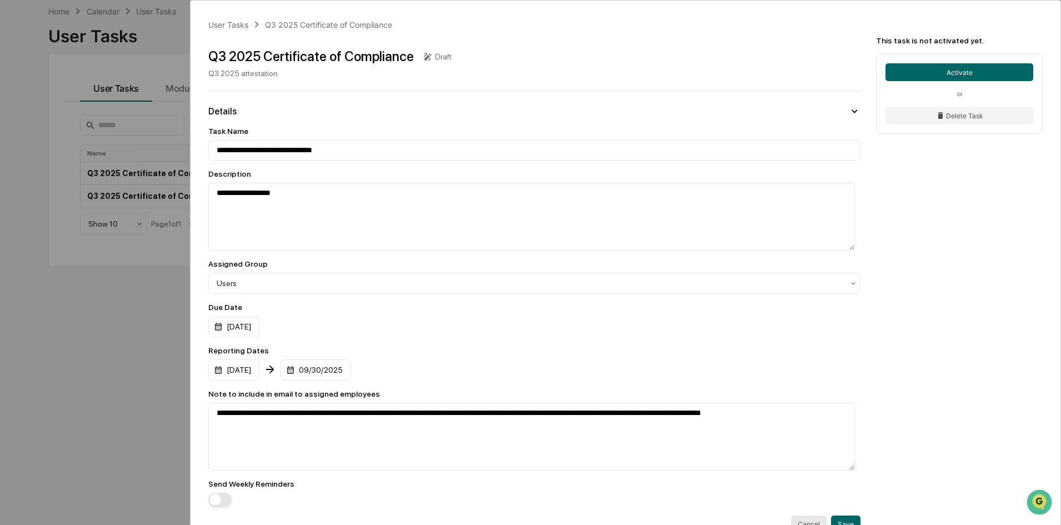
click at [129, 339] on div "**********" at bounding box center [530, 262] width 1061 height 525
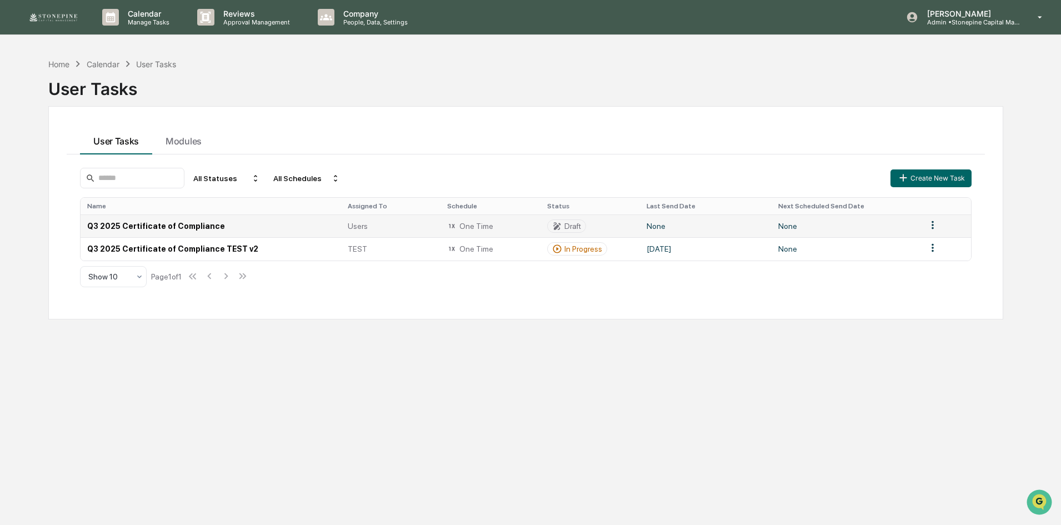
click at [936, 226] on html "Calendar Manage Tasks Reviews Approval Management Company People, Data, Setting…" at bounding box center [530, 262] width 1061 height 525
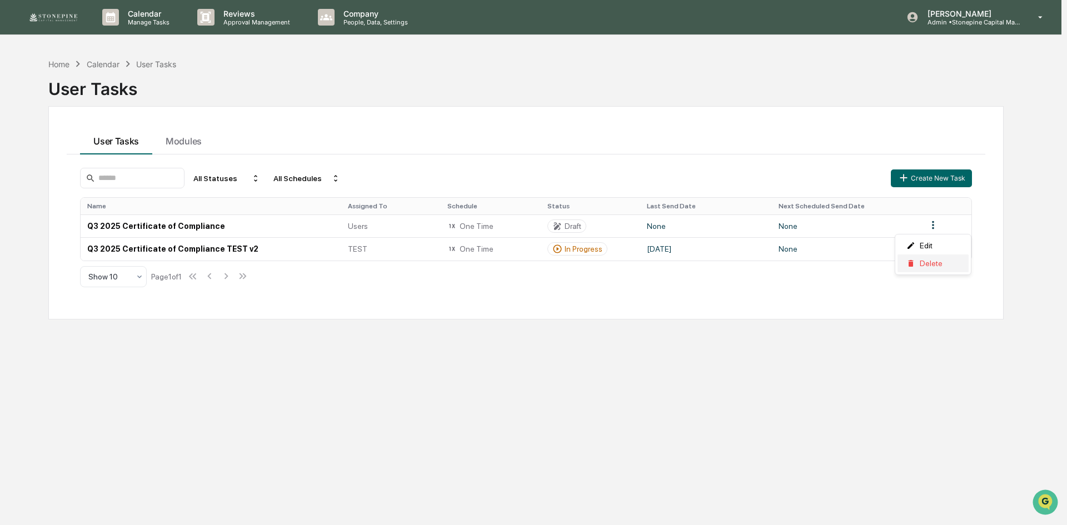
click at [933, 259] on div "Delete" at bounding box center [932, 263] width 71 height 18
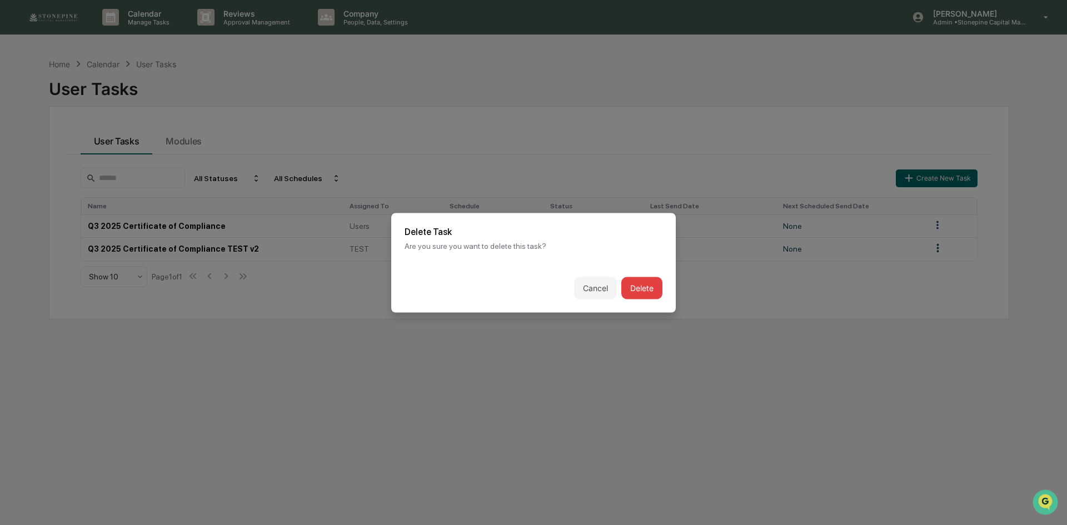
click at [640, 284] on button "Delete" at bounding box center [641, 288] width 41 height 22
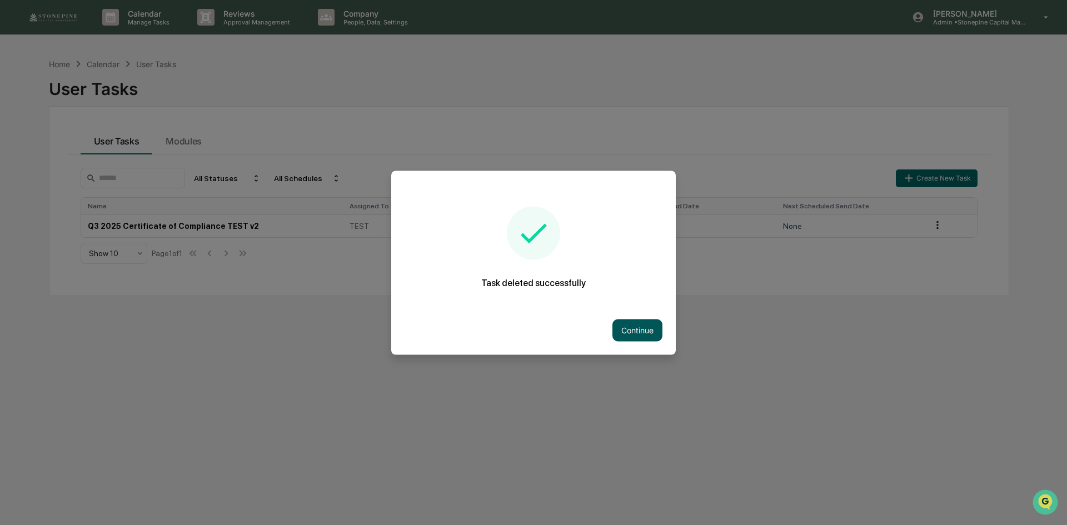
click at [638, 321] on button "Continue" at bounding box center [637, 330] width 50 height 22
